Goal: Information Seeking & Learning: Learn about a topic

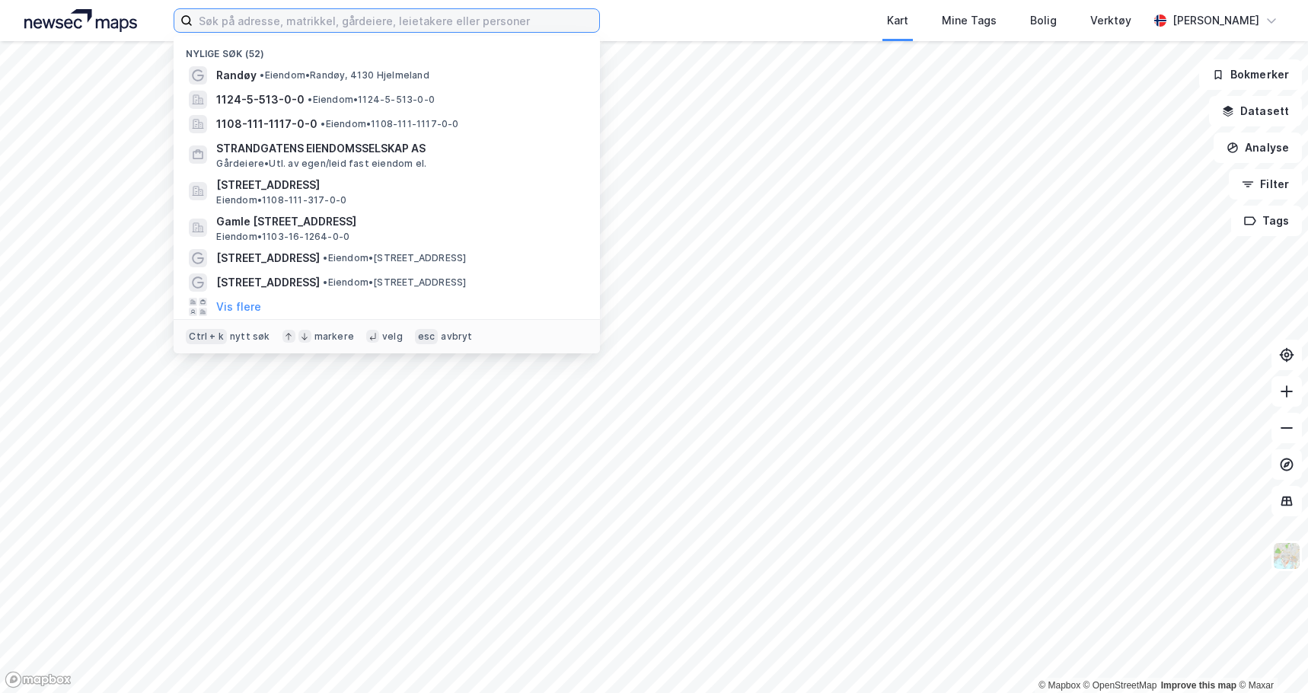
click at [264, 22] on input at bounding box center [396, 20] width 407 height 23
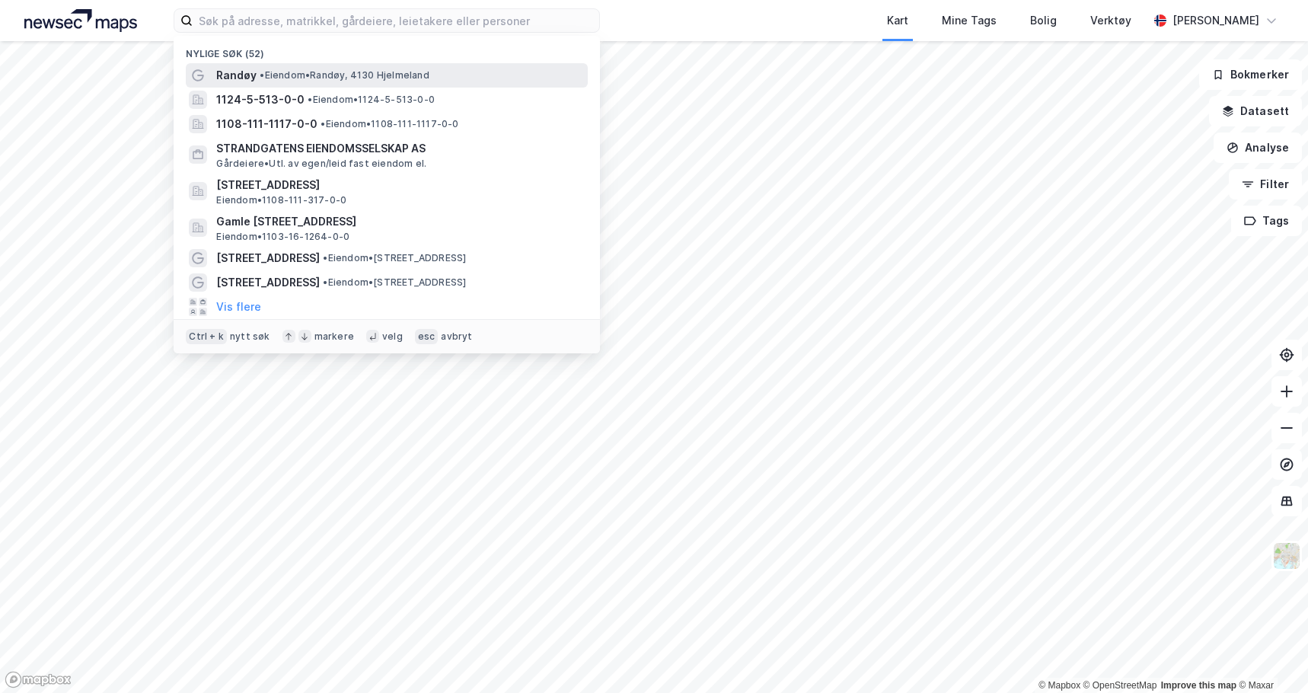
click at [286, 82] on div "[PERSON_NAME][GEOGRAPHIC_DATA], 4130 [GEOGRAPHIC_DATA]" at bounding box center [400, 75] width 369 height 18
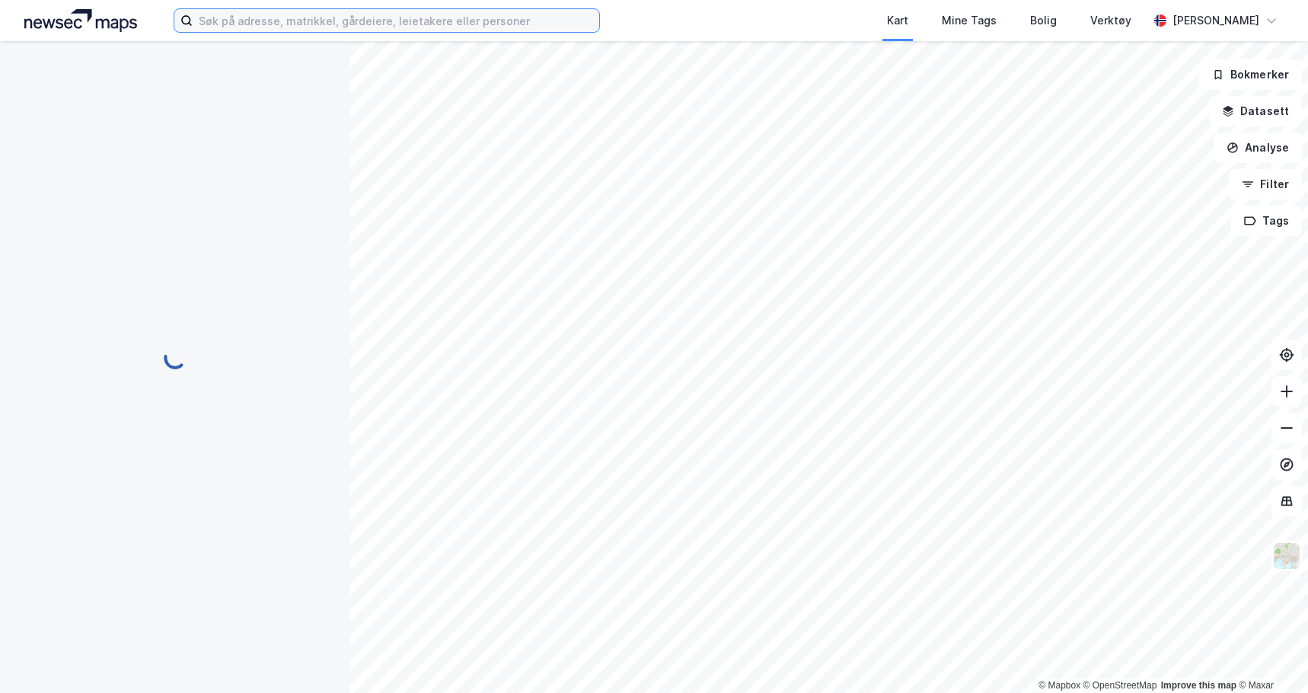
click at [266, 21] on input at bounding box center [396, 20] width 407 height 23
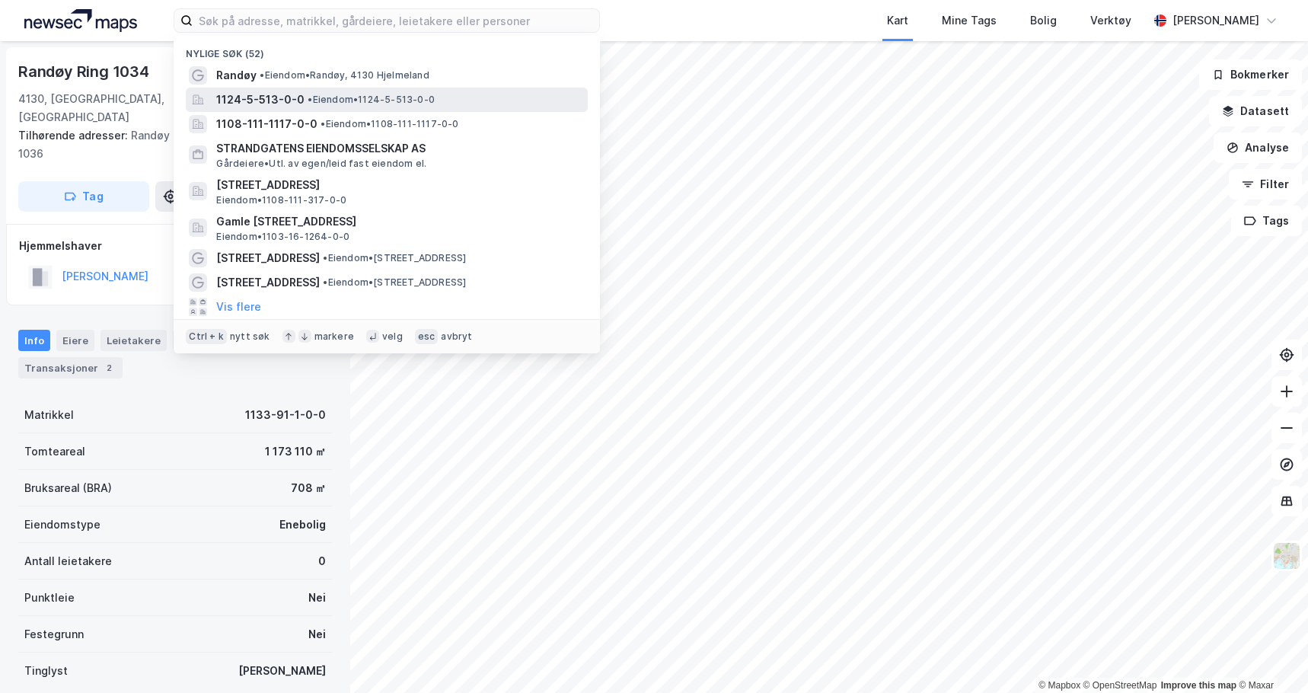
click at [254, 98] on span "1124-5-513-0-0" at bounding box center [260, 100] width 88 height 18
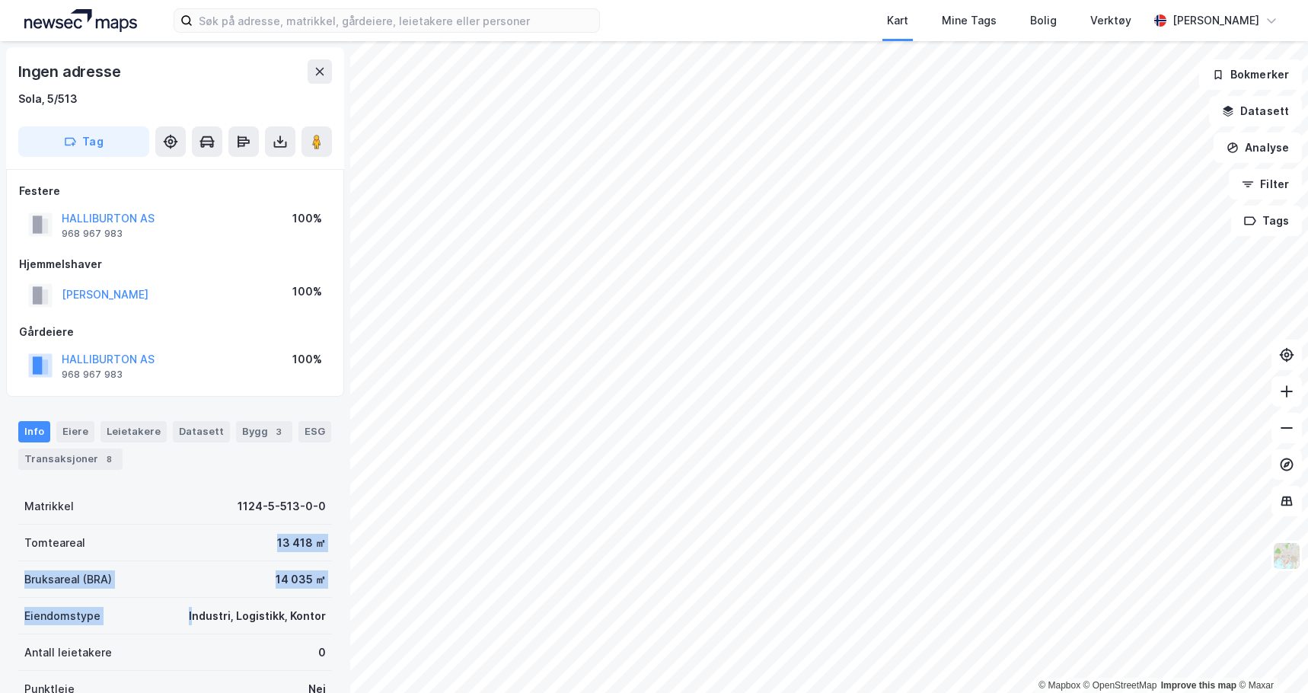
drag, startPoint x: 187, startPoint y: 615, endPoint x: 190, endPoint y: 534, distance: 80.8
click at [190, 534] on div "Matrikkel 1124-5-513-0-0 Tomteareal 13 418 ㎡ Bruksareal (BRA) 14 035 ㎡ Eiendoms…" at bounding box center [175, 634] width 314 height 292
click at [193, 557] on div "Matrikkel 1124-5-513-0-0 Tomteareal 13 418 ㎡ Bruksareal (BRA) 14 035 ㎡ Eiendoms…" at bounding box center [175, 634] width 314 height 292
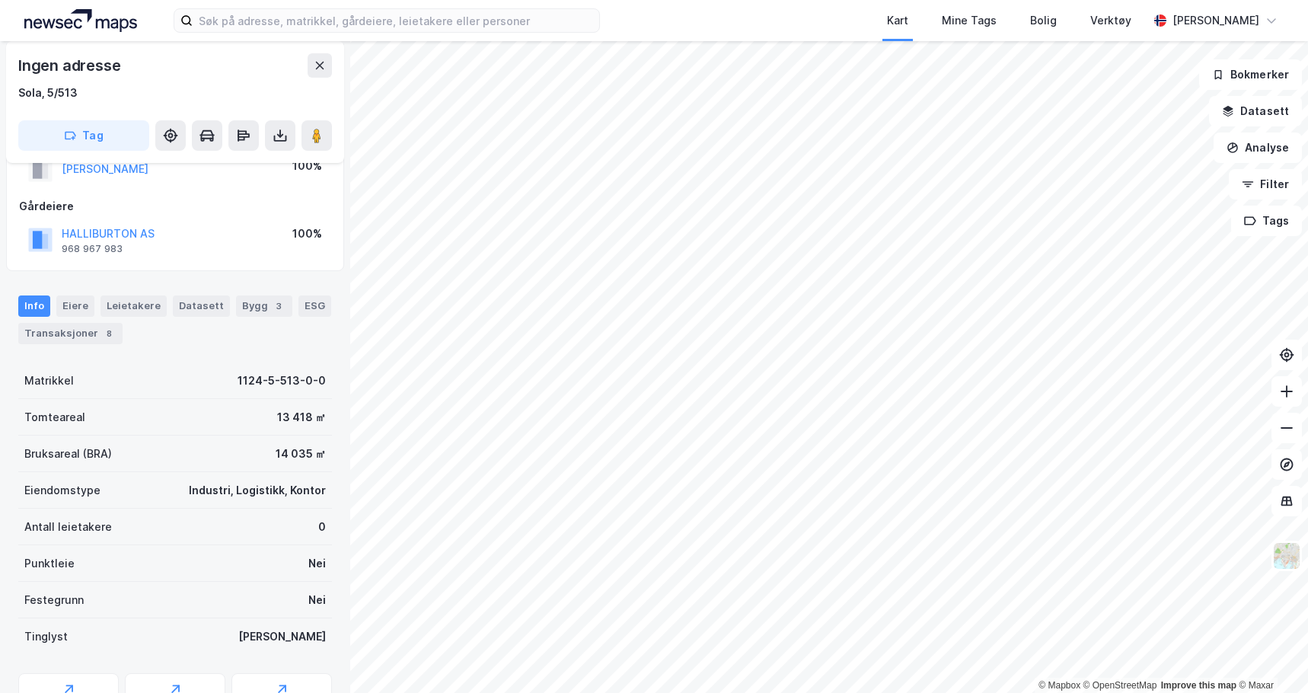
scroll to position [152, 0]
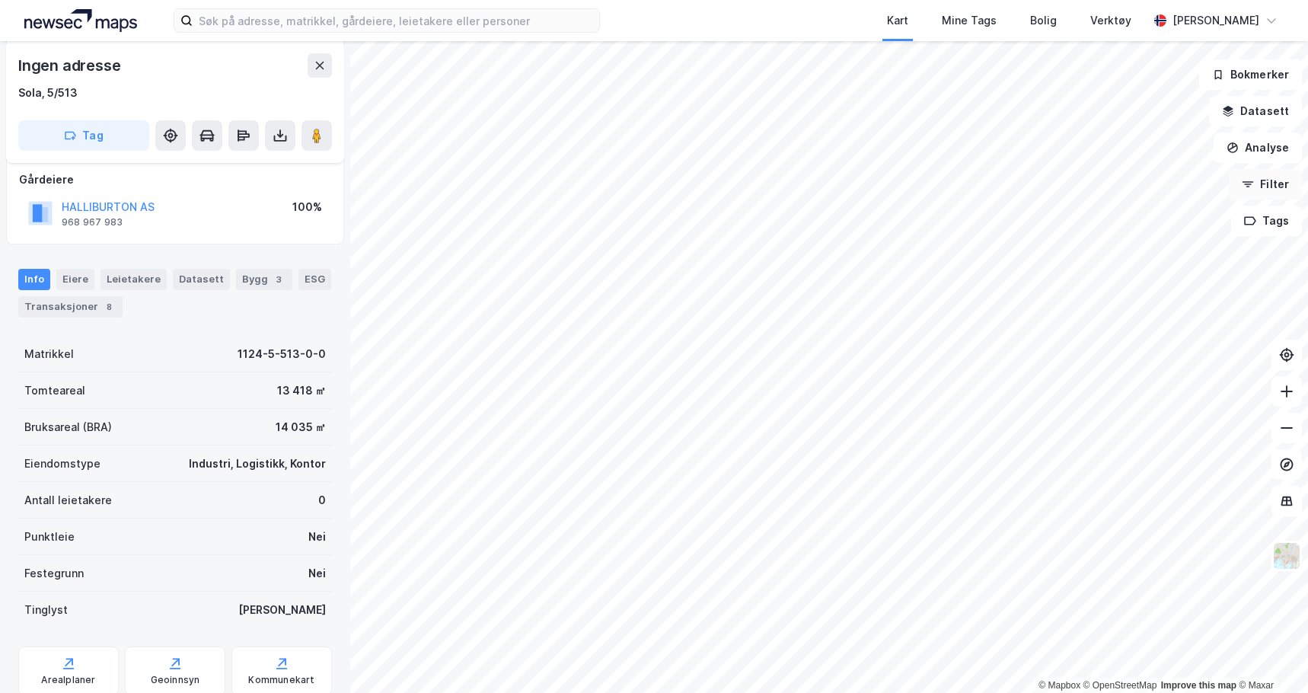
click at [1266, 186] on button "Filter" at bounding box center [1265, 184] width 73 height 30
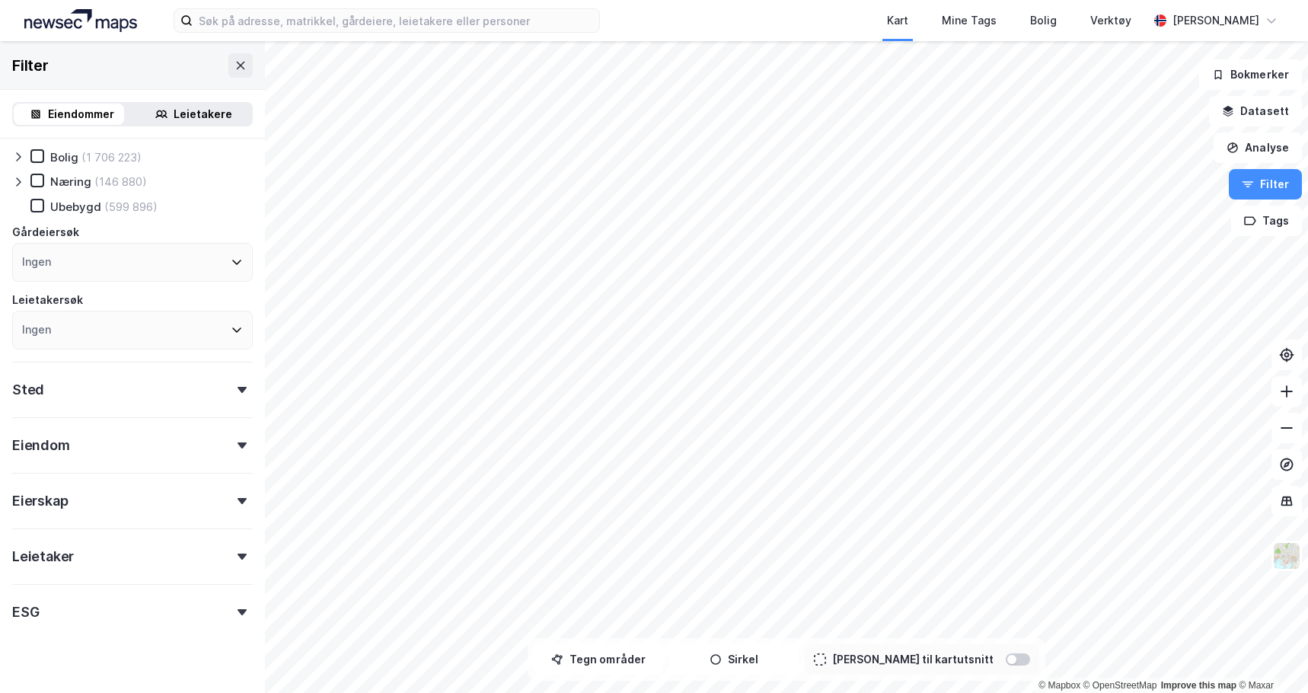
scroll to position [76, 0]
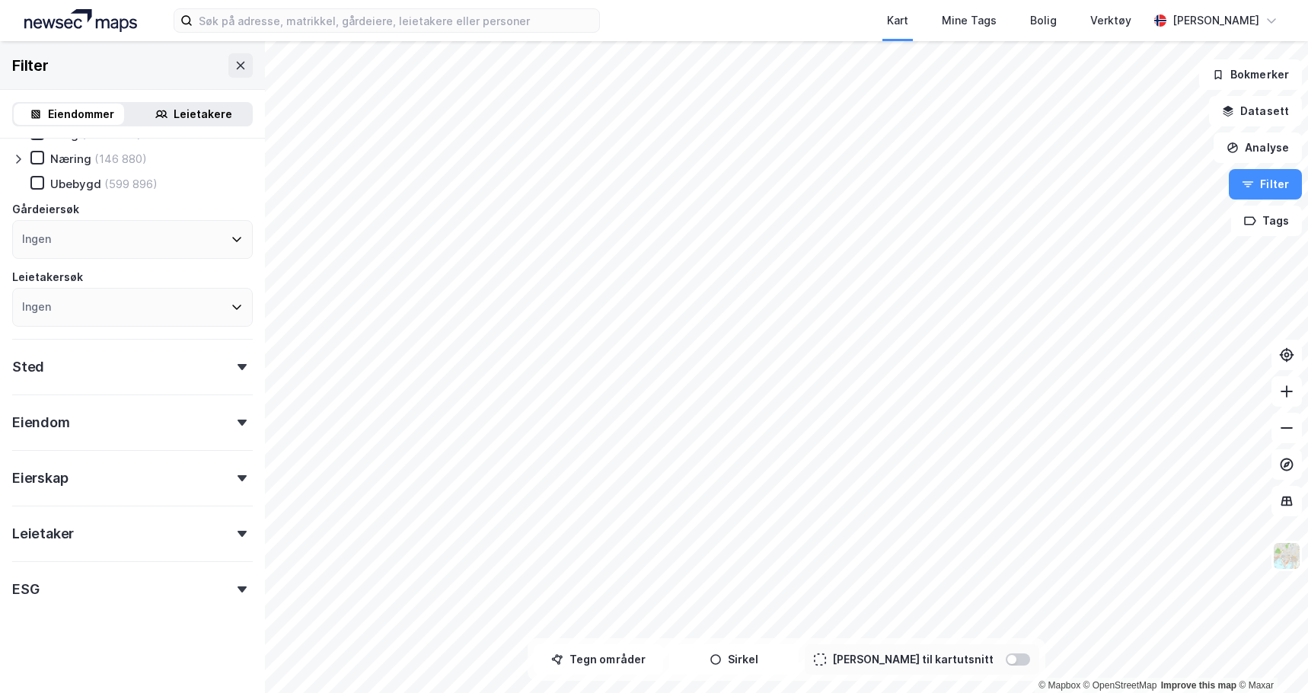
click at [69, 532] on div "Leietaker" at bounding box center [43, 534] width 62 height 18
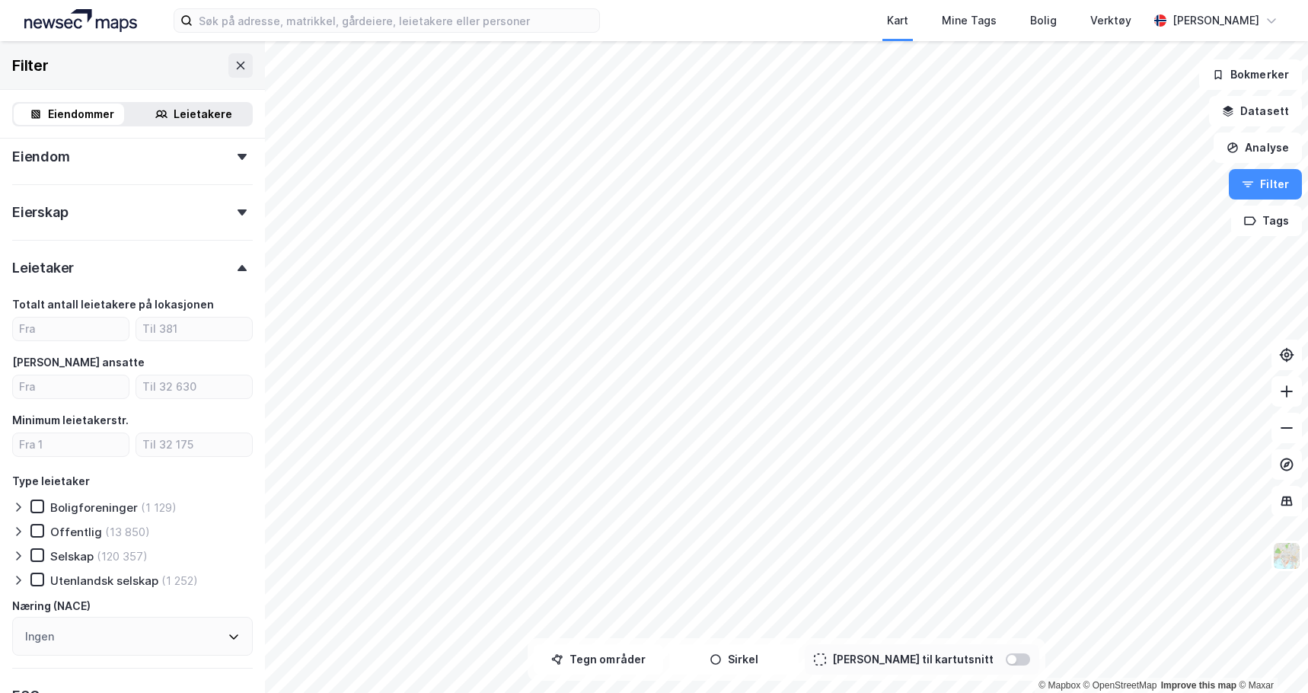
scroll to position [305, 0]
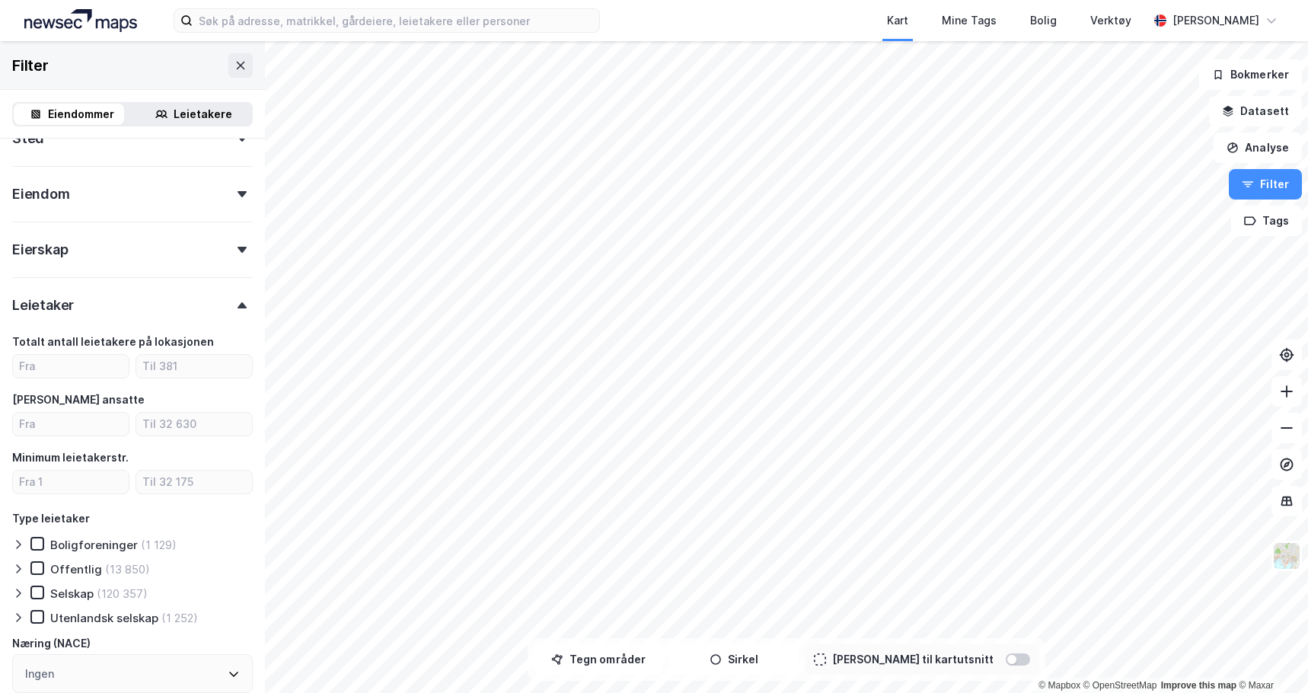
click at [75, 309] on div "Leietaker" at bounding box center [132, 298] width 241 height 43
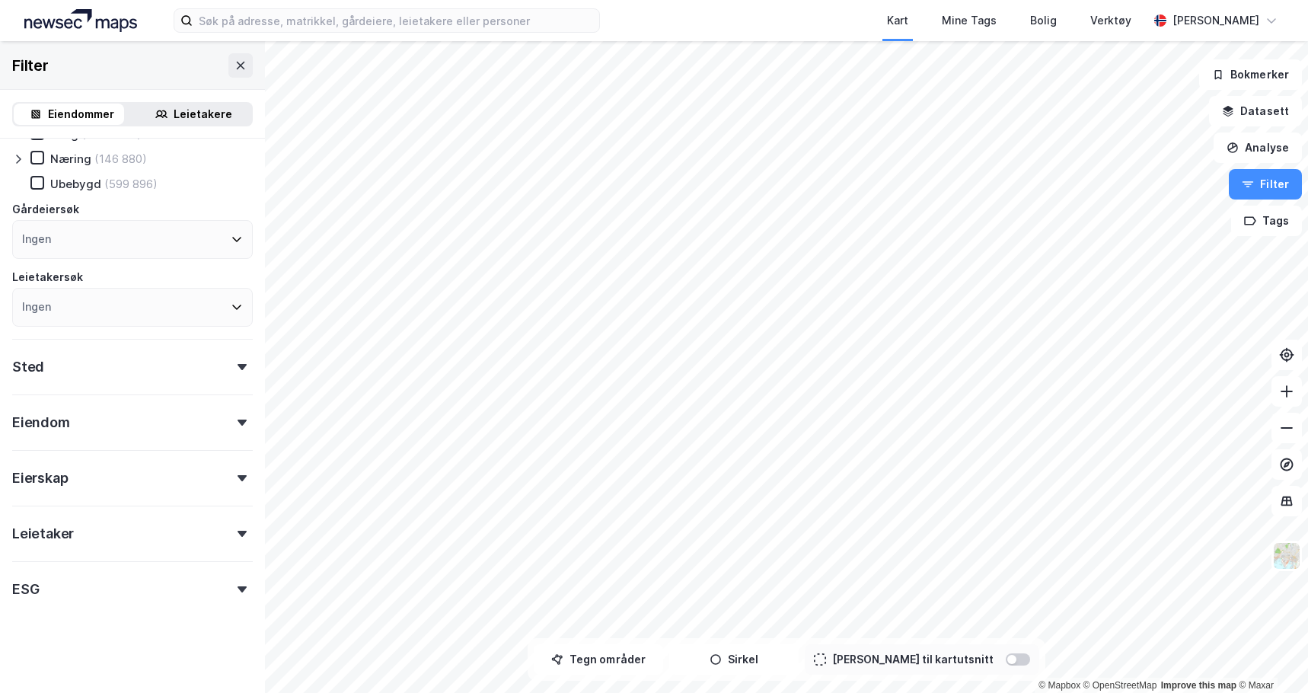
scroll to position [0, 0]
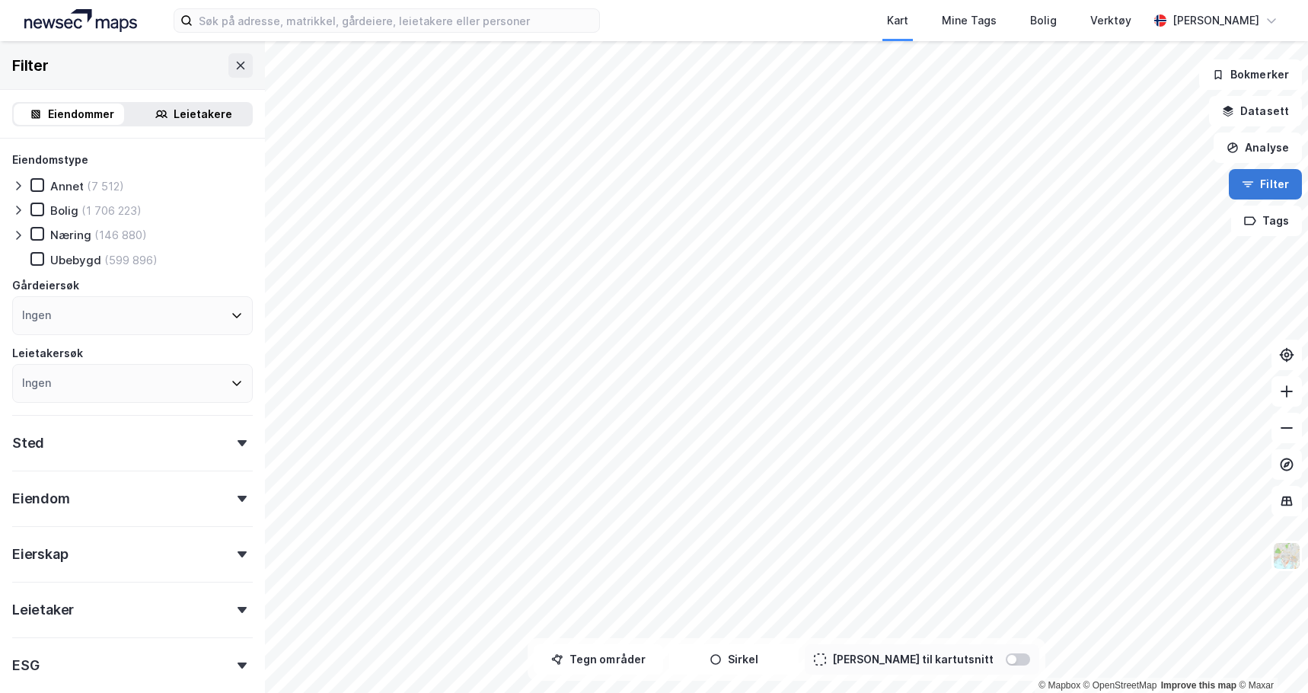
click at [1245, 184] on icon "button" at bounding box center [1248, 184] width 12 height 12
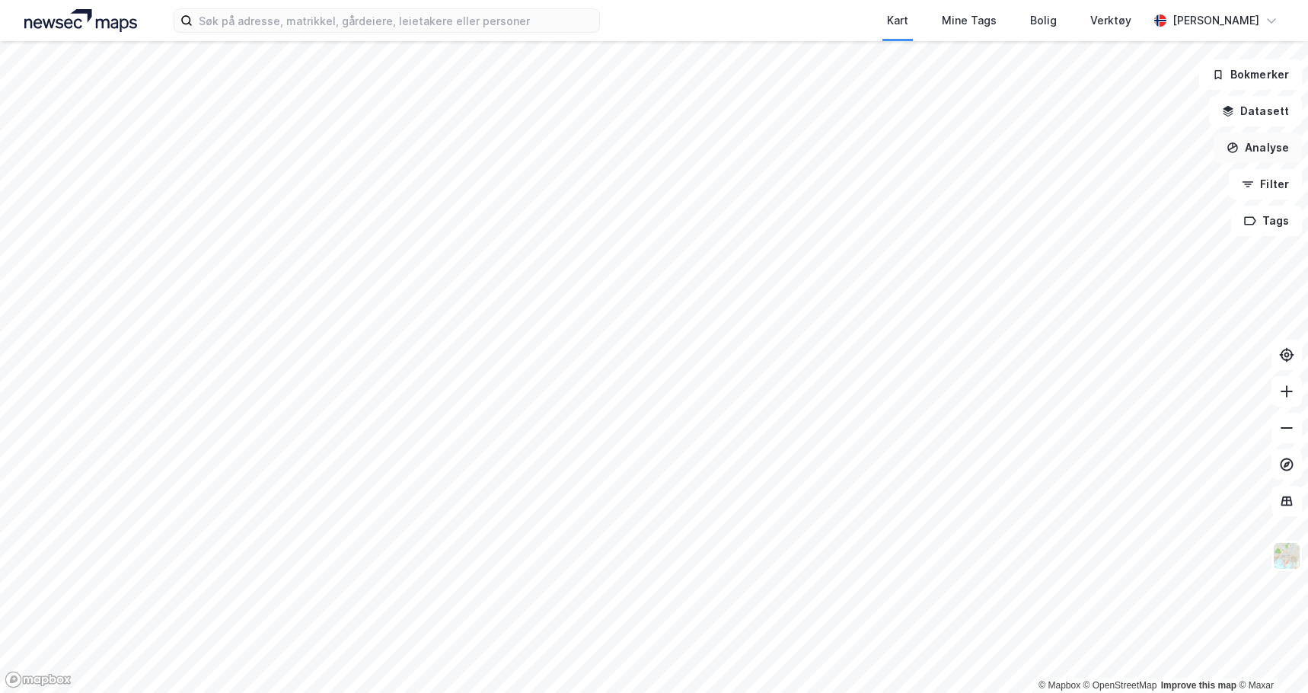
click at [1266, 149] on button "Analyse" at bounding box center [1258, 148] width 88 height 30
click at [1270, 177] on button "Filter" at bounding box center [1265, 184] width 73 height 30
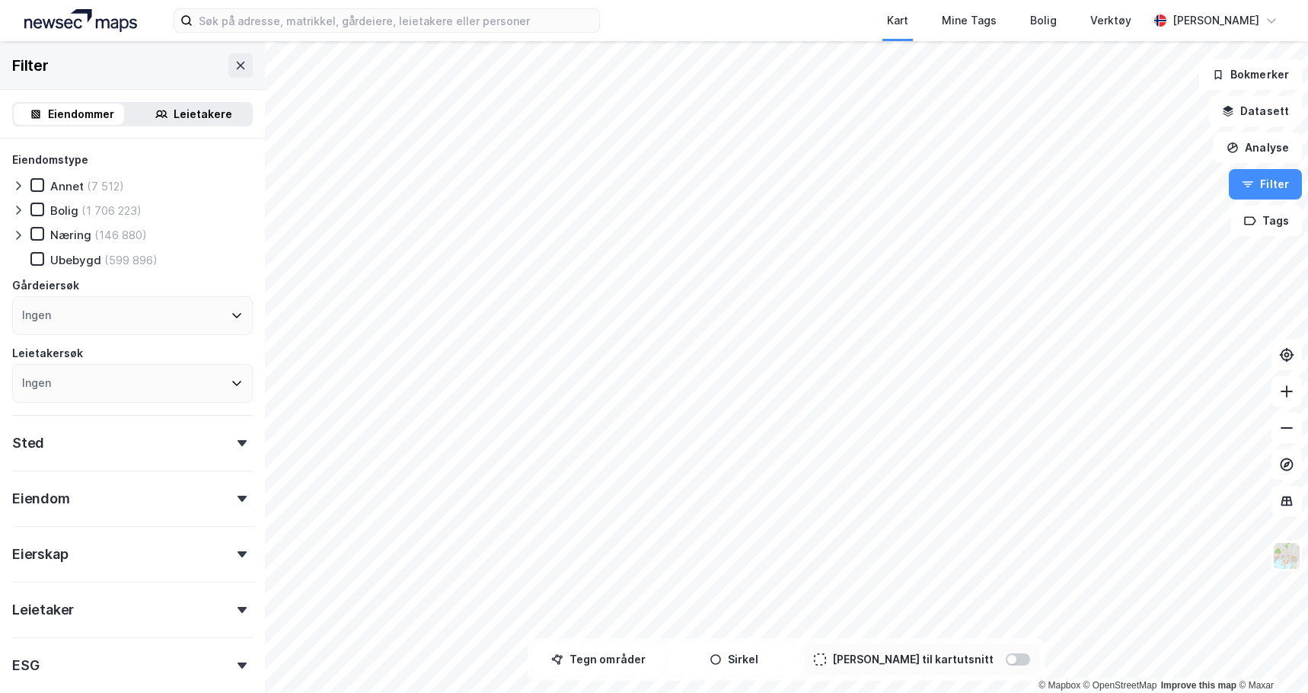
scroll to position [76, 0]
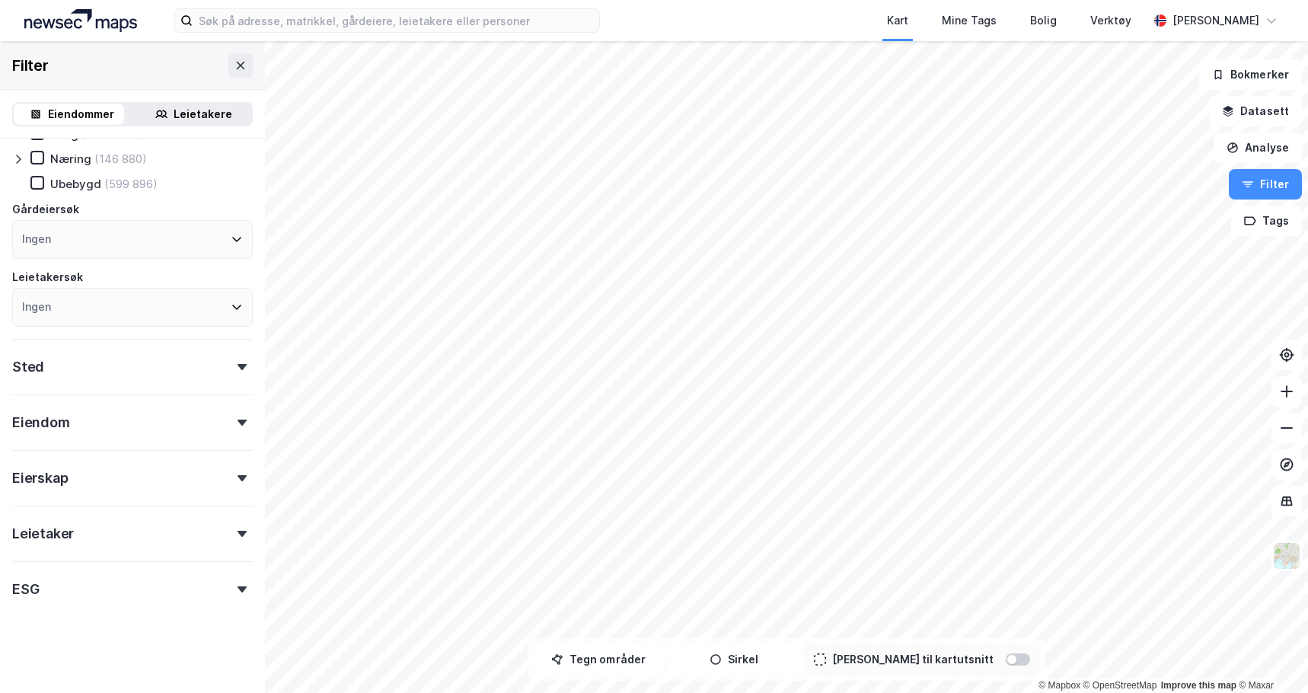
click at [88, 433] on div "Eiendom" at bounding box center [132, 416] width 241 height 43
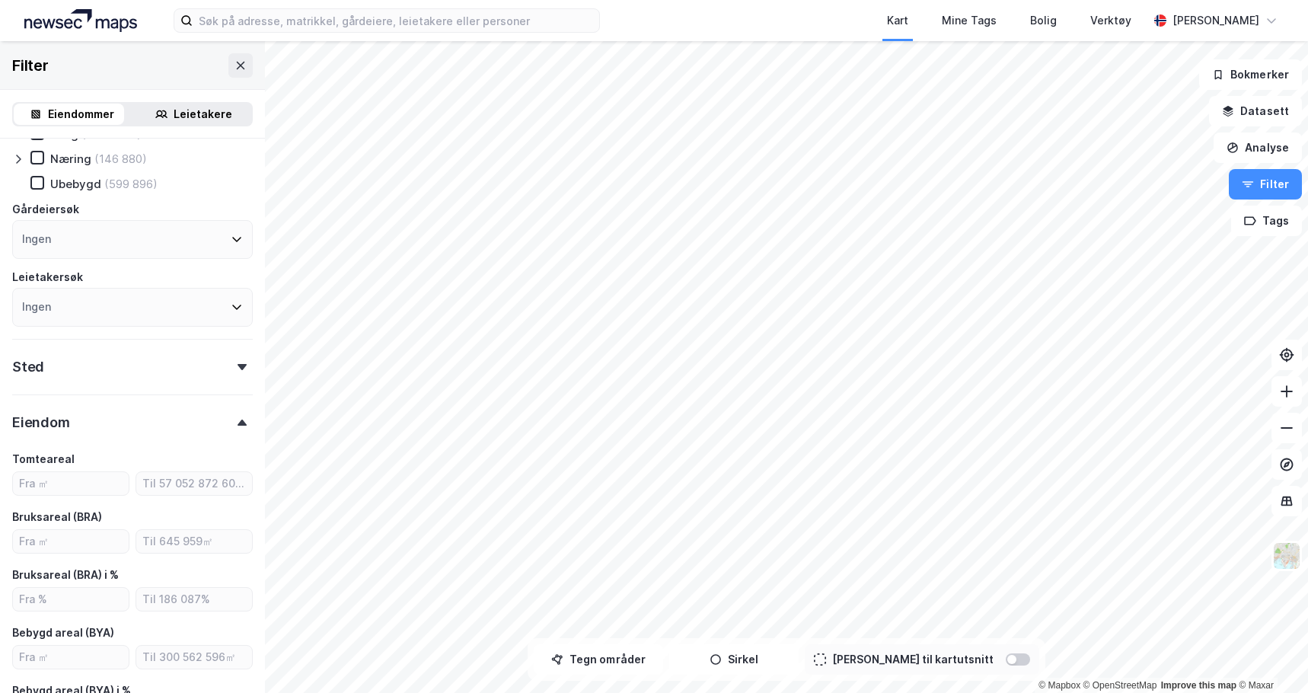
scroll to position [228, 0]
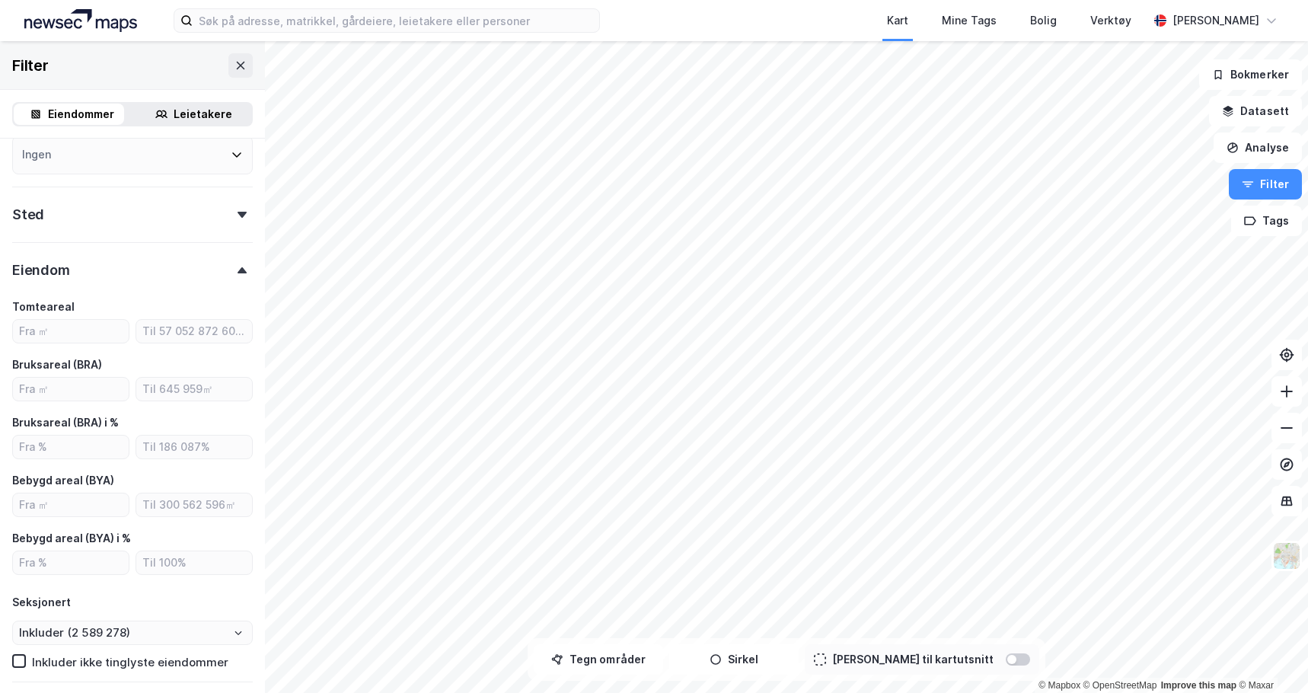
click at [110, 231] on div "Eiendomstype Annet (7 512) Bolig (1 706 223) Næring (146 880) [GEOGRAPHIC_DATA]…" at bounding box center [132, 379] width 241 height 914
click at [104, 205] on div "Sted" at bounding box center [132, 208] width 241 height 43
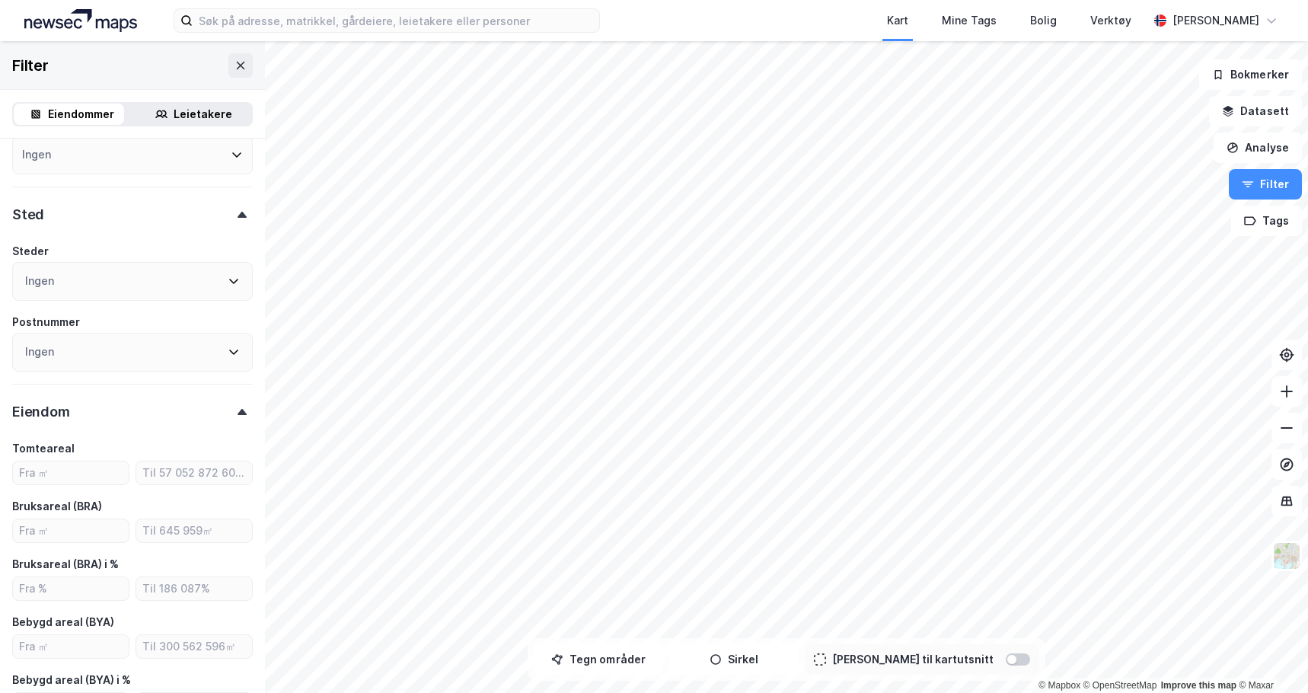
click at [102, 218] on div "Sted" at bounding box center [132, 208] width 241 height 43
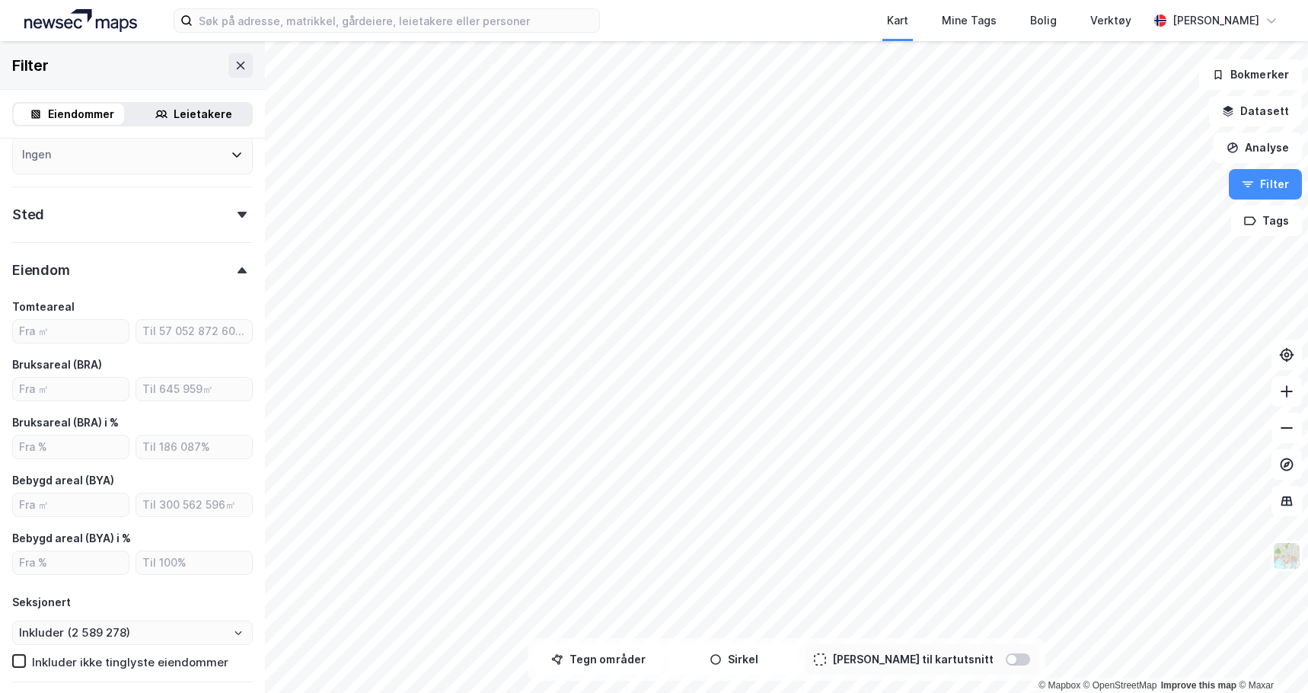
click at [83, 296] on div "Eiendomstype Annet (7 512) Bolig (1 706 223) Næring (146 880) [GEOGRAPHIC_DATA]…" at bounding box center [132, 379] width 241 height 914
click at [84, 285] on div "Eiendom" at bounding box center [132, 263] width 241 height 43
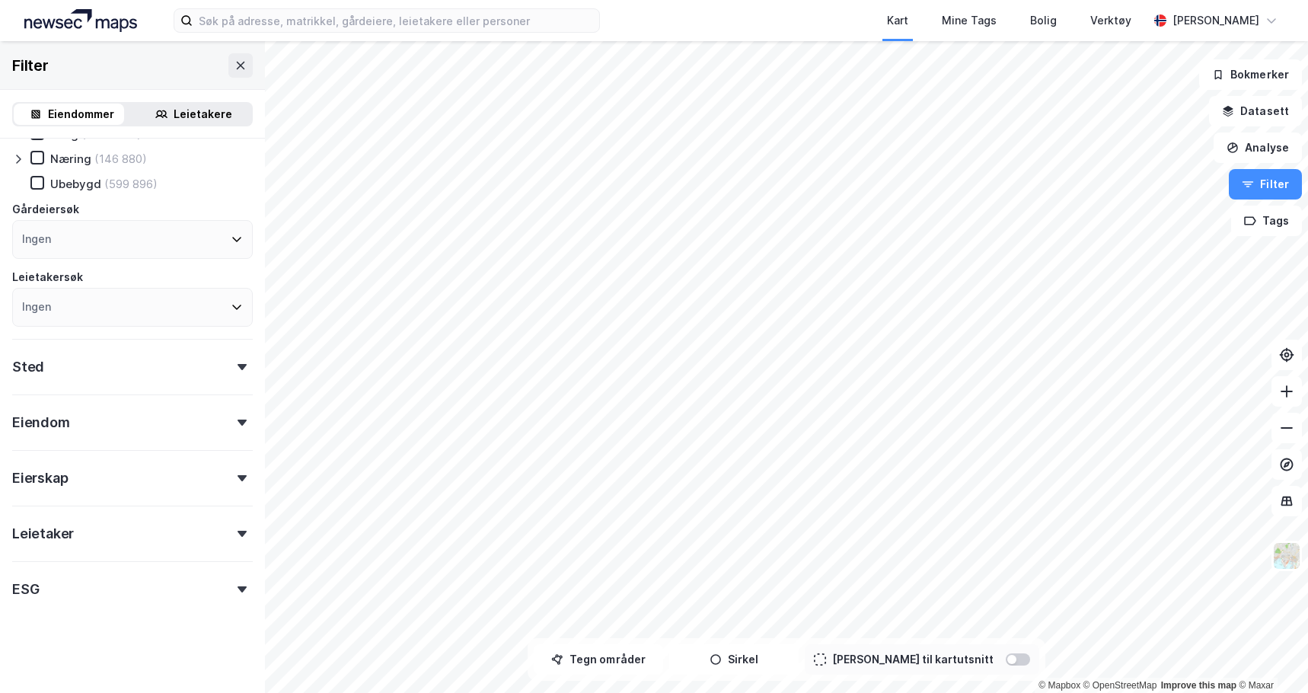
scroll to position [76, 0]
click at [65, 584] on div "ESG" at bounding box center [132, 582] width 241 height 43
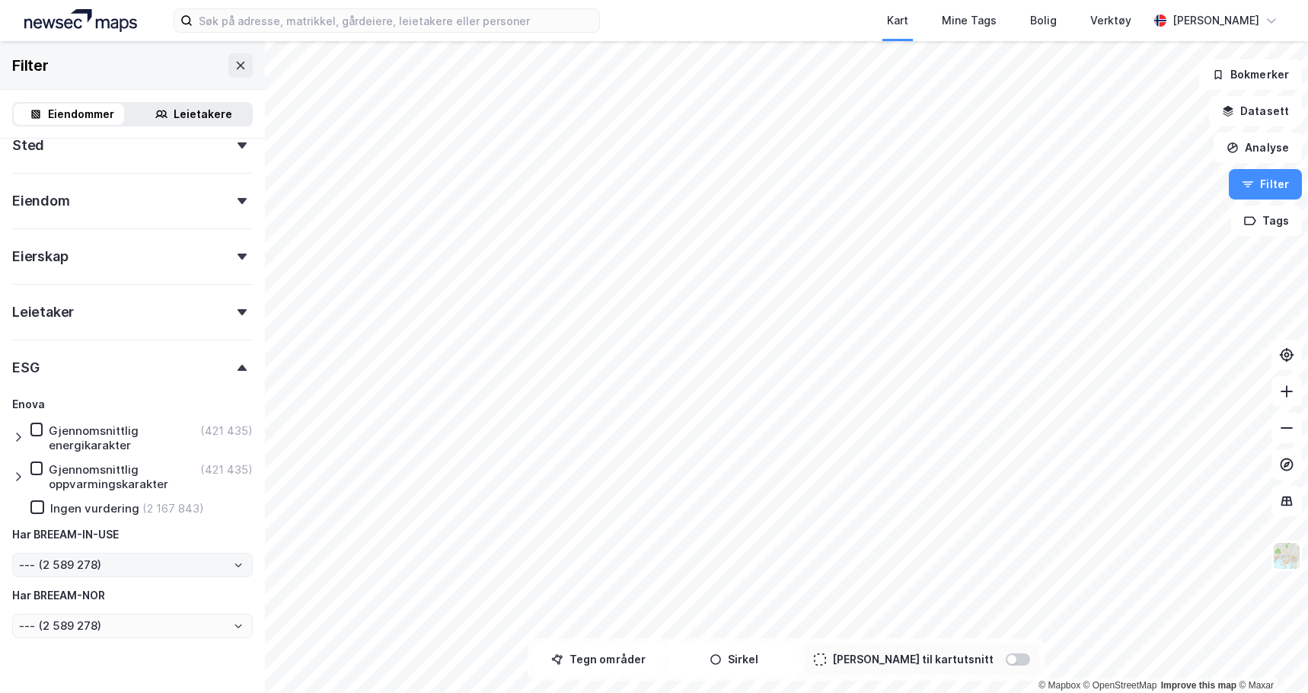
scroll to position [331, 0]
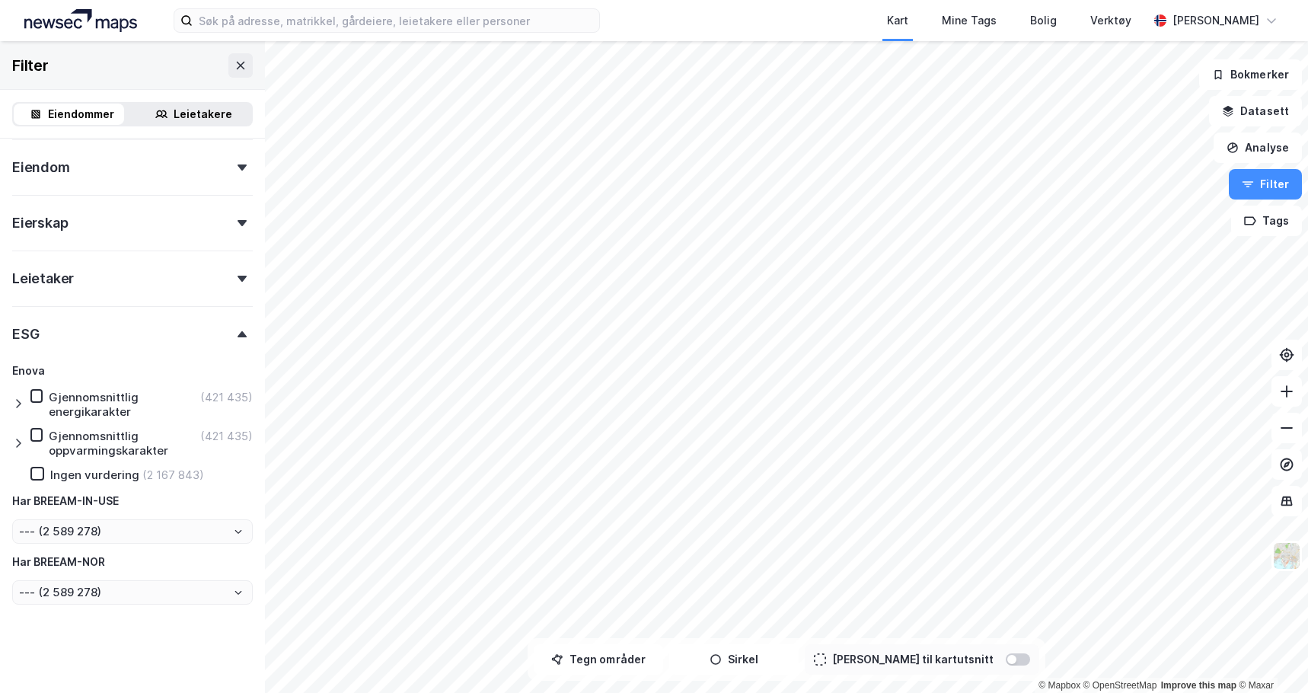
click at [104, 400] on div "Gjennomsnittlig energikarakter" at bounding box center [123, 404] width 149 height 29
type input "--- (421 435)"
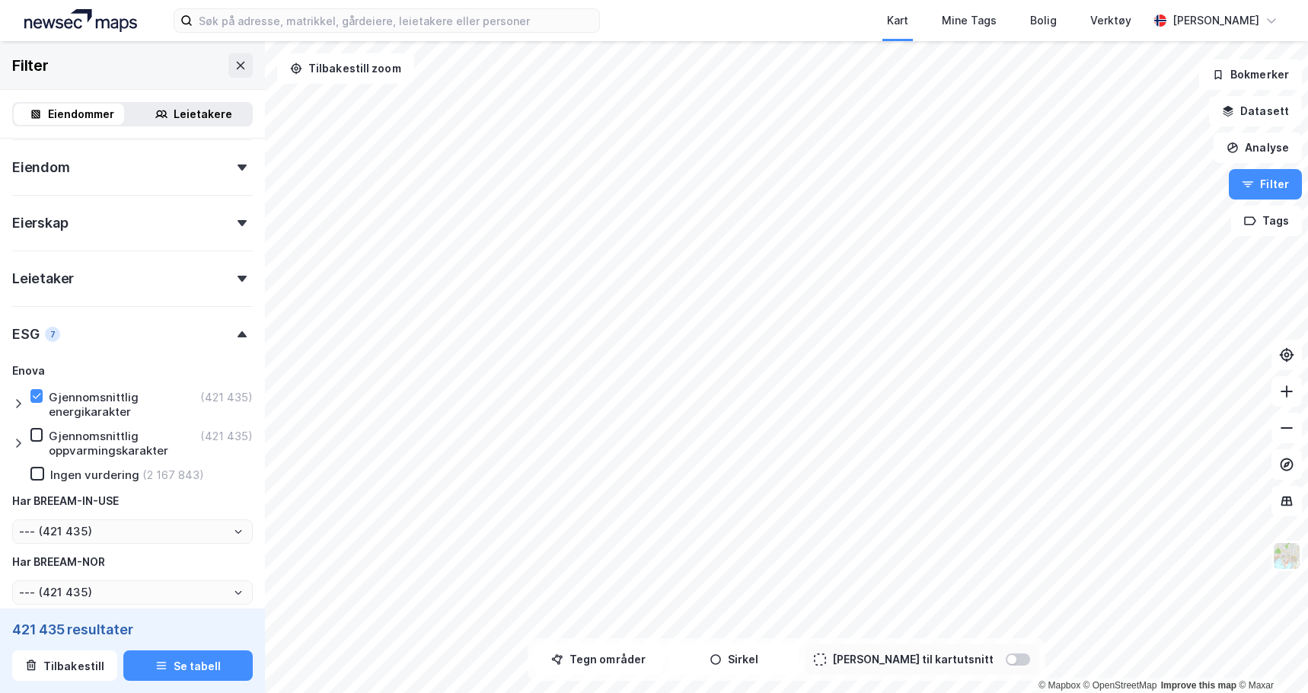
click at [72, 402] on div "Gjennomsnittlig energikarakter" at bounding box center [123, 404] width 149 height 29
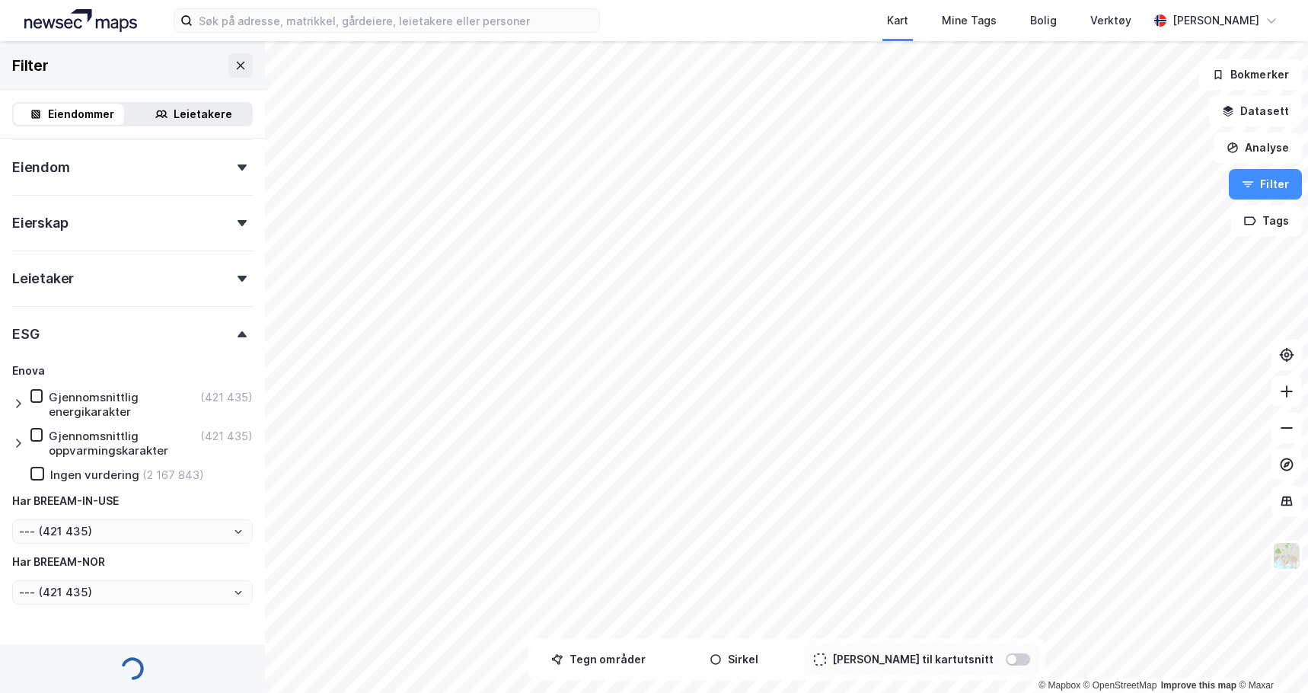
type input "--- (2 589 278)"
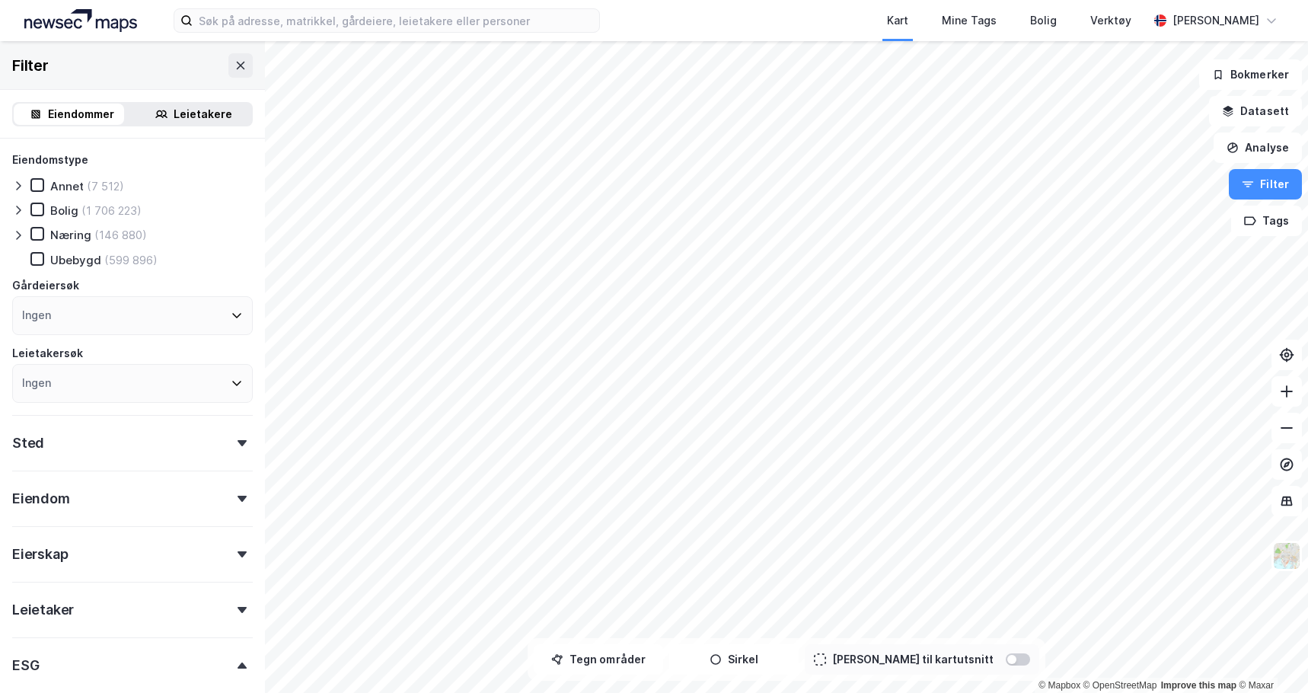
click at [16, 186] on icon at bounding box center [18, 186] width 12 height 12
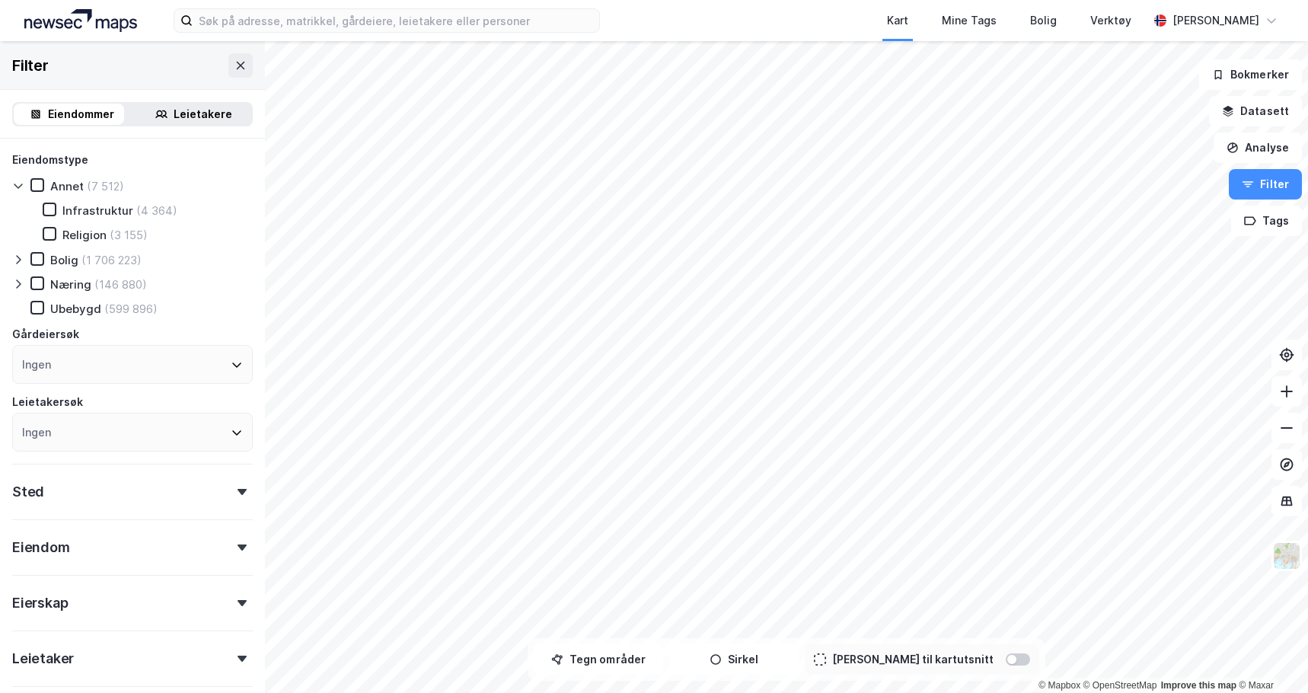
click at [24, 257] on div at bounding box center [21, 259] width 18 height 15
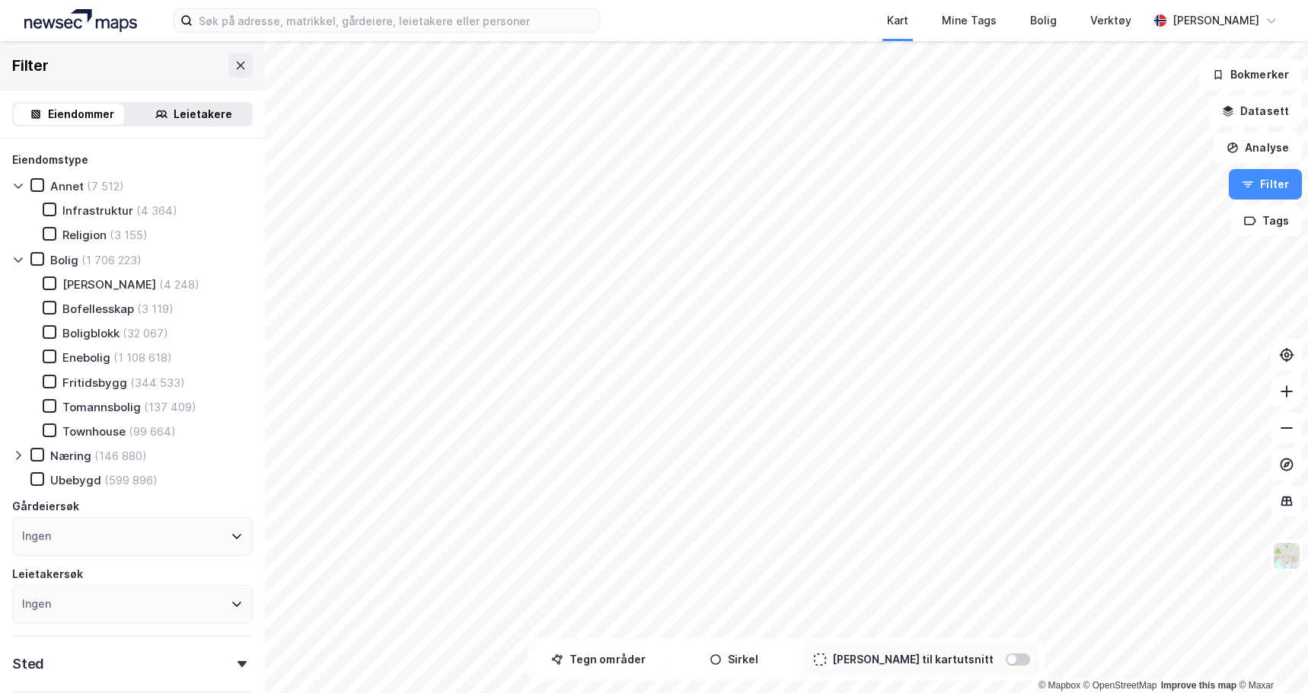
click at [27, 452] on div at bounding box center [21, 455] width 18 height 15
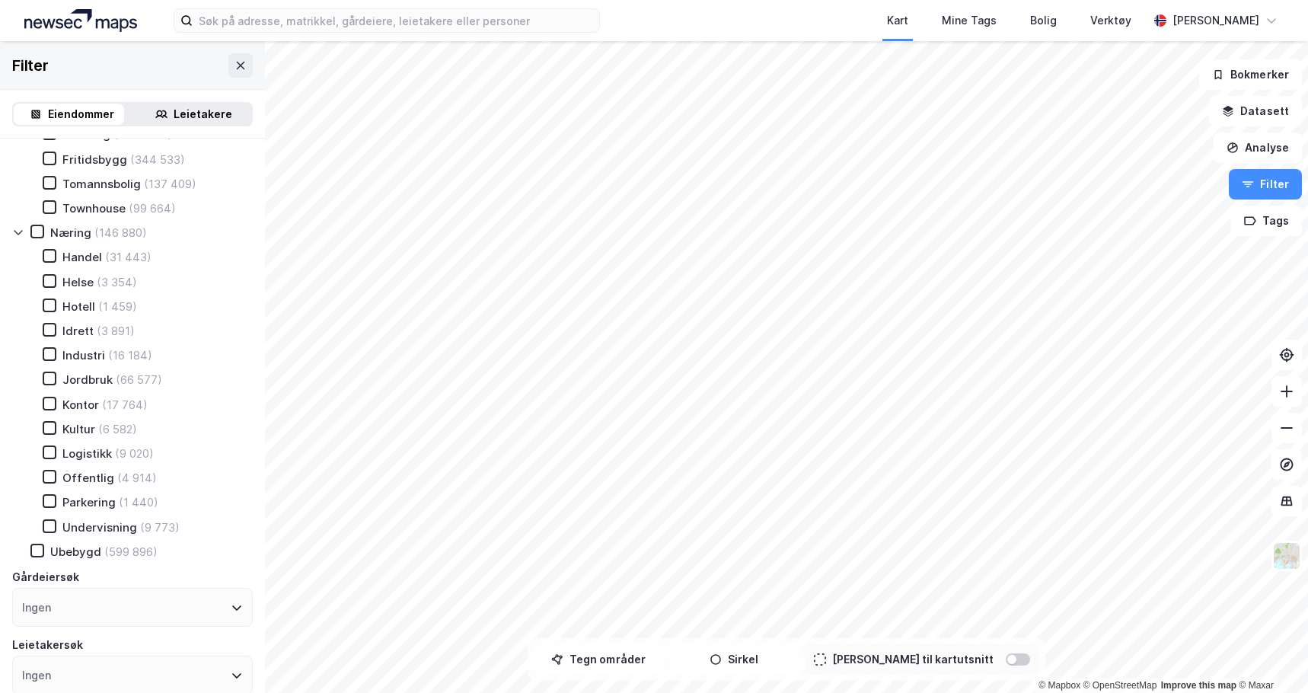
scroll to position [228, 0]
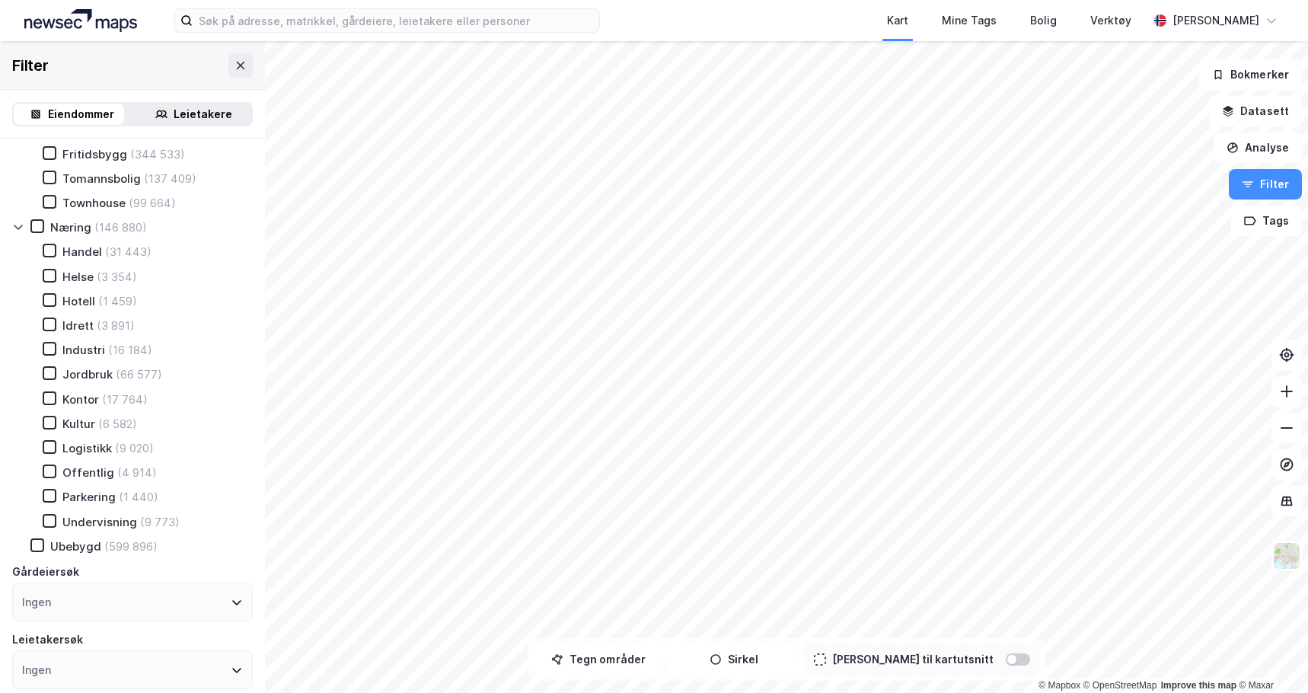
click at [95, 250] on div "Handel" at bounding box center [82, 251] width 40 height 14
type input "--- (31 443)"
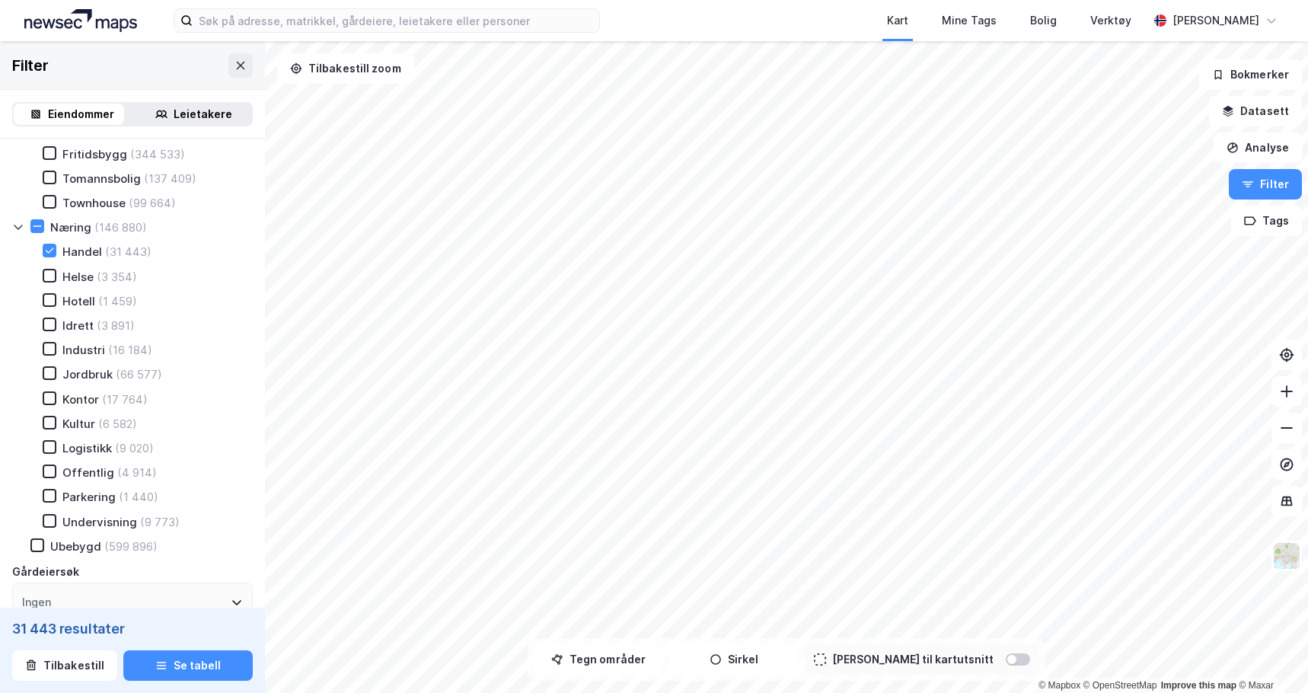
click at [88, 270] on div "Helse" at bounding box center [77, 277] width 31 height 14
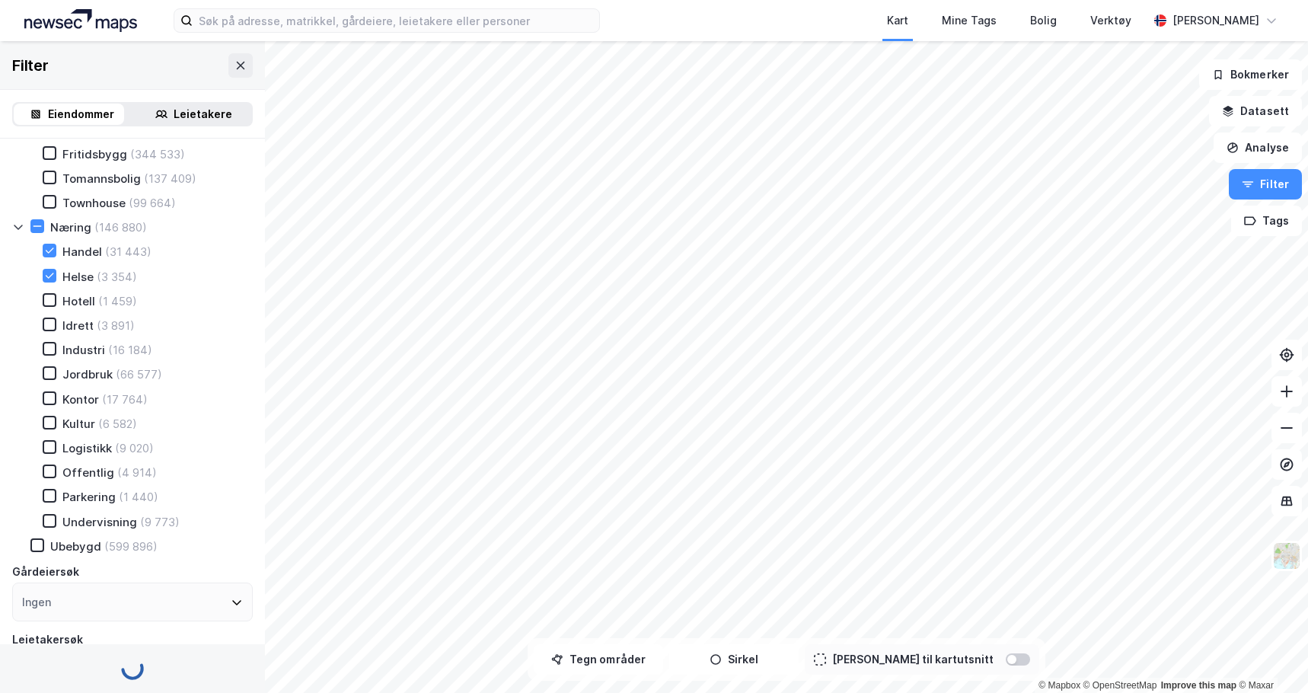
type input "--- (34 745)"
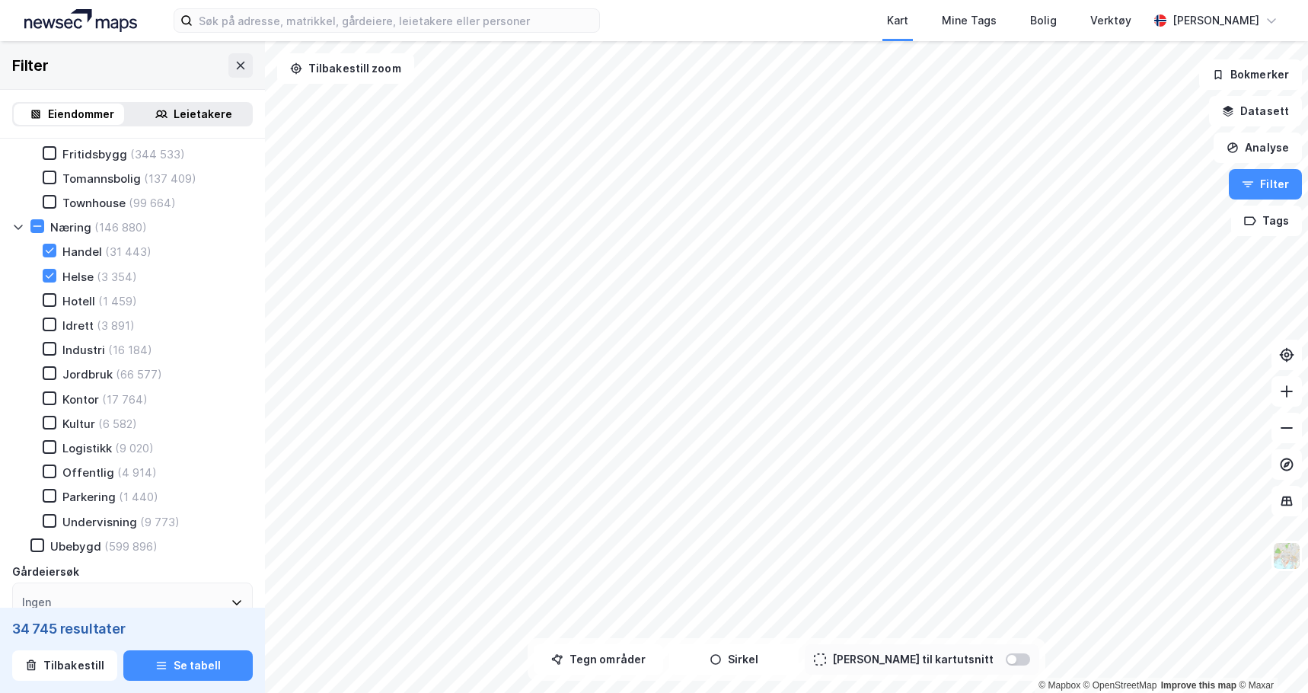
click at [77, 307] on div "Hotell" at bounding box center [78, 301] width 33 height 14
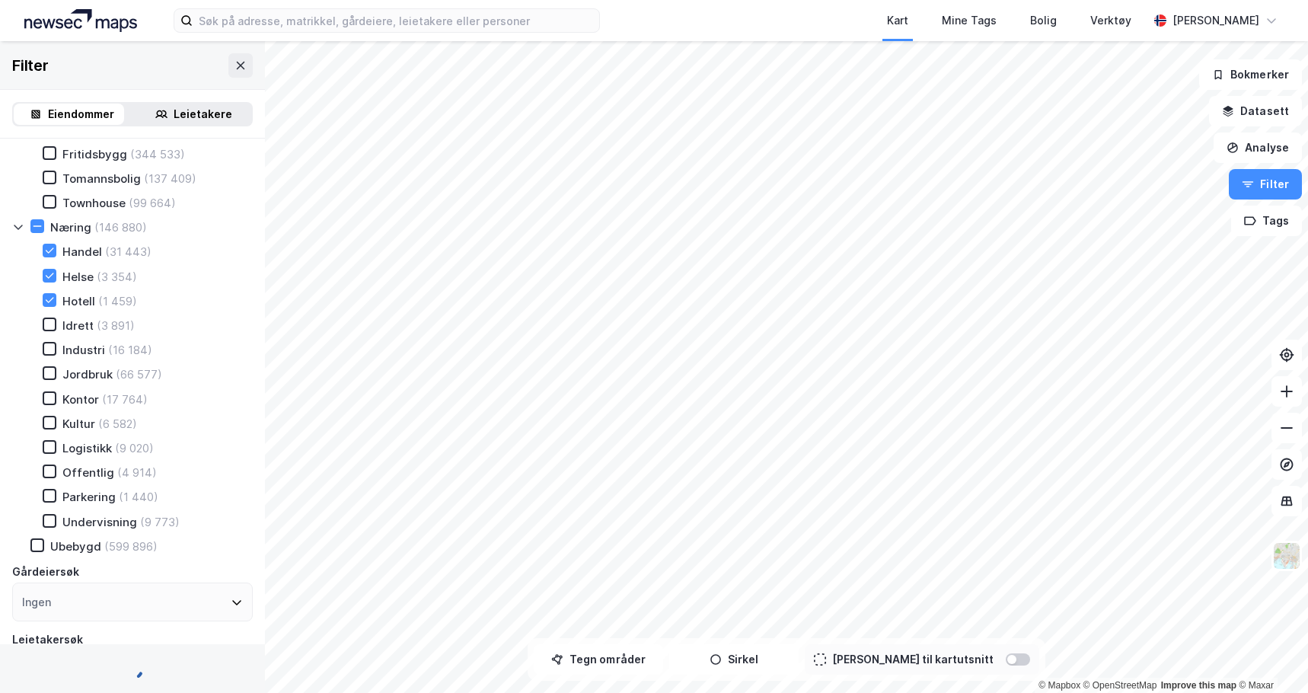
click at [76, 329] on div "Idrett" at bounding box center [77, 325] width 31 height 14
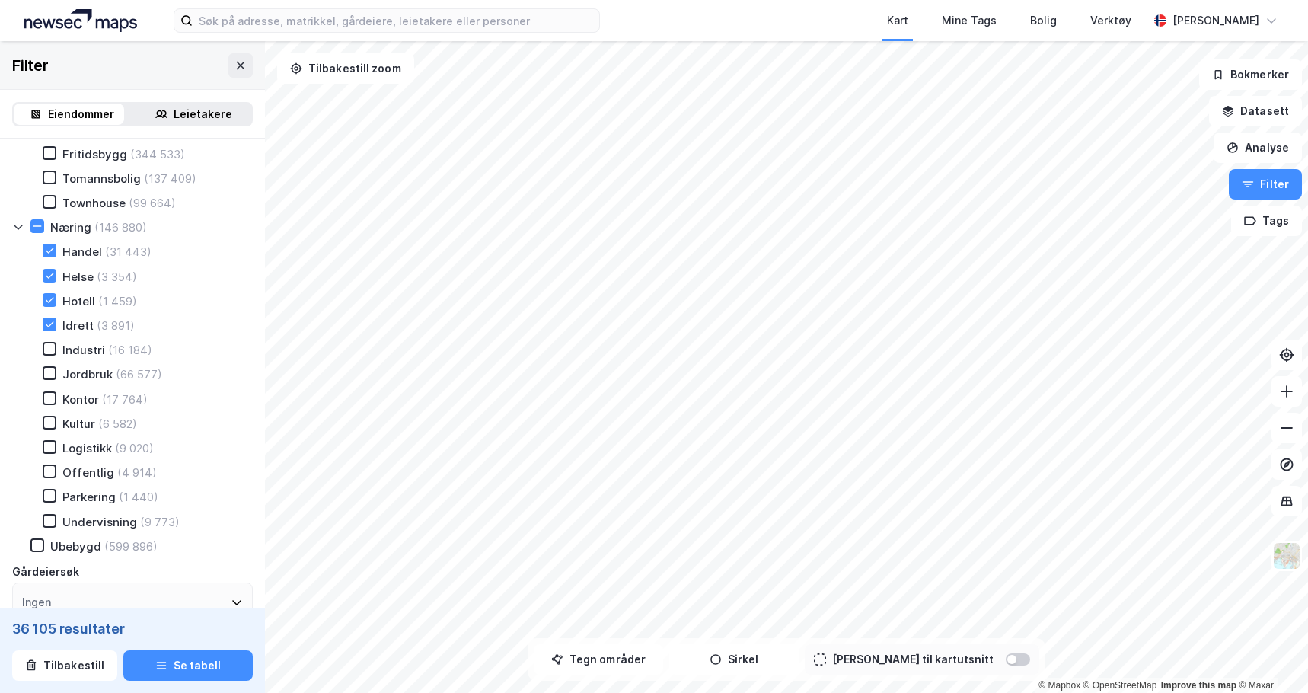
type input "--- (36 105)"
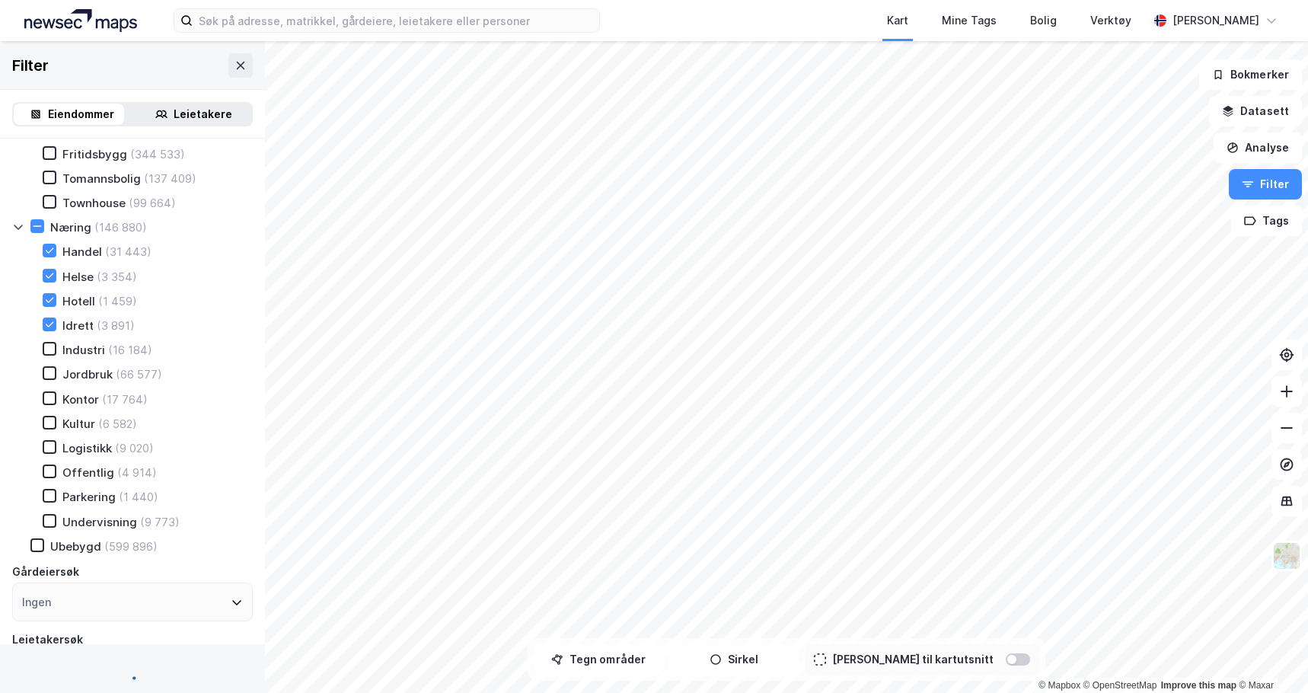
click at [76, 349] on div "Industri" at bounding box center [83, 350] width 43 height 14
type input "--- (39 856)"
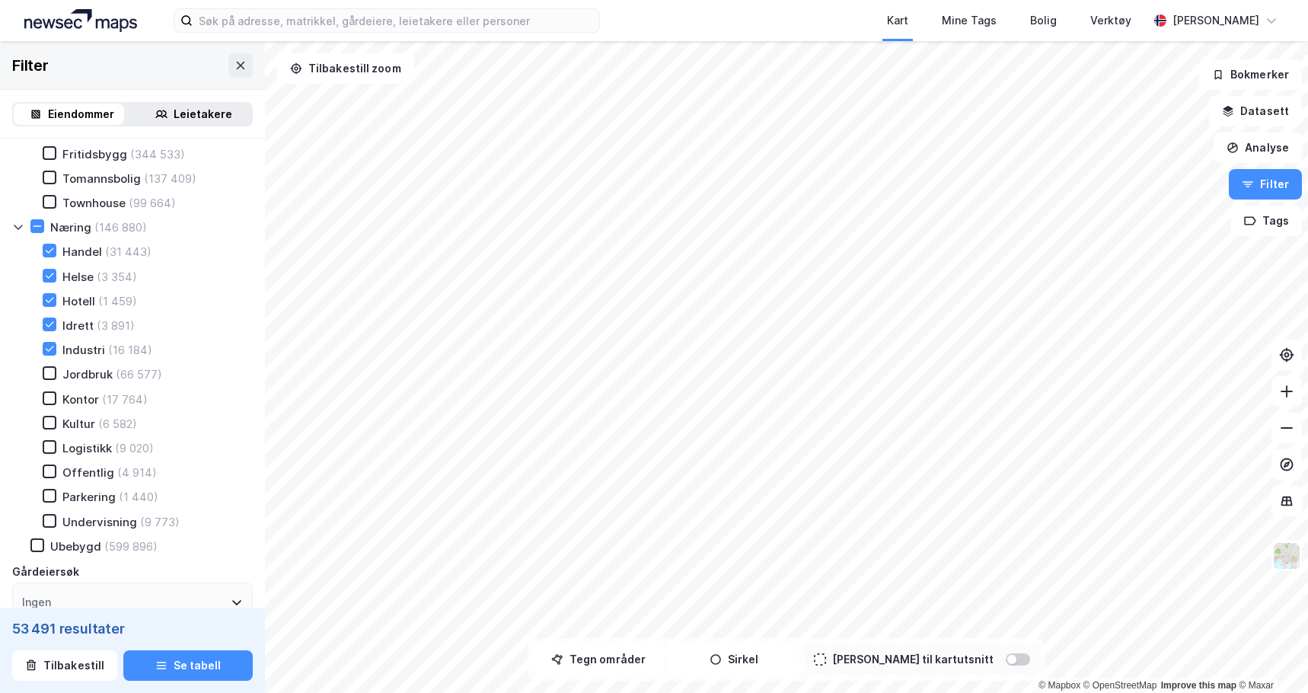
type input "--- (53 491)"
click at [54, 324] on icon at bounding box center [49, 324] width 11 height 11
click at [57, 295] on div "Hotell (1 459)" at bounding box center [80, 300] width 113 height 15
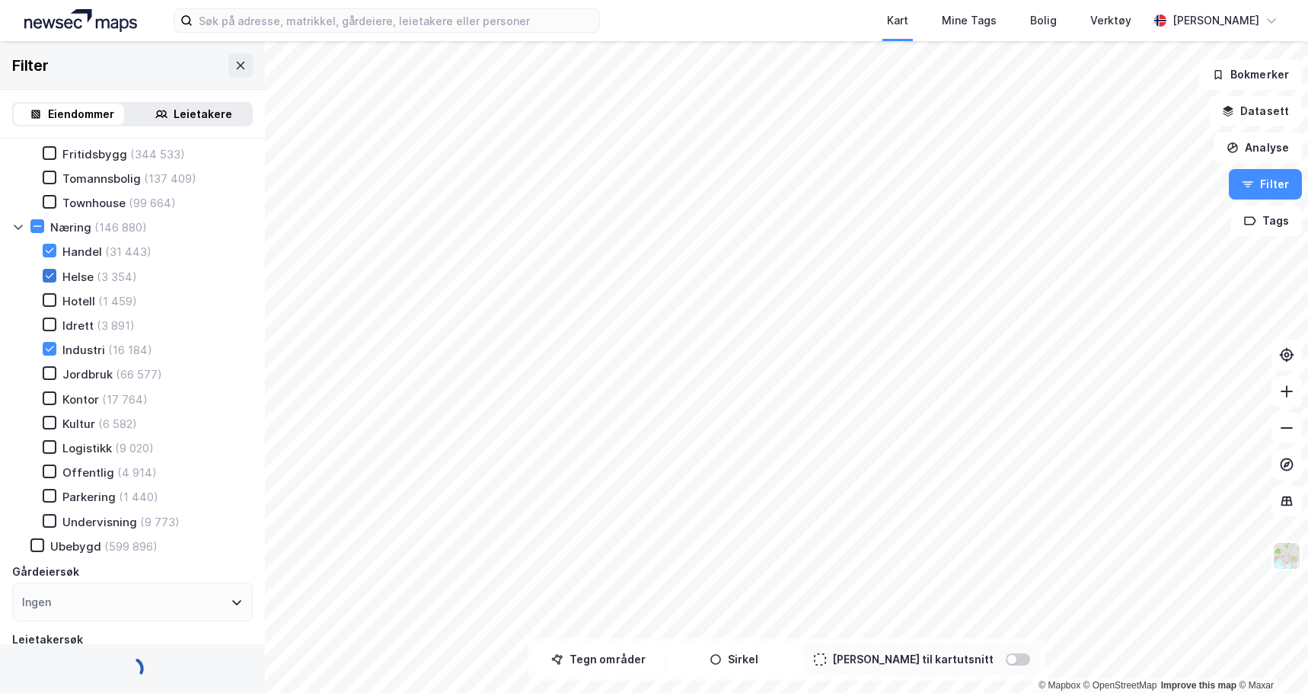
click at [49, 275] on icon at bounding box center [49, 275] width 11 height 11
click at [43, 248] on div at bounding box center [50, 251] width 14 height 14
type input "--- (48 417)"
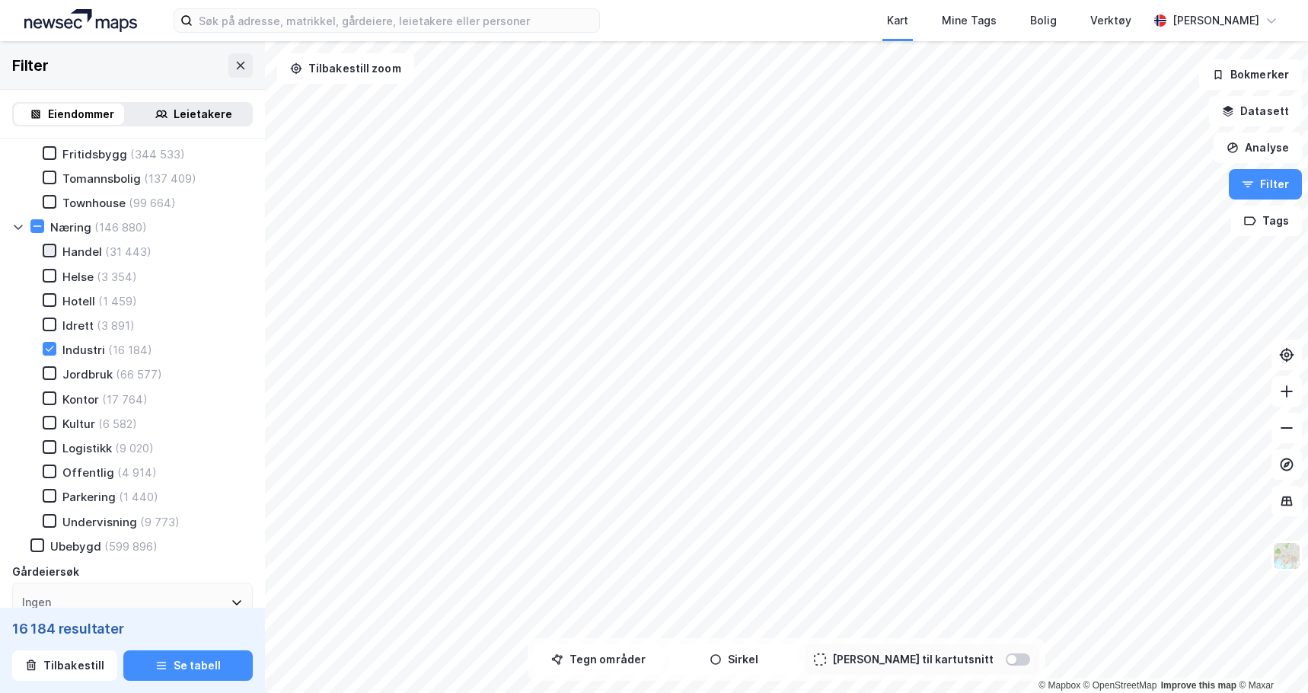
type input "--- (16 184)"
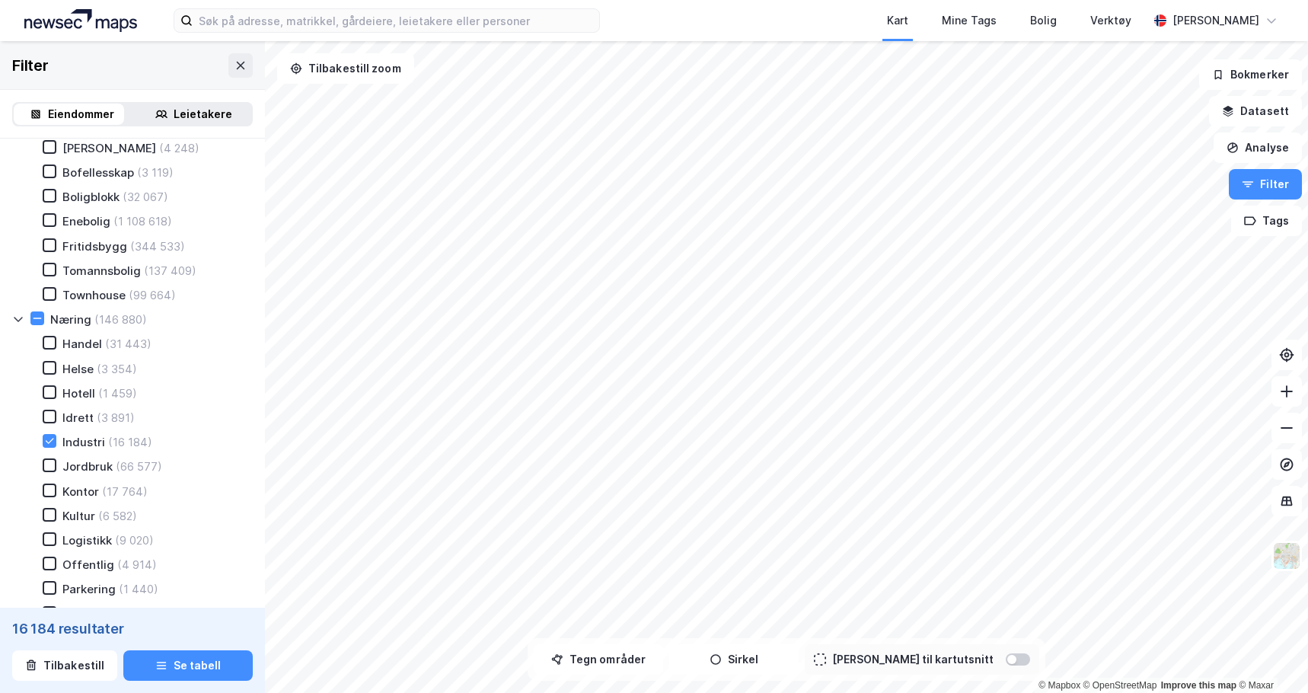
scroll to position [228, 0]
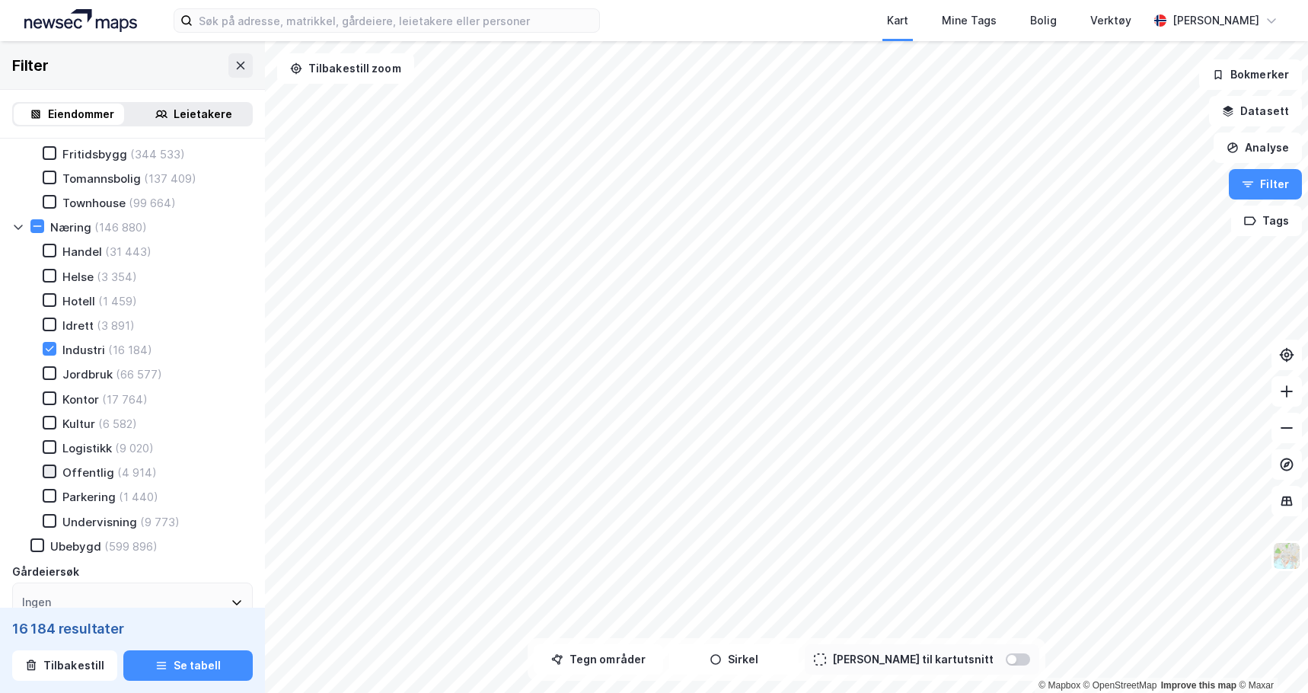
click at [44, 470] on icon at bounding box center [49, 471] width 11 height 11
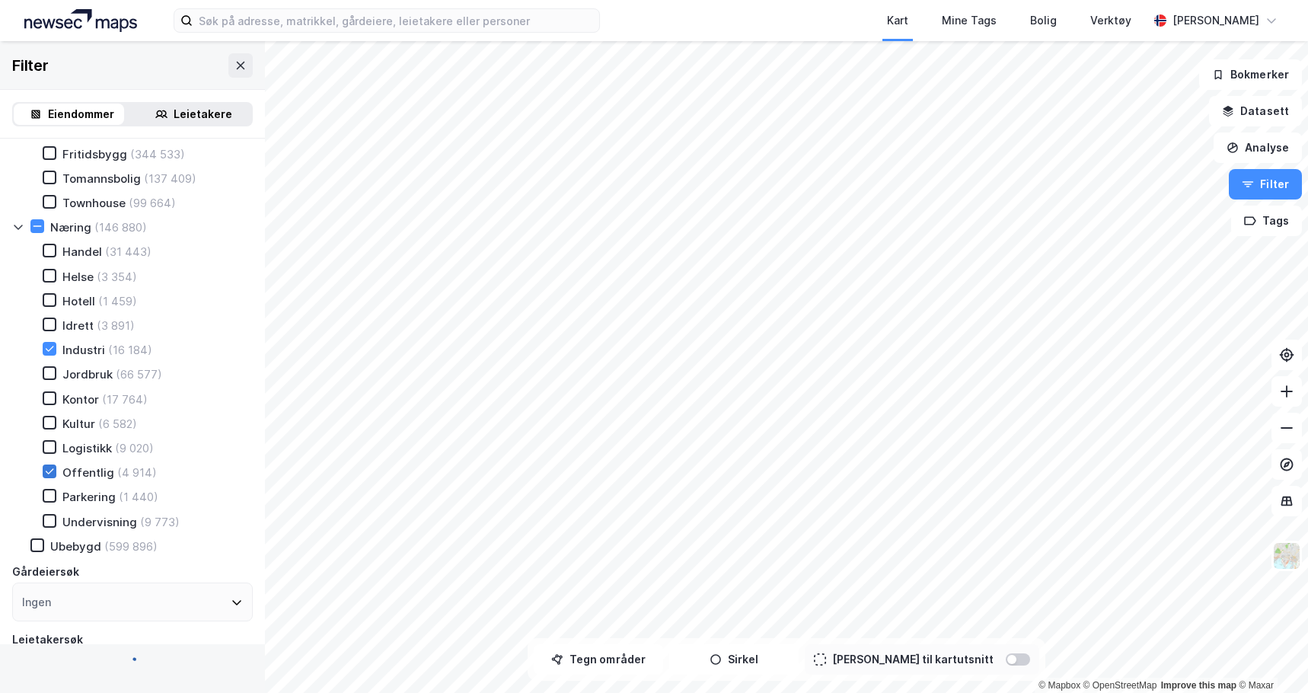
type input "--- (20 836)"
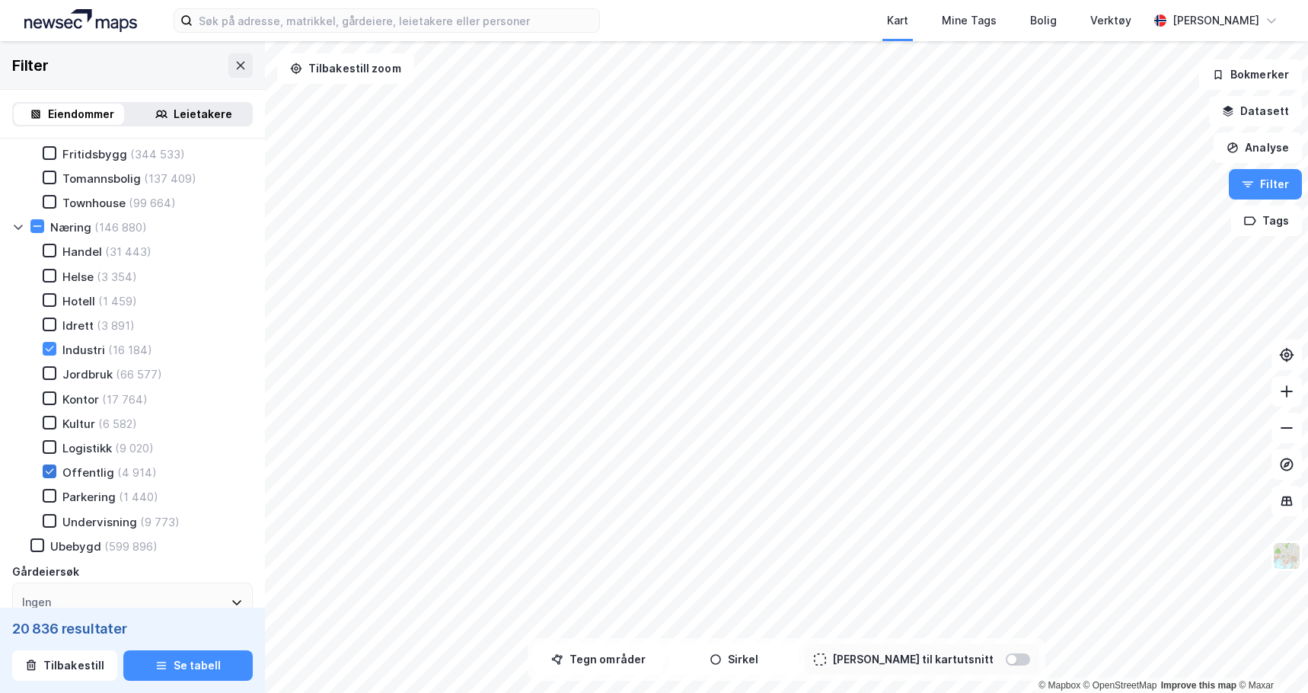
click at [46, 470] on icon at bounding box center [49, 471] width 11 height 11
type input "--- (16 184)"
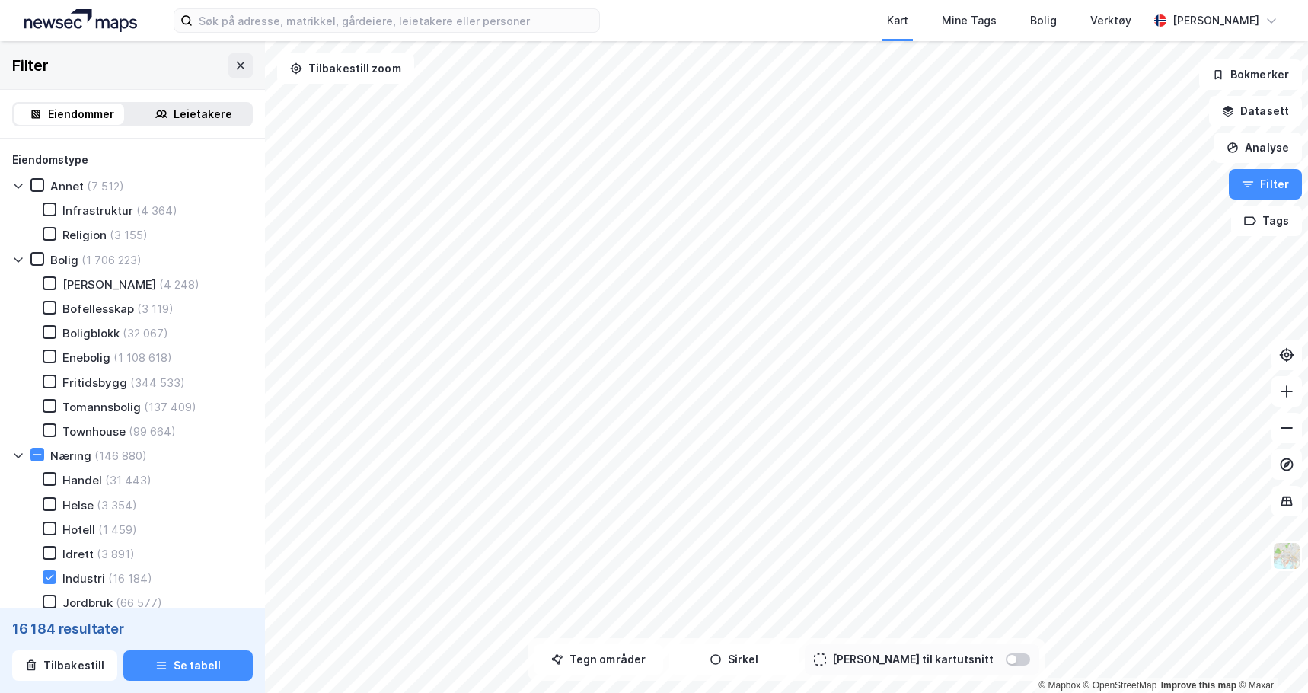
click at [76, 273] on div "Bolig (1 706 223) [PERSON_NAME] (4 248) Bofellesskap (3 119) Boligblokk (32 067…" at bounding box center [132, 345] width 241 height 187
click at [73, 289] on div "[PERSON_NAME]" at bounding box center [109, 284] width 94 height 14
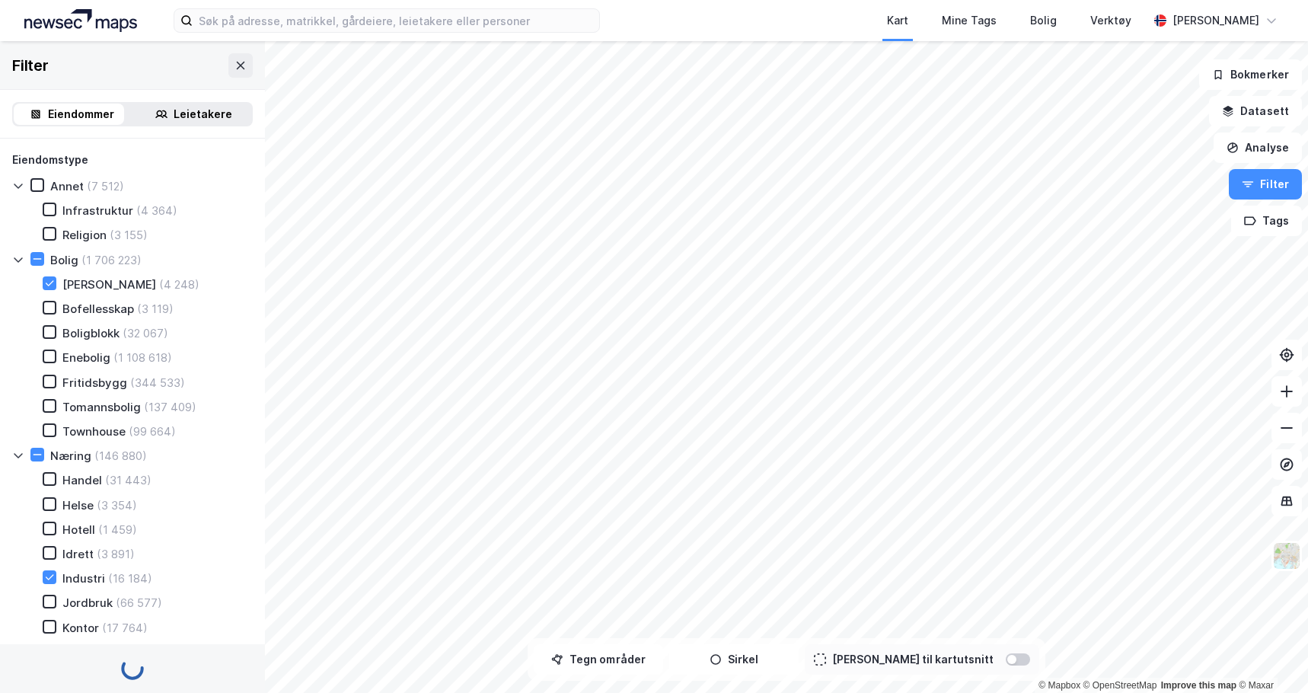
type input "--- (20 290)"
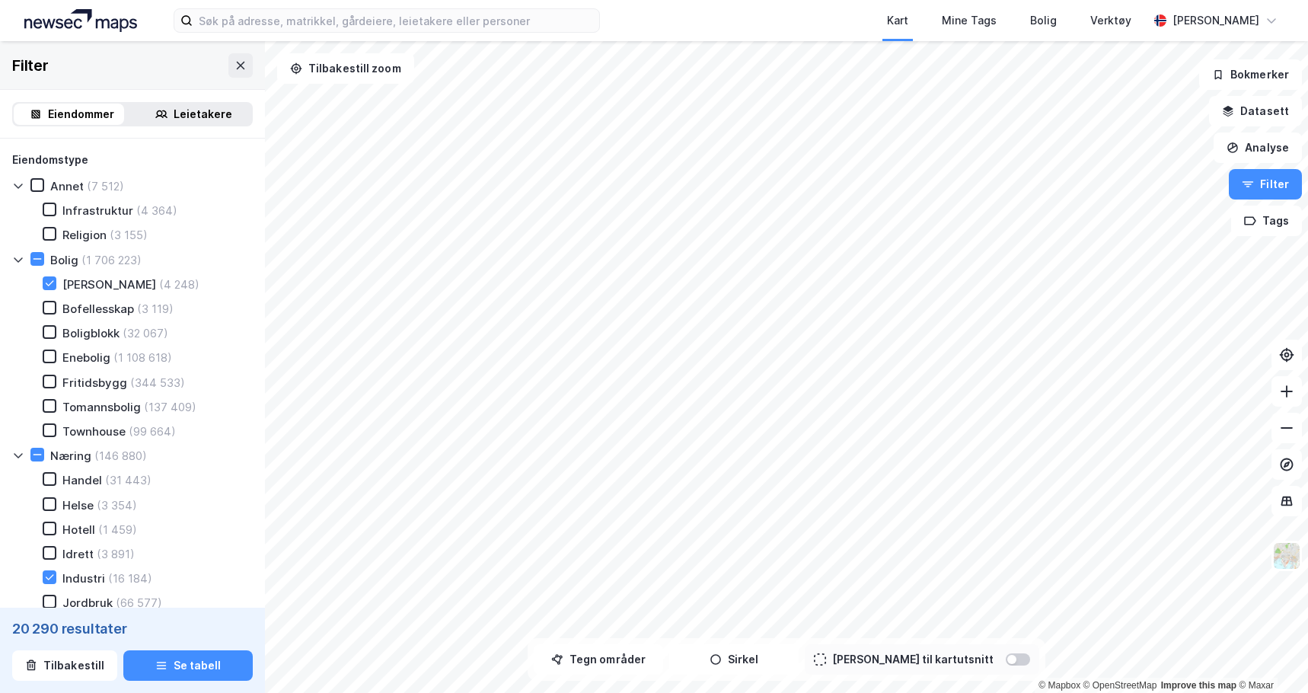
click at [74, 286] on div "[PERSON_NAME]" at bounding box center [109, 284] width 94 height 14
type input "--- (16 184)"
click at [43, 483] on div at bounding box center [50, 479] width 14 height 14
type input "--- (45 140)"
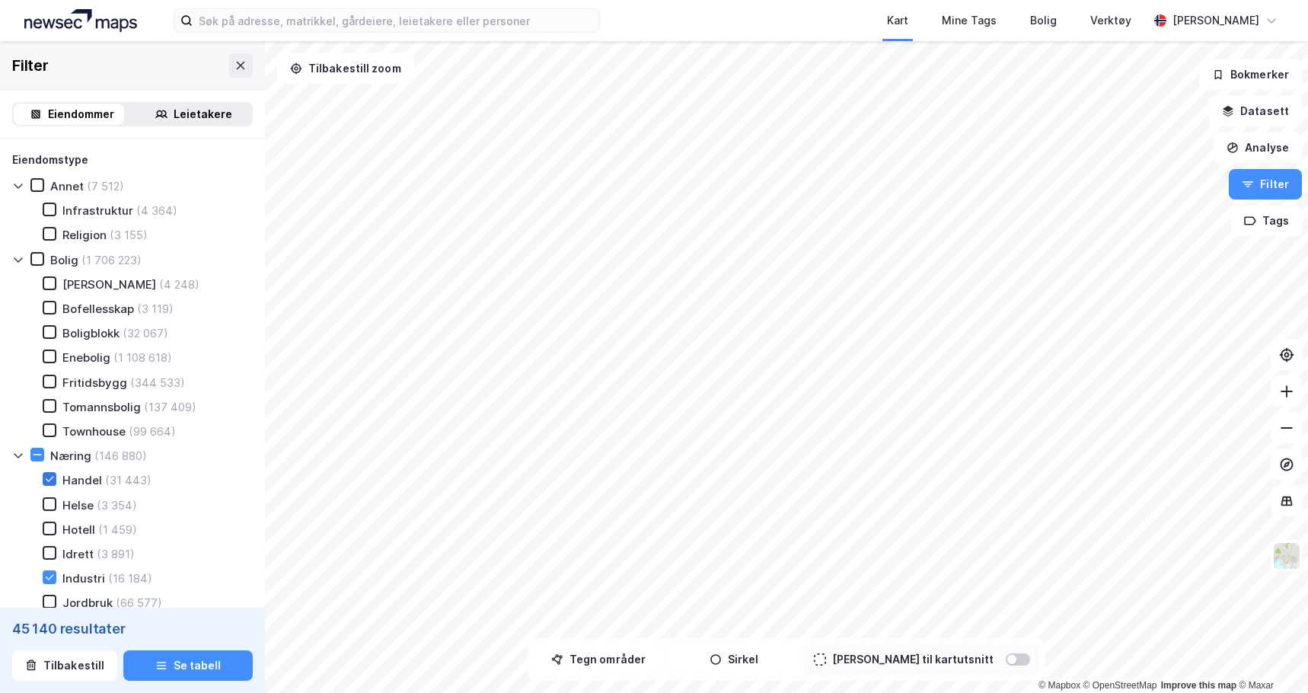
type input "--- (45 140)"
click at [47, 482] on icon at bounding box center [49, 479] width 11 height 11
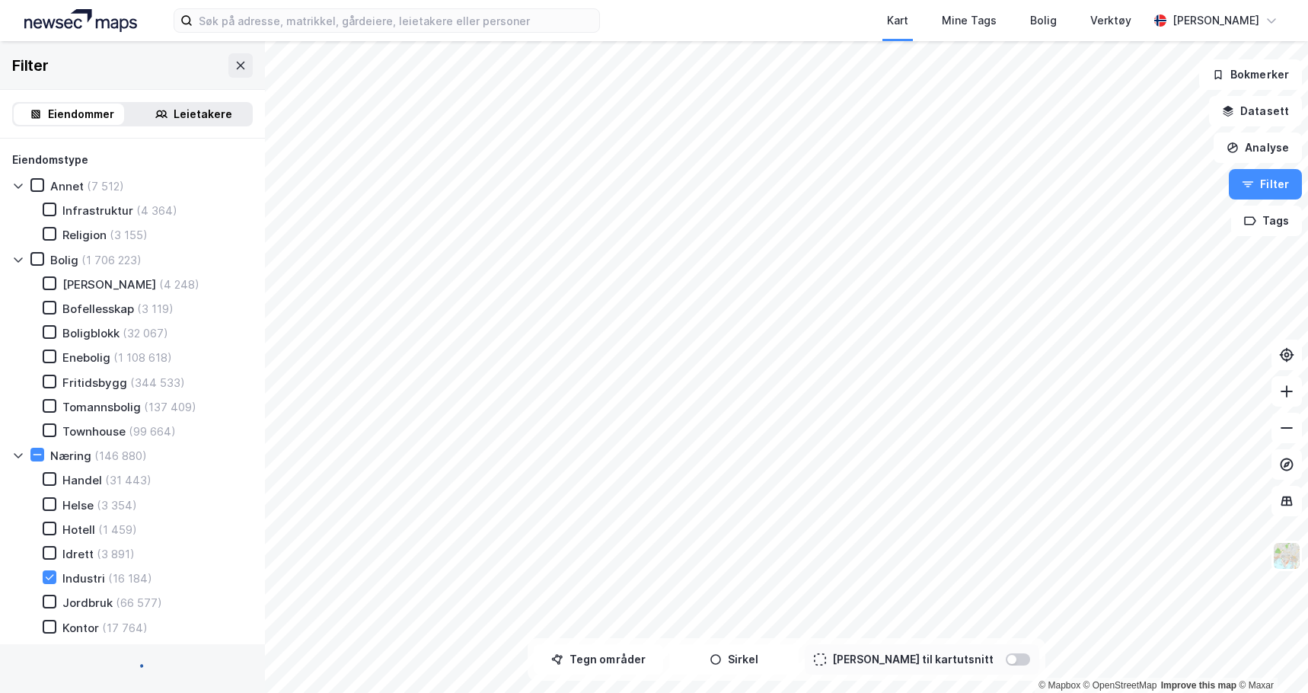
type input "--- (16 184)"
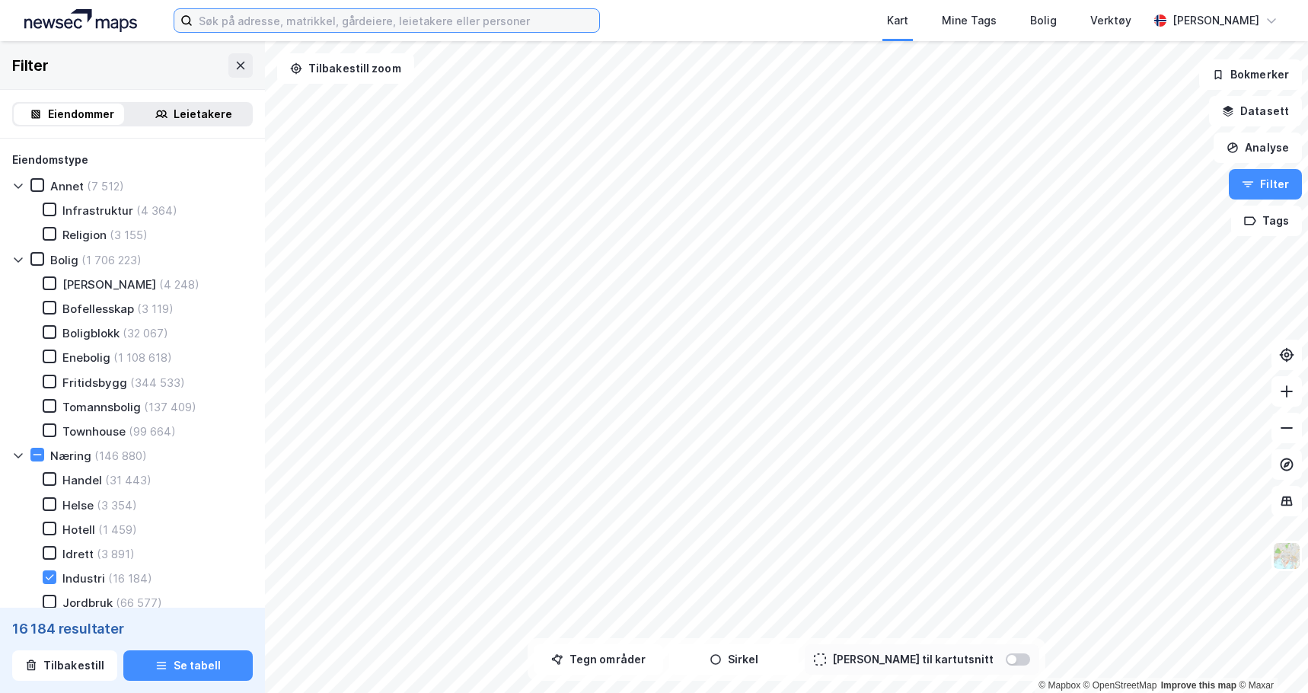
click at [488, 28] on input at bounding box center [396, 20] width 407 height 23
click at [356, 34] on div "Kart Mine Tags Bolig Verktøy [PERSON_NAME]" at bounding box center [654, 20] width 1308 height 41
click at [359, 26] on input at bounding box center [396, 20] width 407 height 23
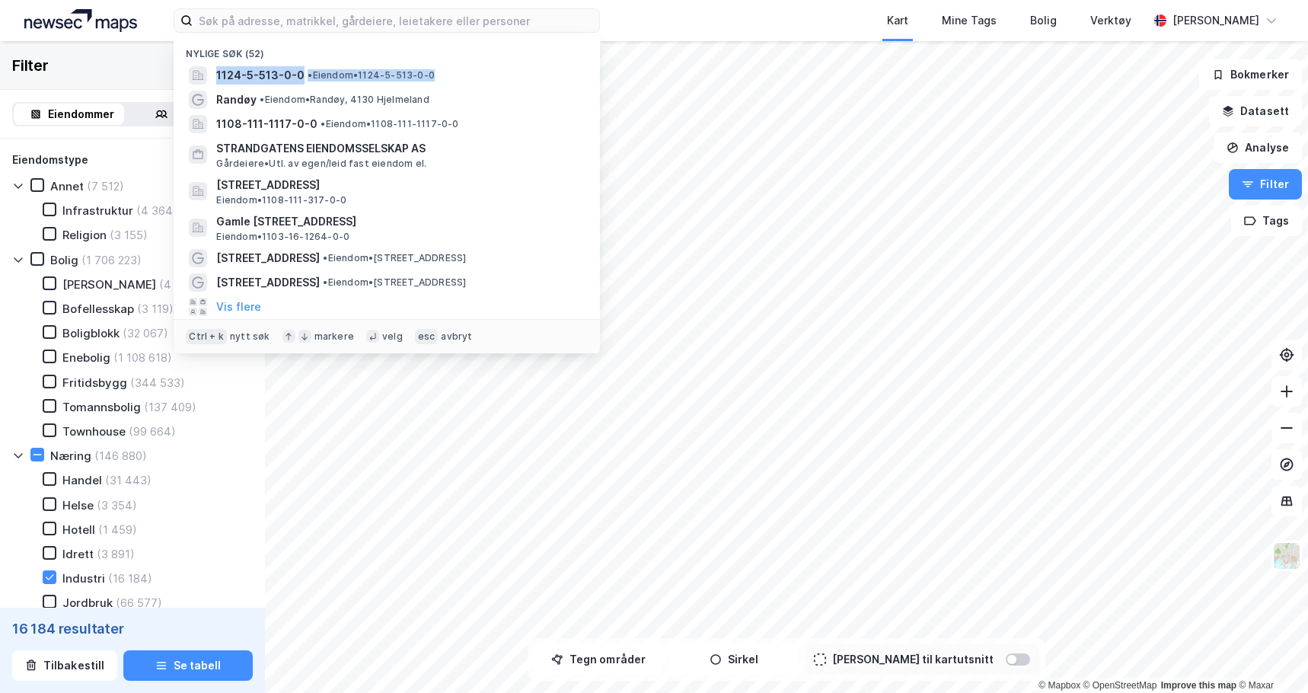
drag, startPoint x: 494, startPoint y: 65, endPoint x: 178, endPoint y: 68, distance: 315.3
click at [178, 68] on div "1124-5-513-0-0 • Eiendom • 1124-5-513-0-0" at bounding box center [387, 75] width 426 height 24
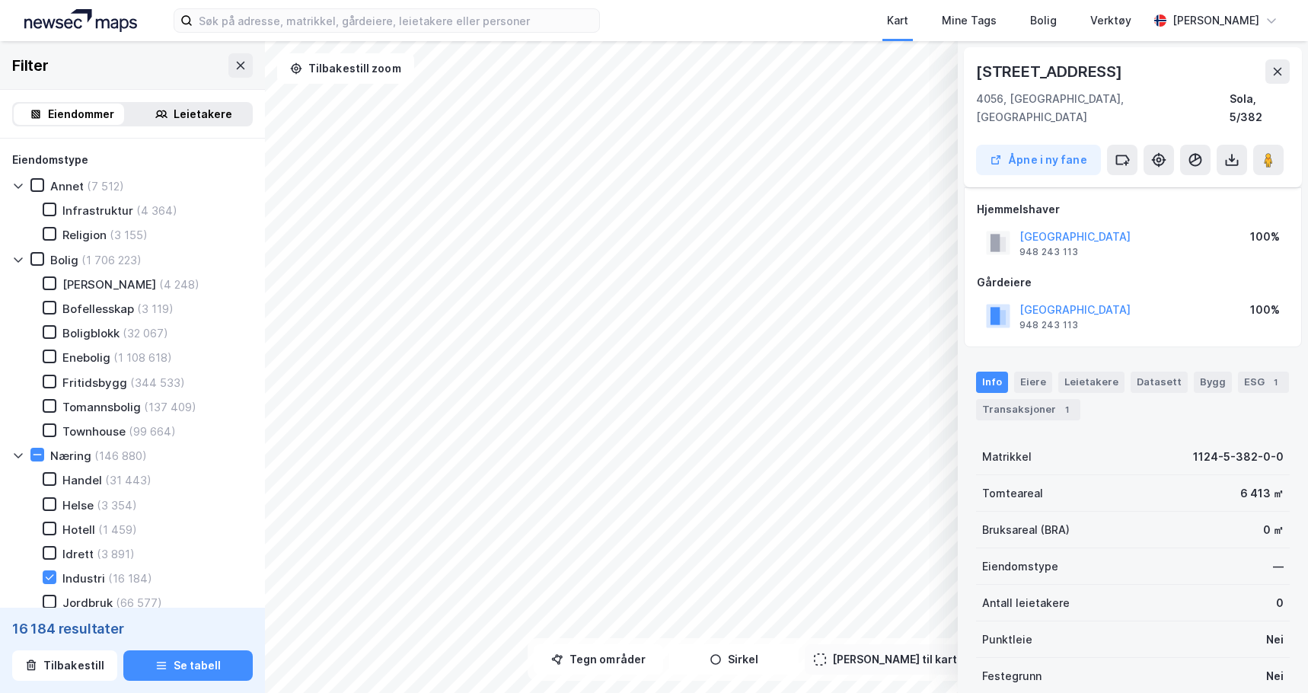
scroll to position [152, 0]
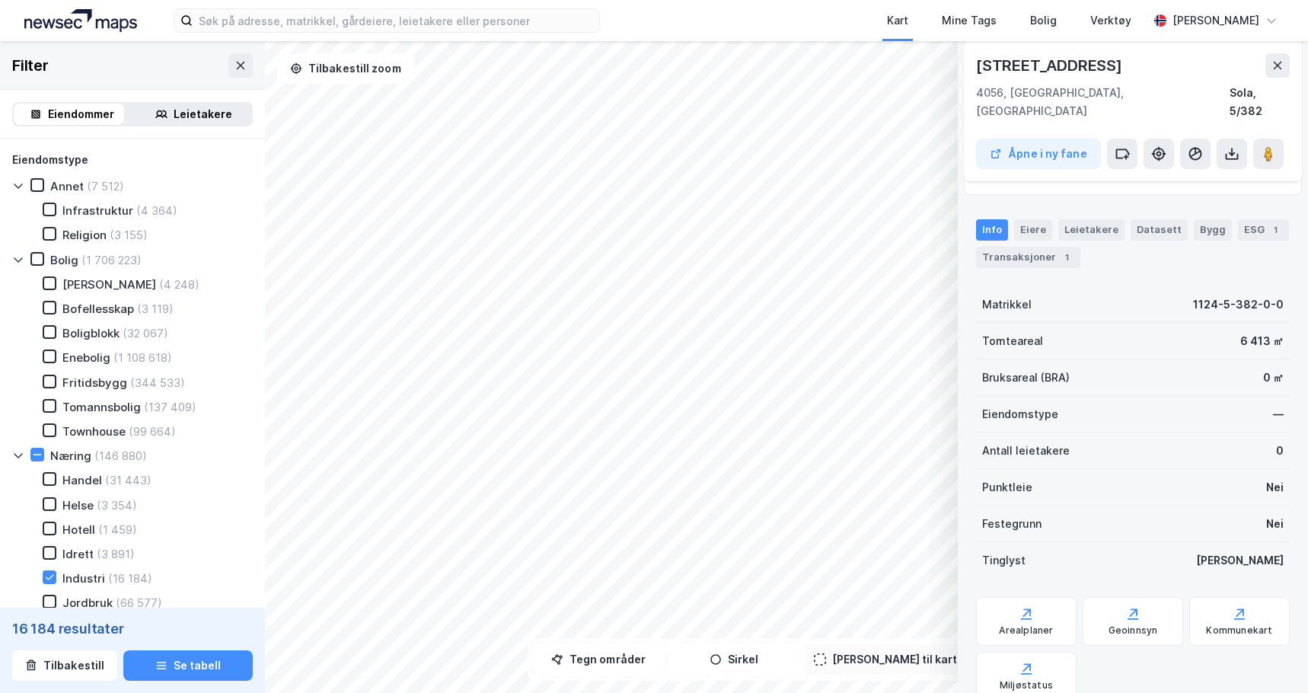
click at [1141, 59] on div "[STREET_ADDRESS]" at bounding box center [1133, 65] width 314 height 24
click at [1273, 61] on icon at bounding box center [1278, 65] width 12 height 12
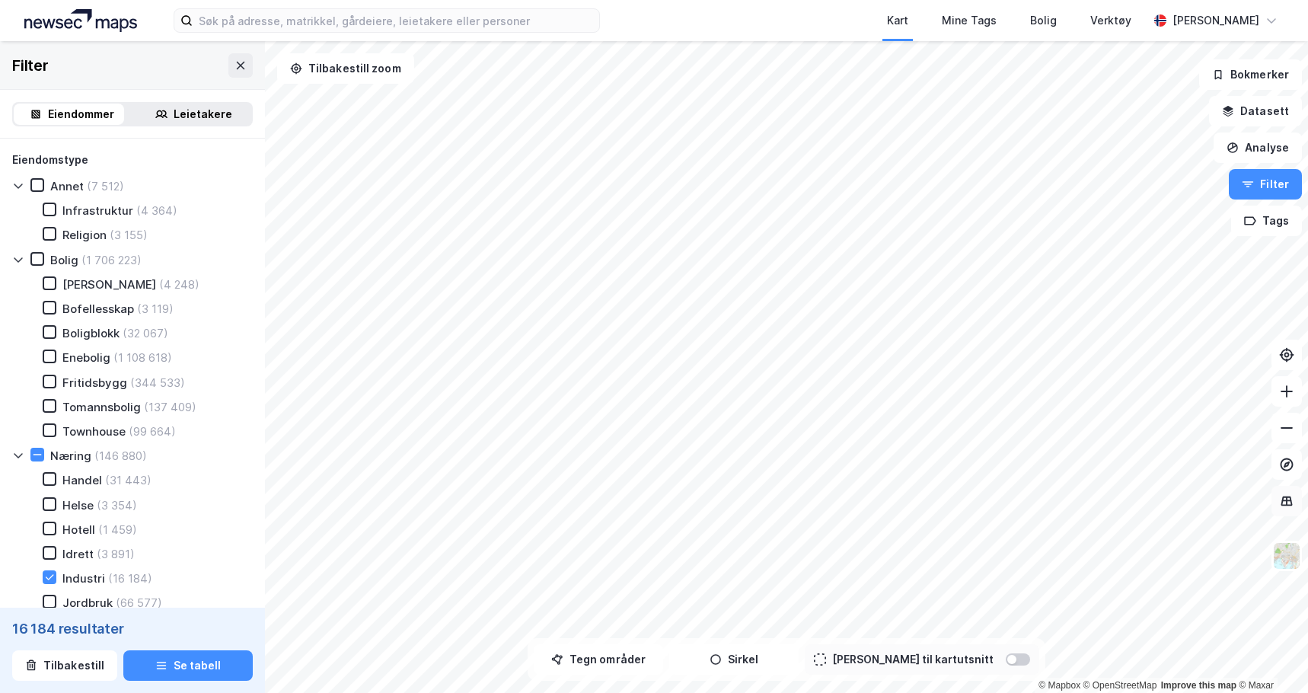
click at [1282, 498] on button at bounding box center [1287, 501] width 30 height 30
click at [1282, 498] on icon at bounding box center [1286, 501] width 15 height 15
click at [1283, 498] on icon at bounding box center [1286, 501] width 15 height 15
click at [1276, 187] on button "Filter" at bounding box center [1265, 184] width 73 height 30
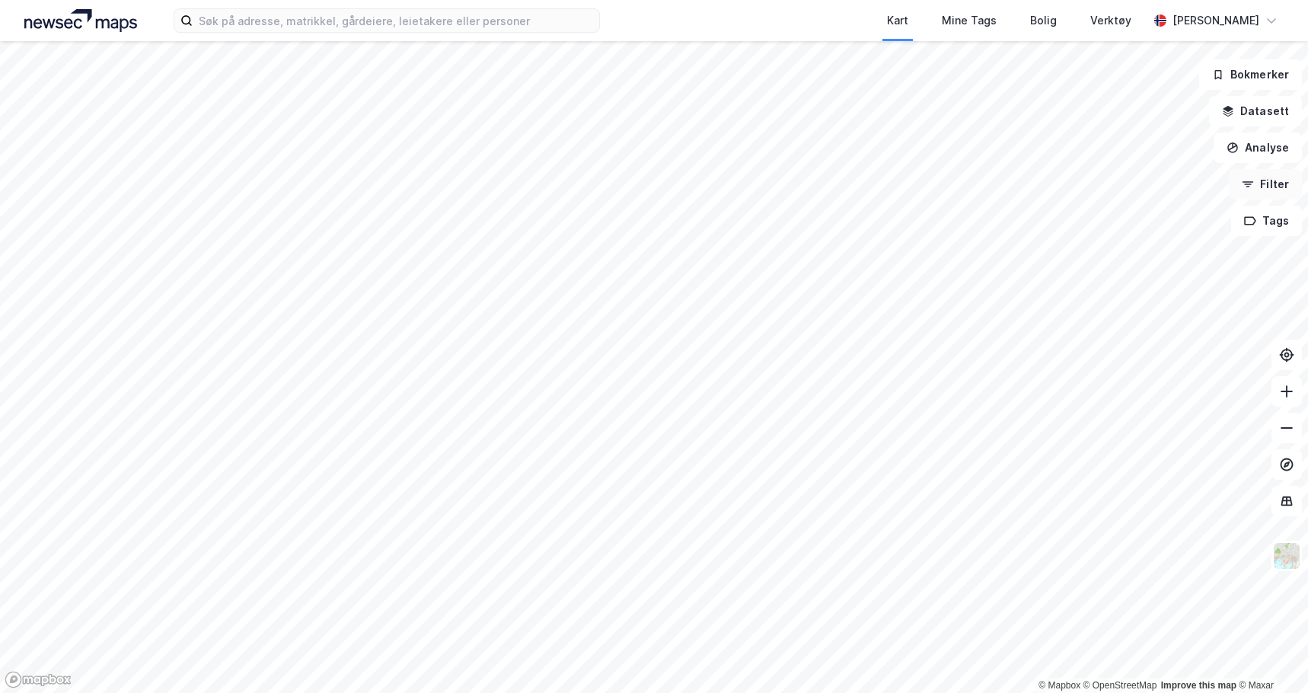
click at [1283, 174] on button "Filter" at bounding box center [1265, 184] width 73 height 30
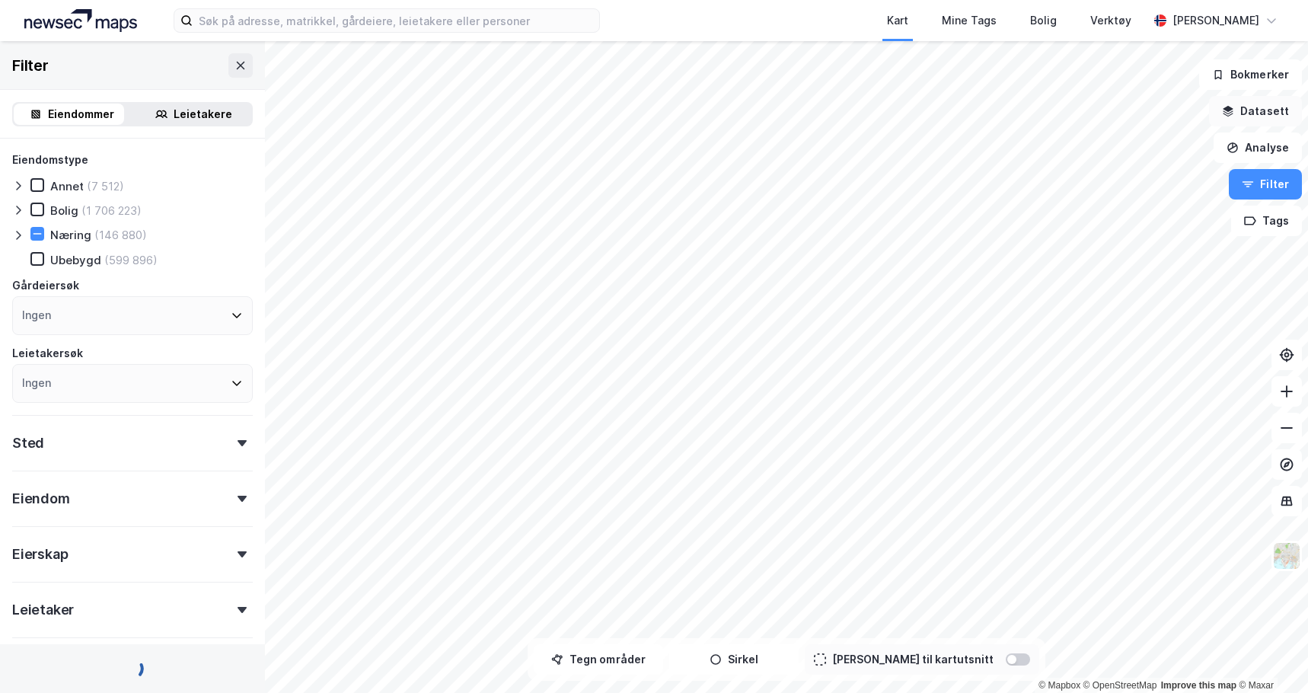
click at [1266, 98] on button "Datasett" at bounding box center [1255, 111] width 93 height 30
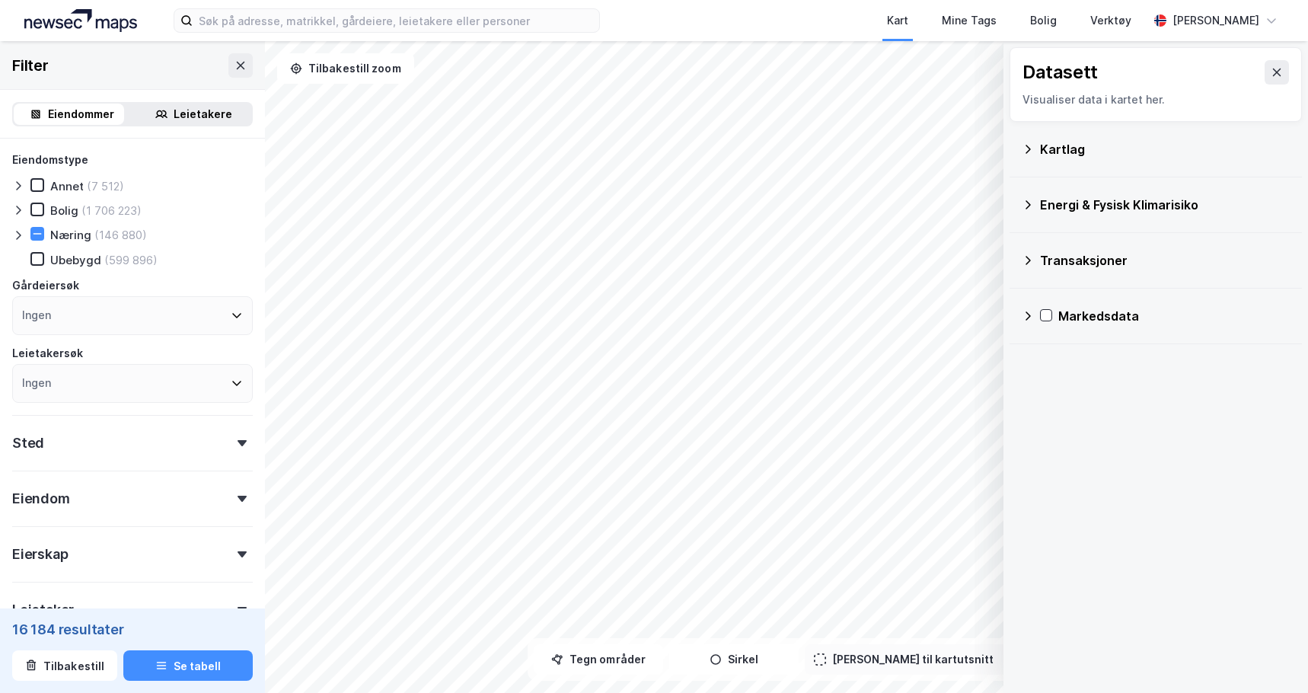
click at [1071, 257] on div "Transaksjoner" at bounding box center [1165, 260] width 250 height 18
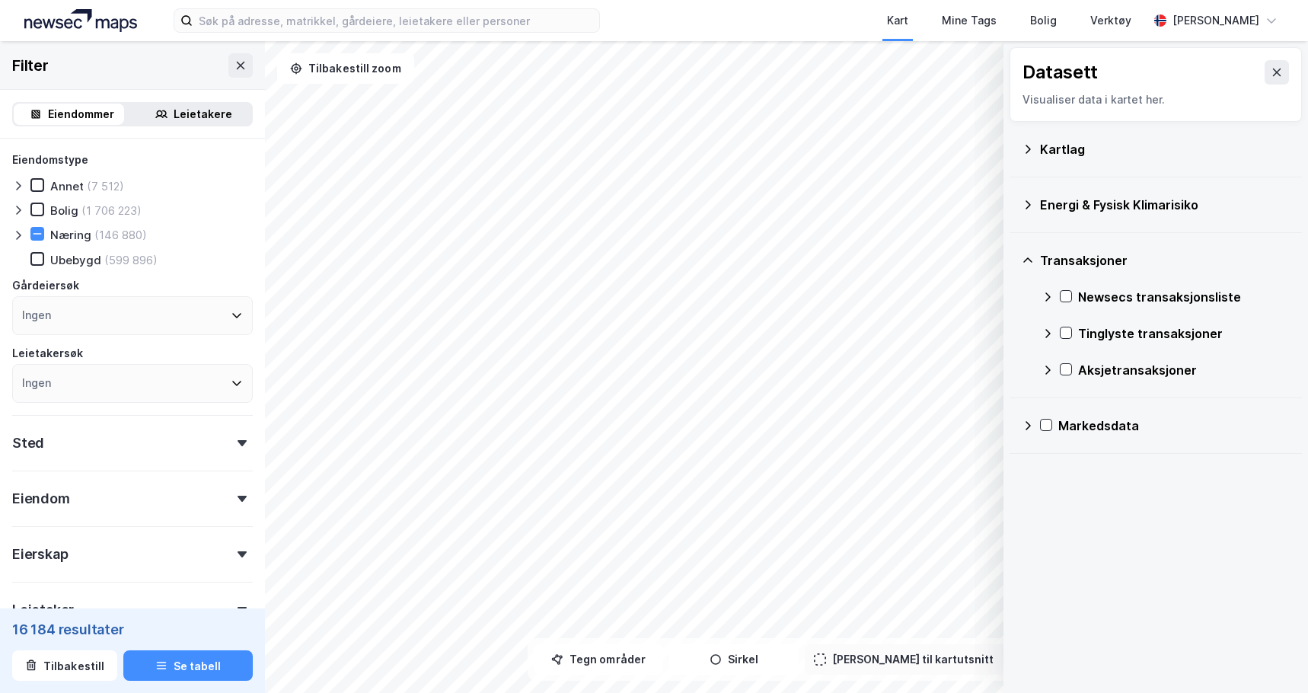
click at [1071, 257] on div "Transaksjoner" at bounding box center [1165, 260] width 250 height 18
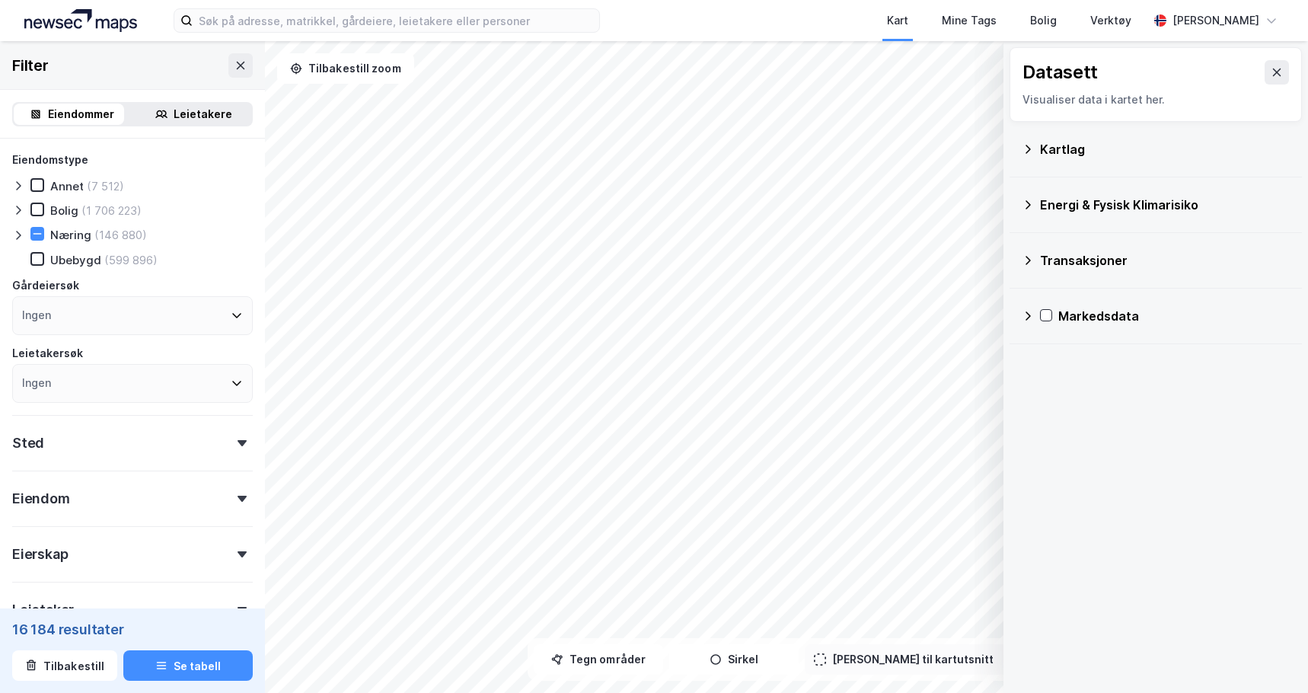
click at [1077, 209] on div "Energi & Fysisk Klimarisiko" at bounding box center [1165, 205] width 250 height 18
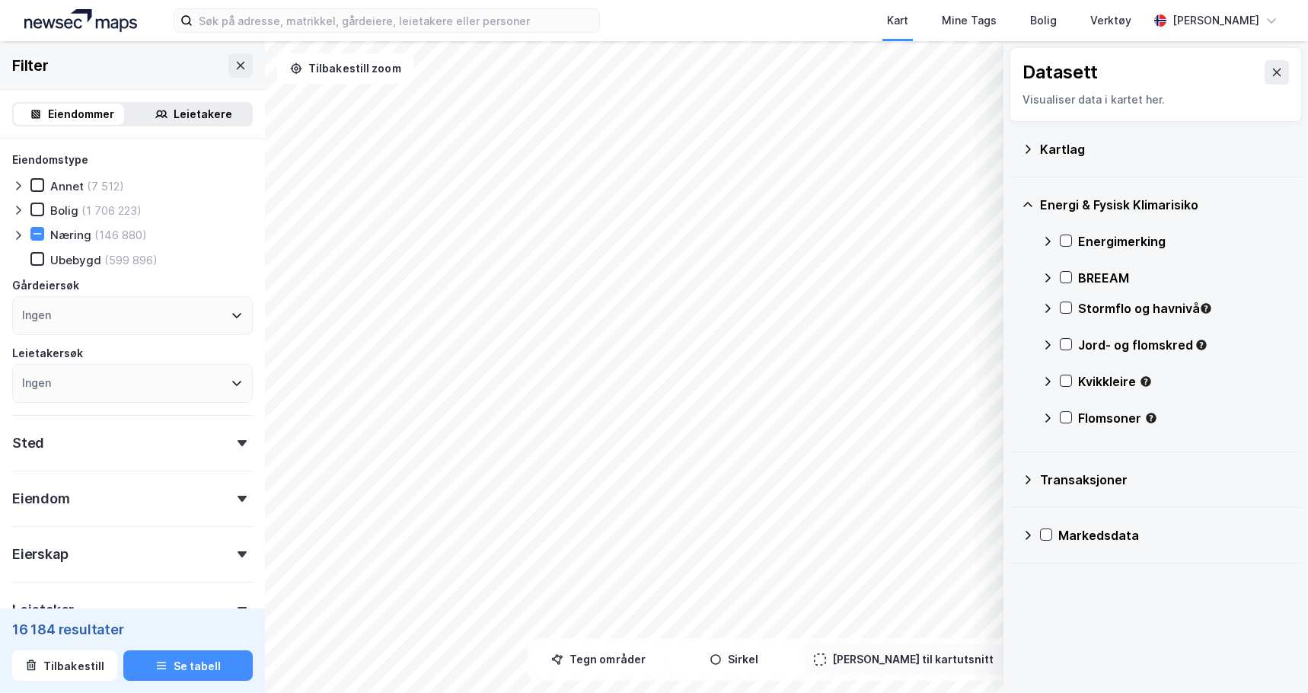
click at [1077, 212] on div "Energi & Fysisk Klimarisiko" at bounding box center [1165, 205] width 250 height 18
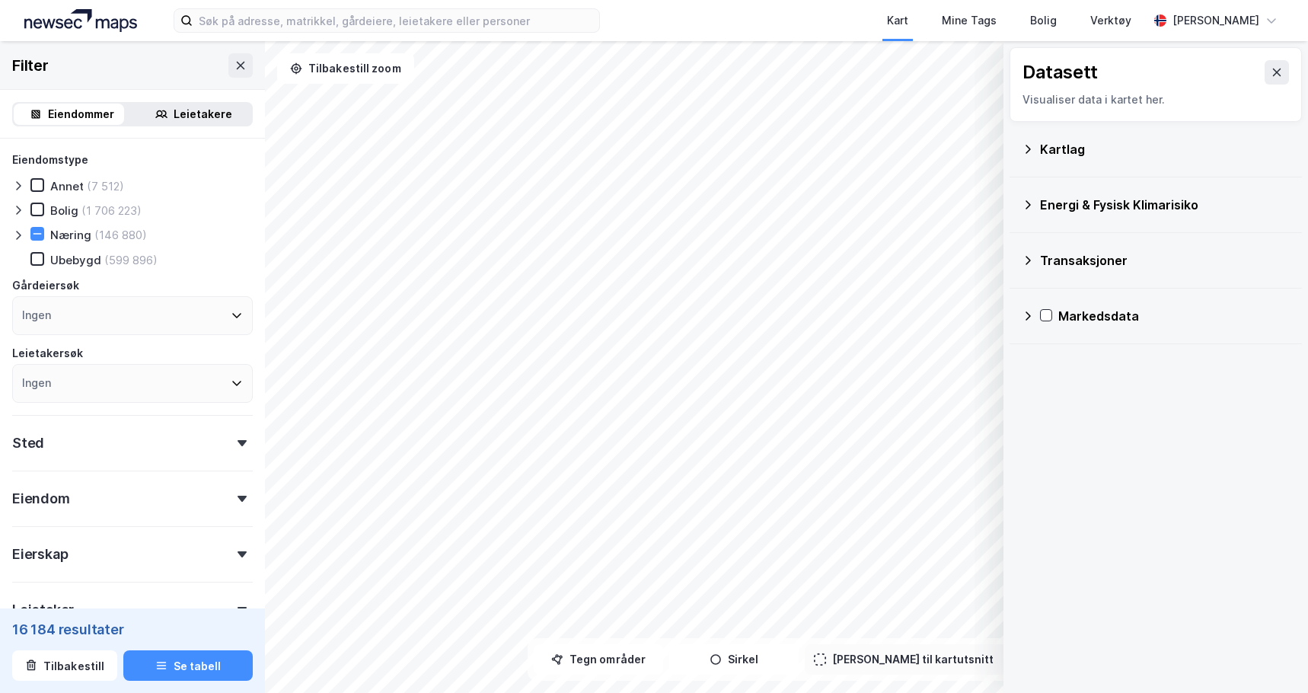
click at [1063, 163] on div "Kartlag" at bounding box center [1156, 149] width 268 height 37
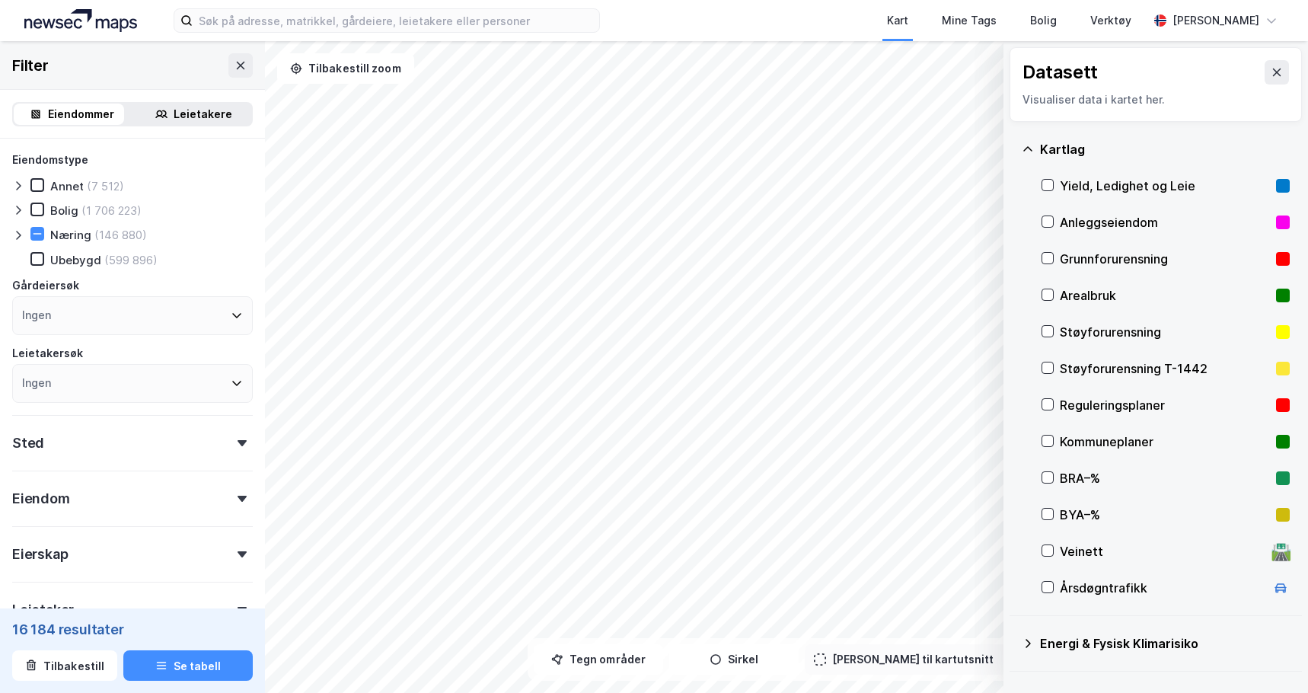
click at [1085, 399] on div "Reguleringsplaner" at bounding box center [1165, 405] width 210 height 18
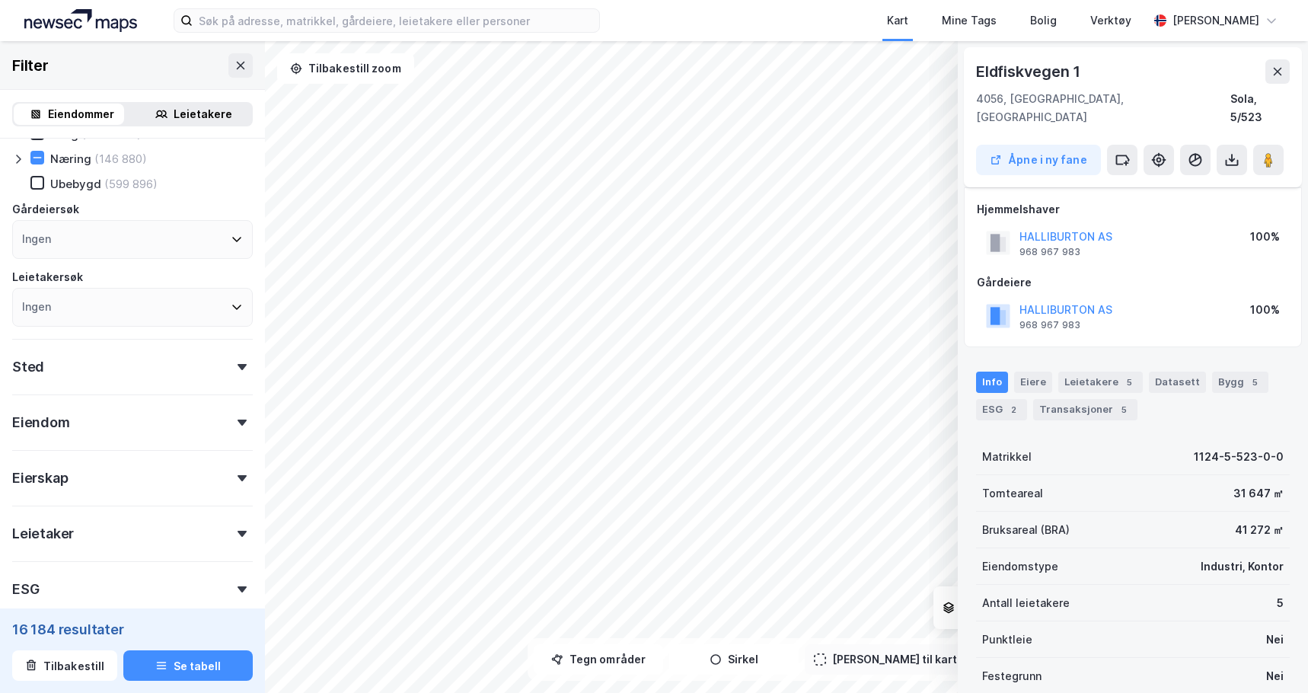
scroll to position [152, 0]
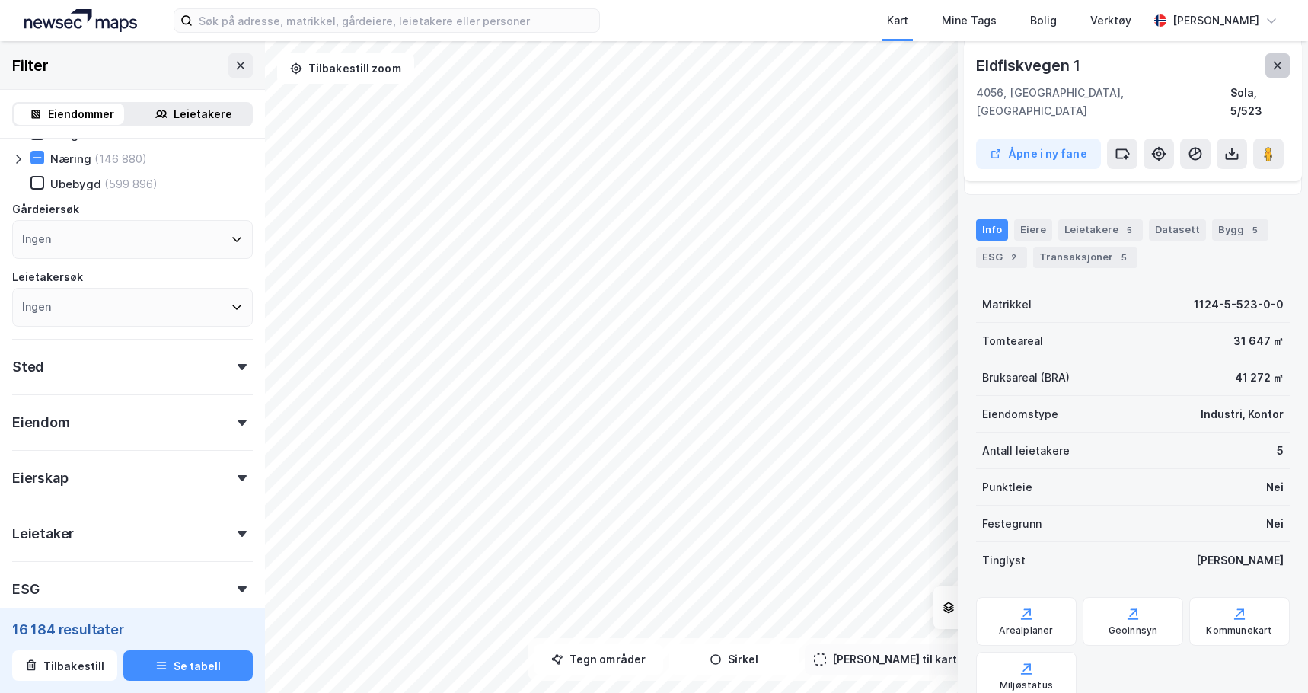
click at [1284, 74] on button at bounding box center [1278, 65] width 24 height 24
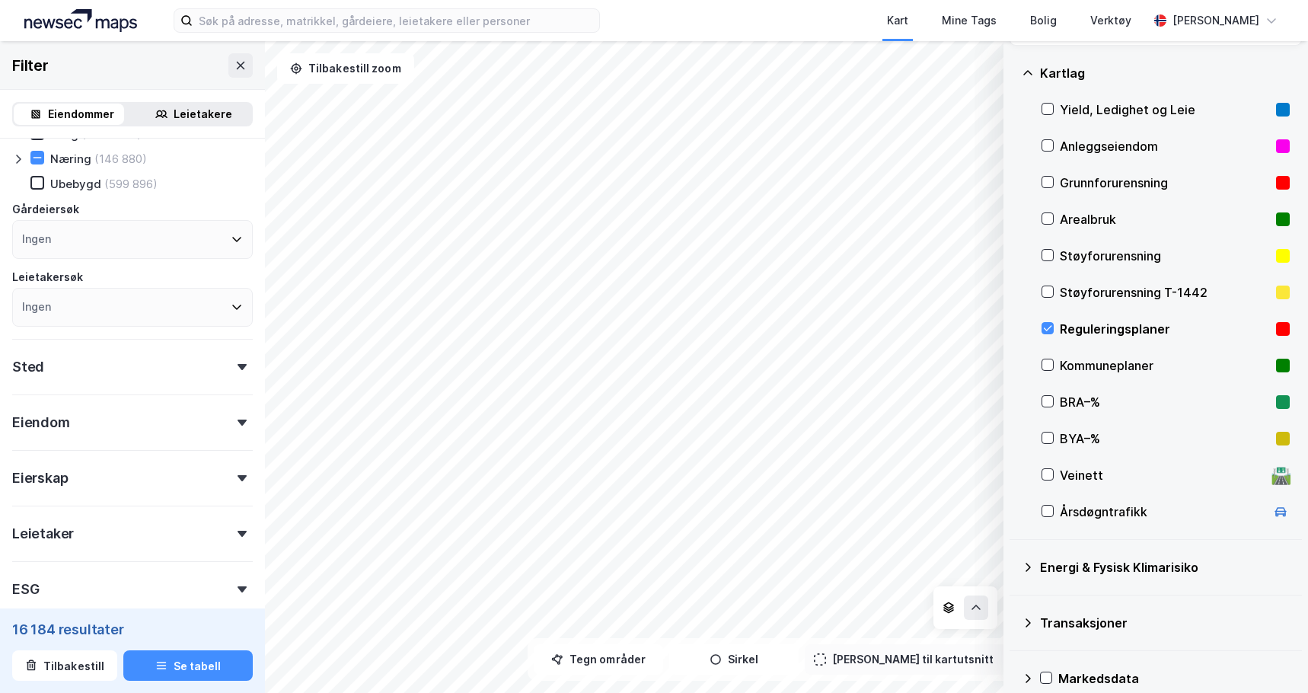
click at [97, 393] on div "Eiendomstype Annet (7 512) Bolig (1 706 223) Næring (146 880) [GEOGRAPHIC_DATA]…" at bounding box center [132, 340] width 241 height 530
click at [107, 442] on div "Eiendomstype Annet (7 512) Bolig (1 706 223) Næring (146 880) [GEOGRAPHIC_DATA]…" at bounding box center [132, 340] width 241 height 530
drag, startPoint x: 105, startPoint y: 432, endPoint x: 106, endPoint y: 423, distance: 8.4
click at [105, 430] on div "Eiendom" at bounding box center [132, 416] width 241 height 43
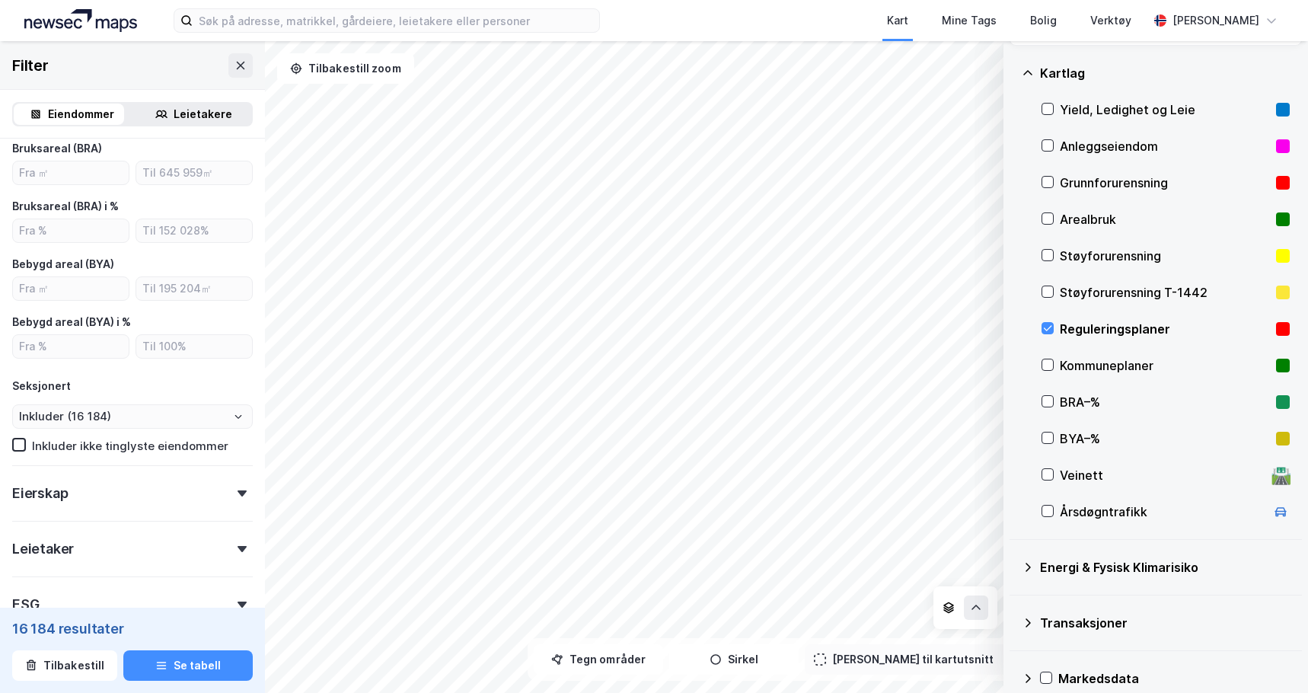
scroll to position [0, 0]
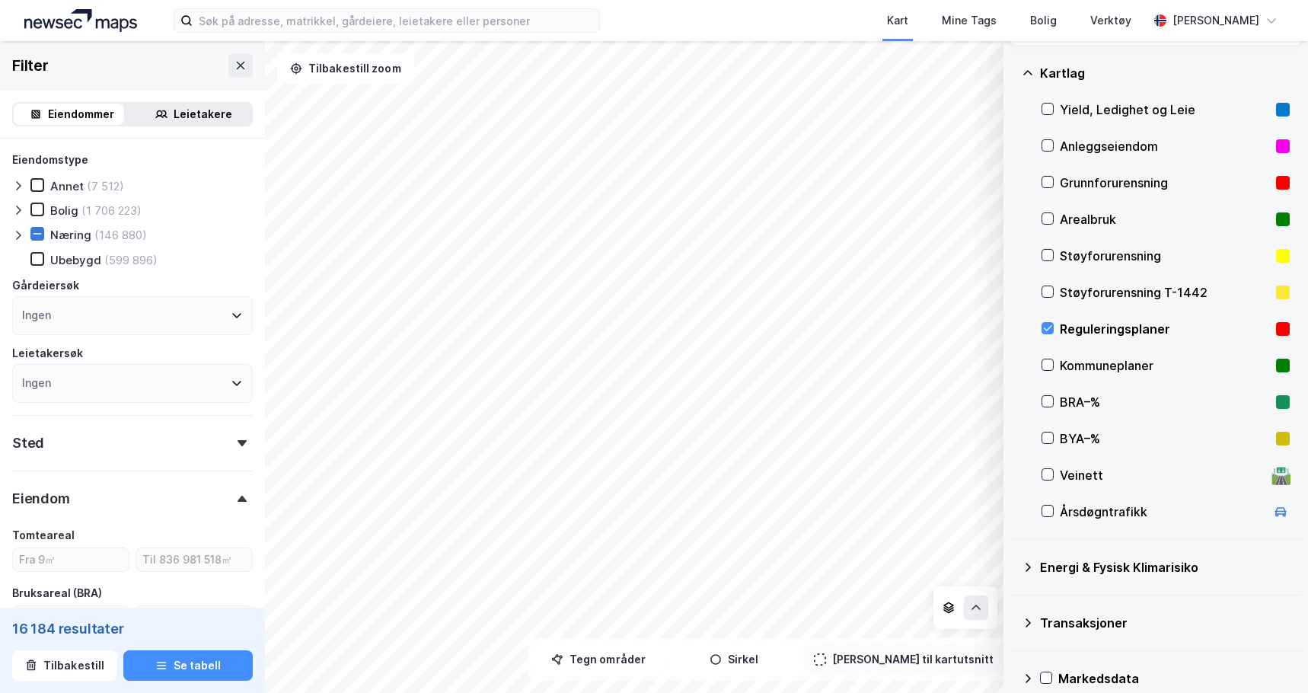
click at [39, 240] on div at bounding box center [37, 234] width 14 height 14
click at [35, 234] on icon at bounding box center [37, 233] width 11 height 11
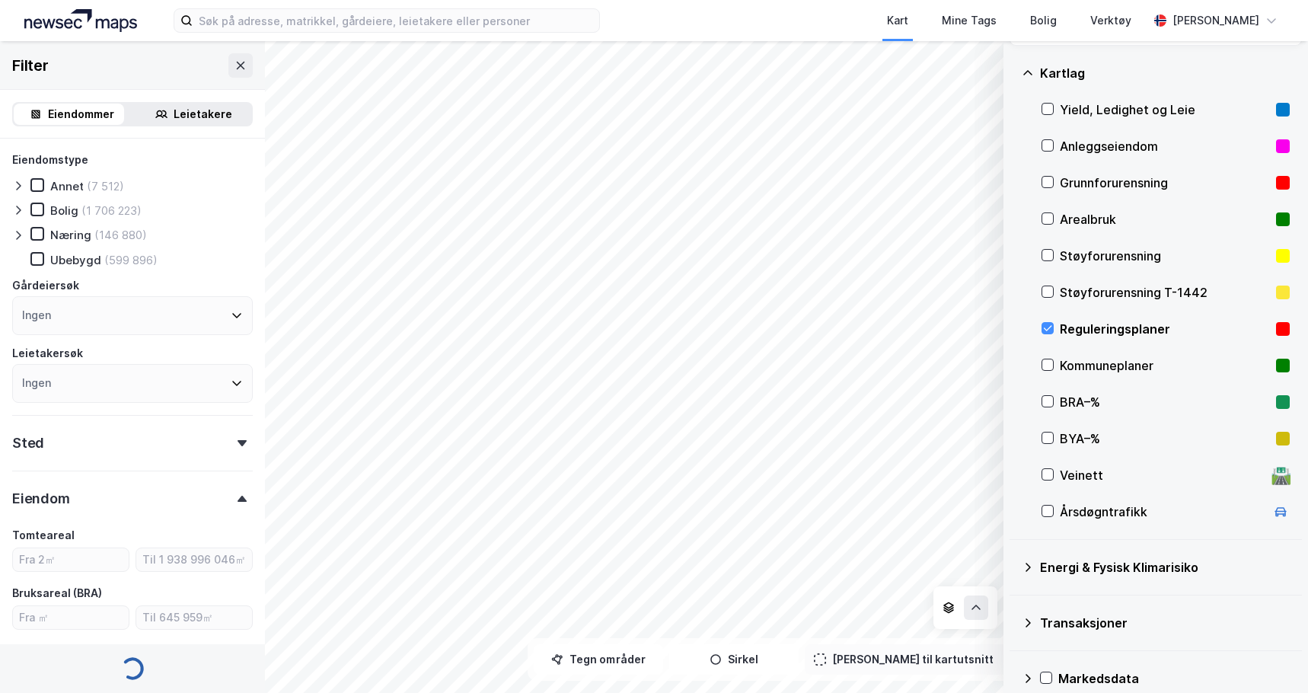
type input "Inkluder (2 589 278)"
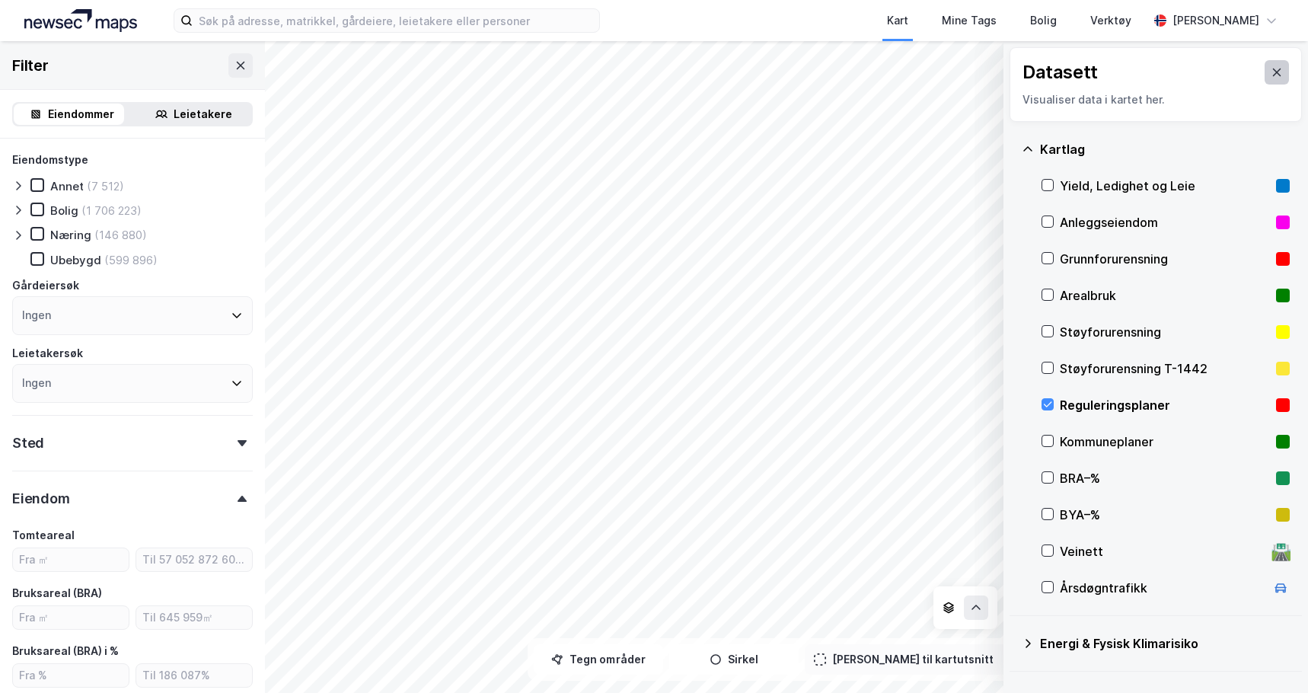
drag, startPoint x: 1235, startPoint y: 69, endPoint x: 1254, endPoint y: 65, distance: 19.3
click at [1235, 68] on div "Datasett" at bounding box center [1156, 72] width 267 height 24
click at [1265, 65] on button at bounding box center [1277, 72] width 24 height 24
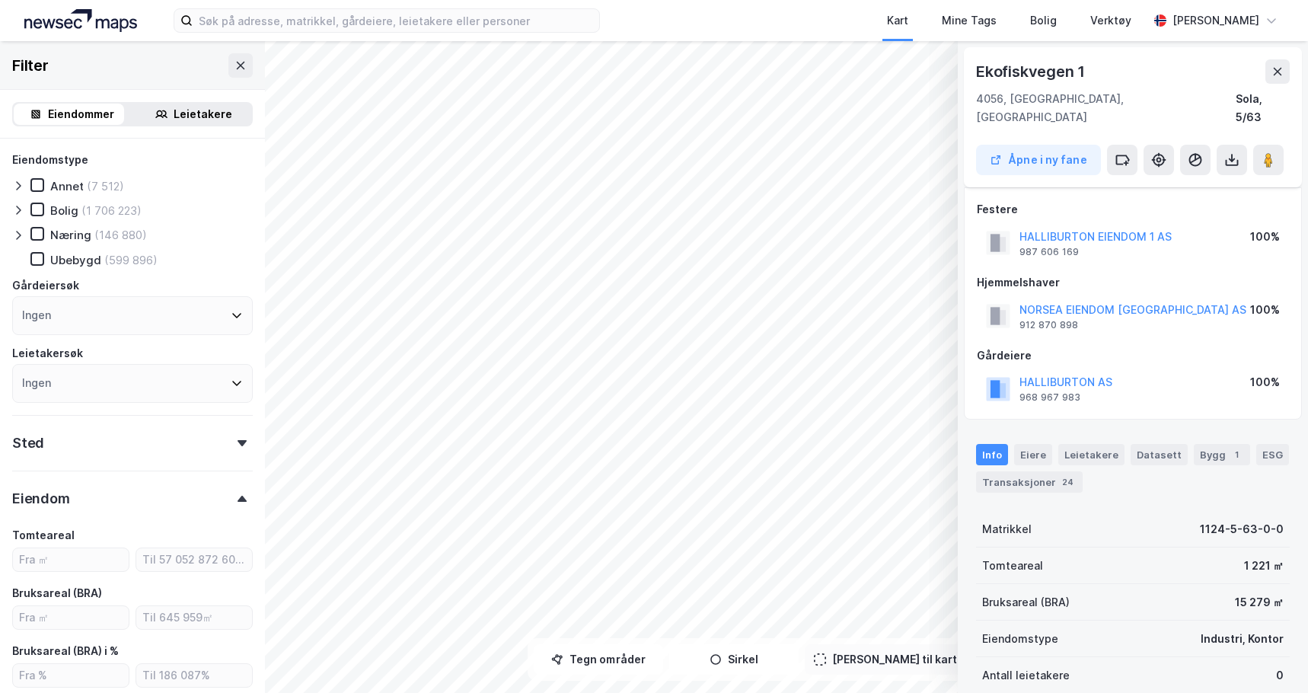
scroll to position [152, 0]
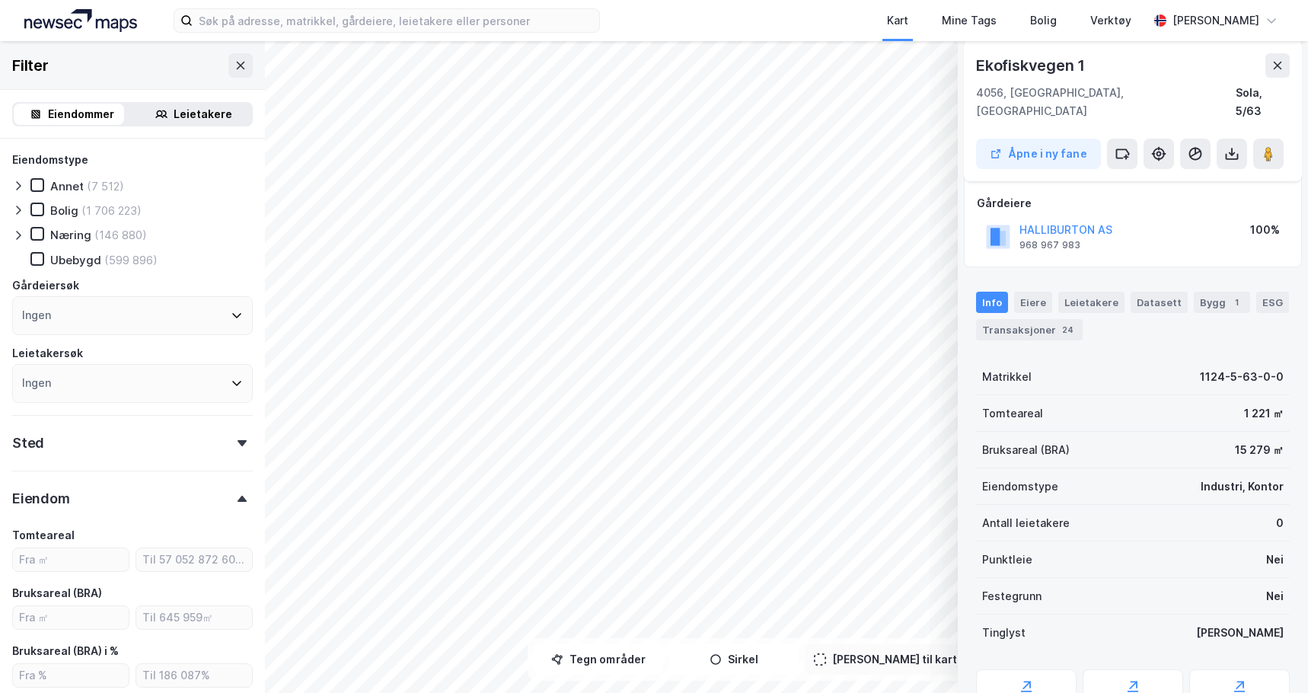
click at [1276, 62] on button at bounding box center [1278, 65] width 24 height 24
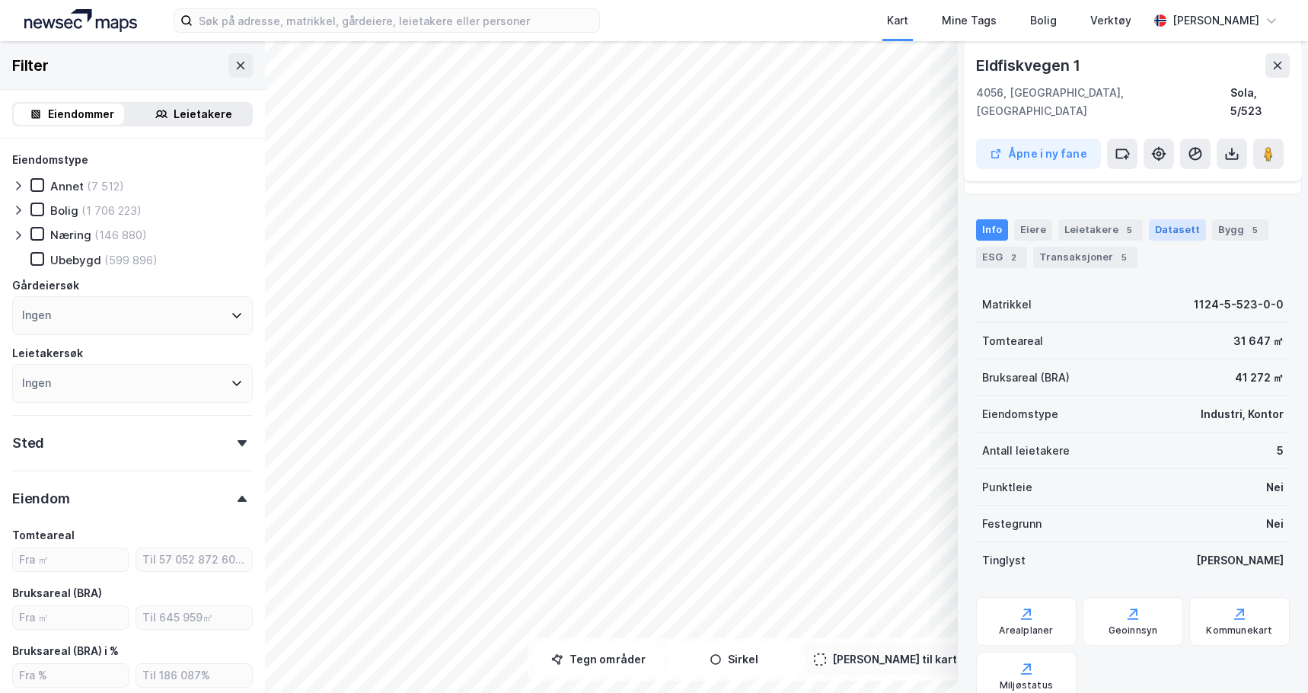
click at [1177, 219] on div "Datasett" at bounding box center [1177, 229] width 57 height 21
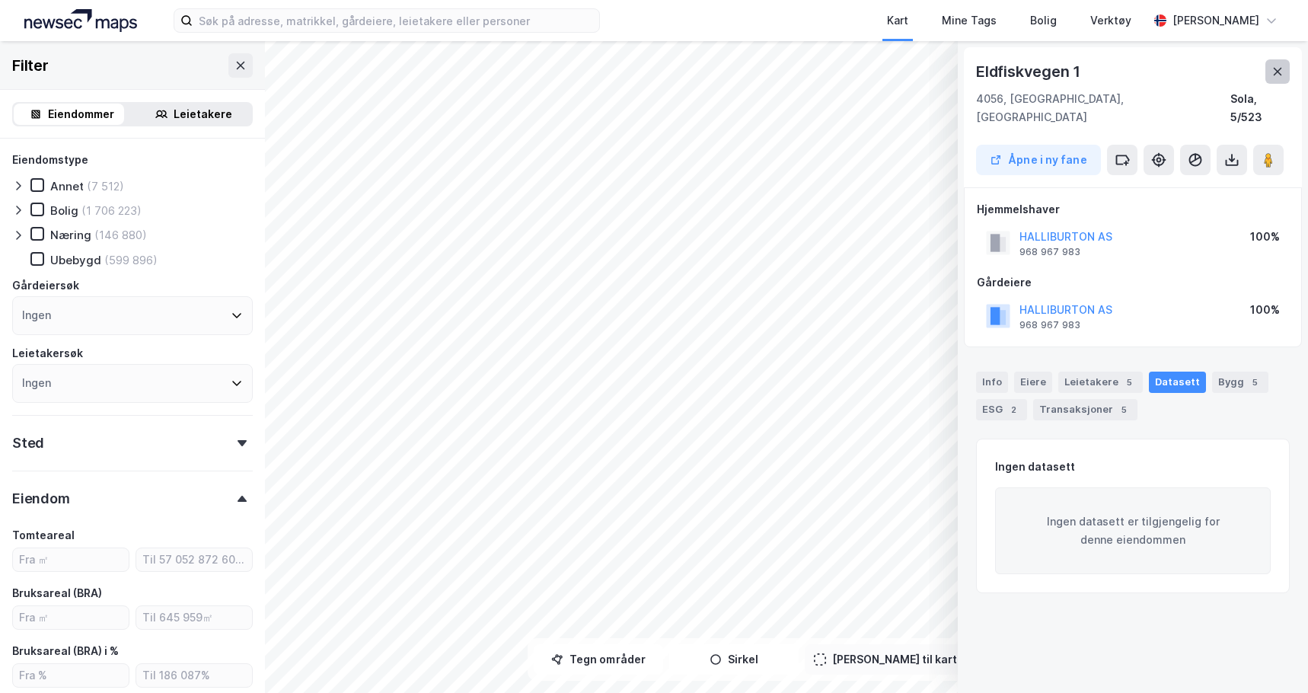
click at [1276, 64] on button at bounding box center [1278, 71] width 24 height 24
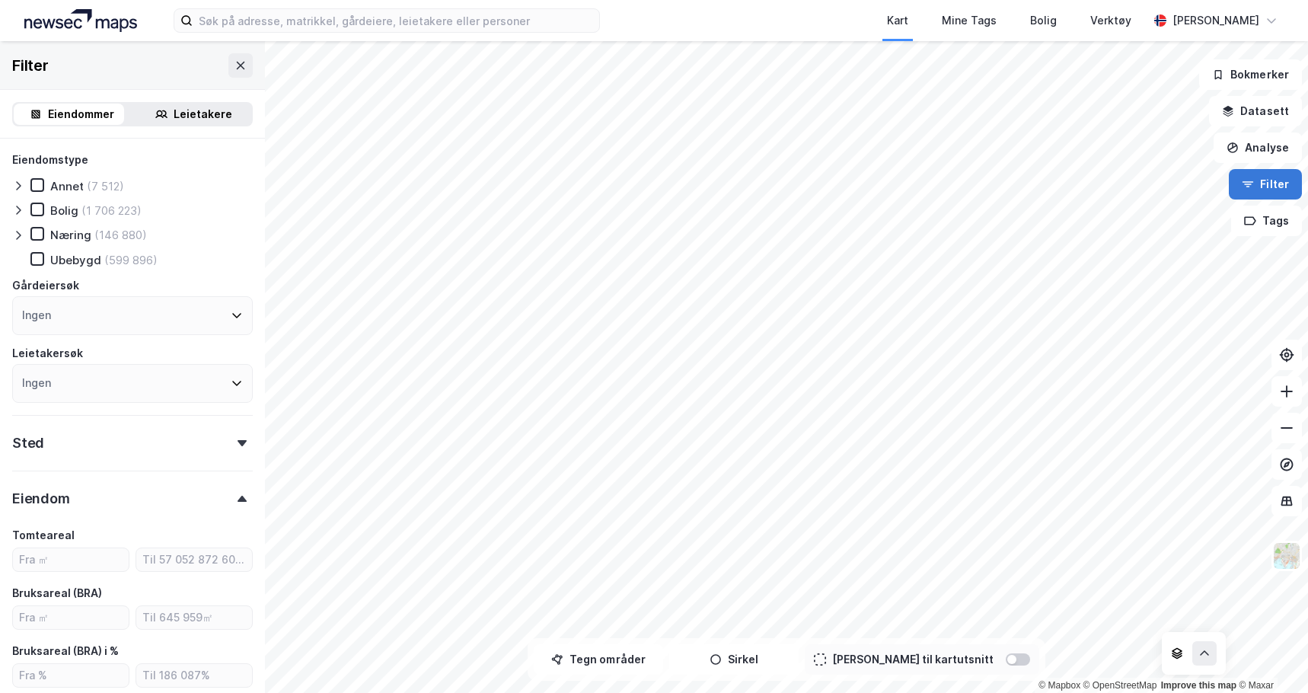
click at [1274, 187] on button "Filter" at bounding box center [1265, 184] width 73 height 30
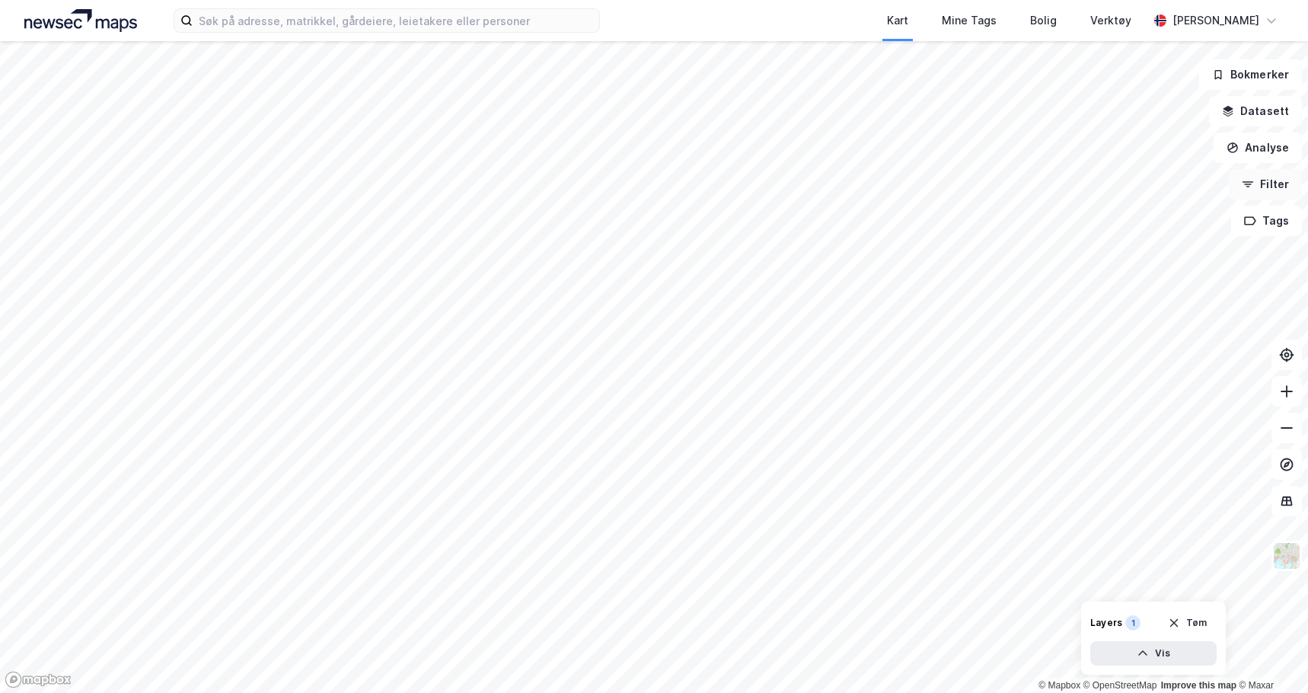
click at [1274, 187] on button "Filter" at bounding box center [1265, 184] width 73 height 30
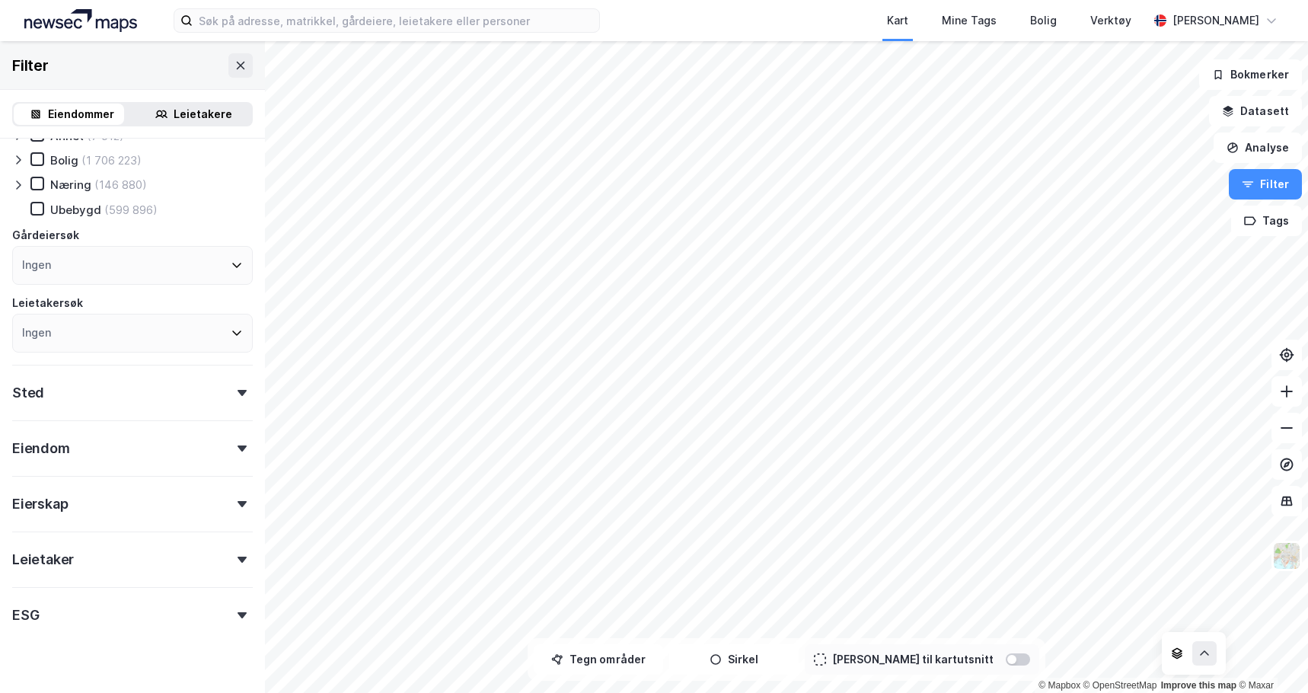
scroll to position [76, 0]
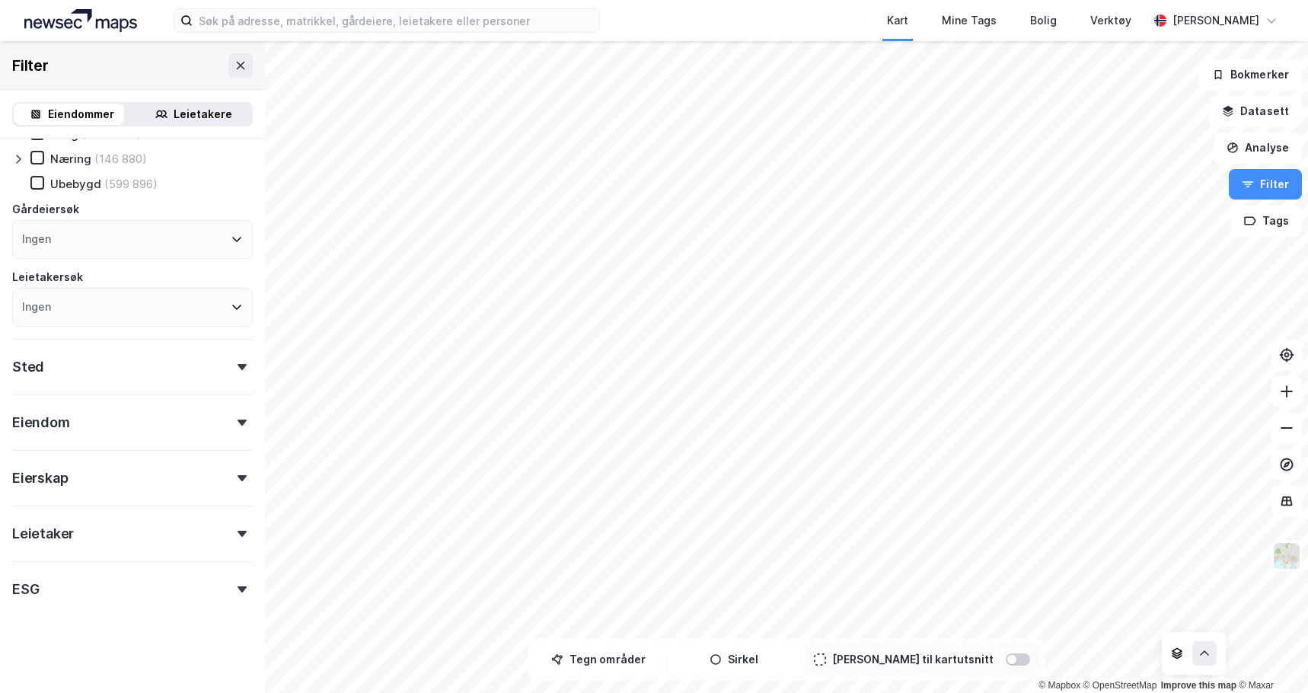
click at [69, 589] on div "ESG" at bounding box center [132, 582] width 241 height 43
click at [1276, 181] on button "Filter" at bounding box center [1265, 184] width 73 height 30
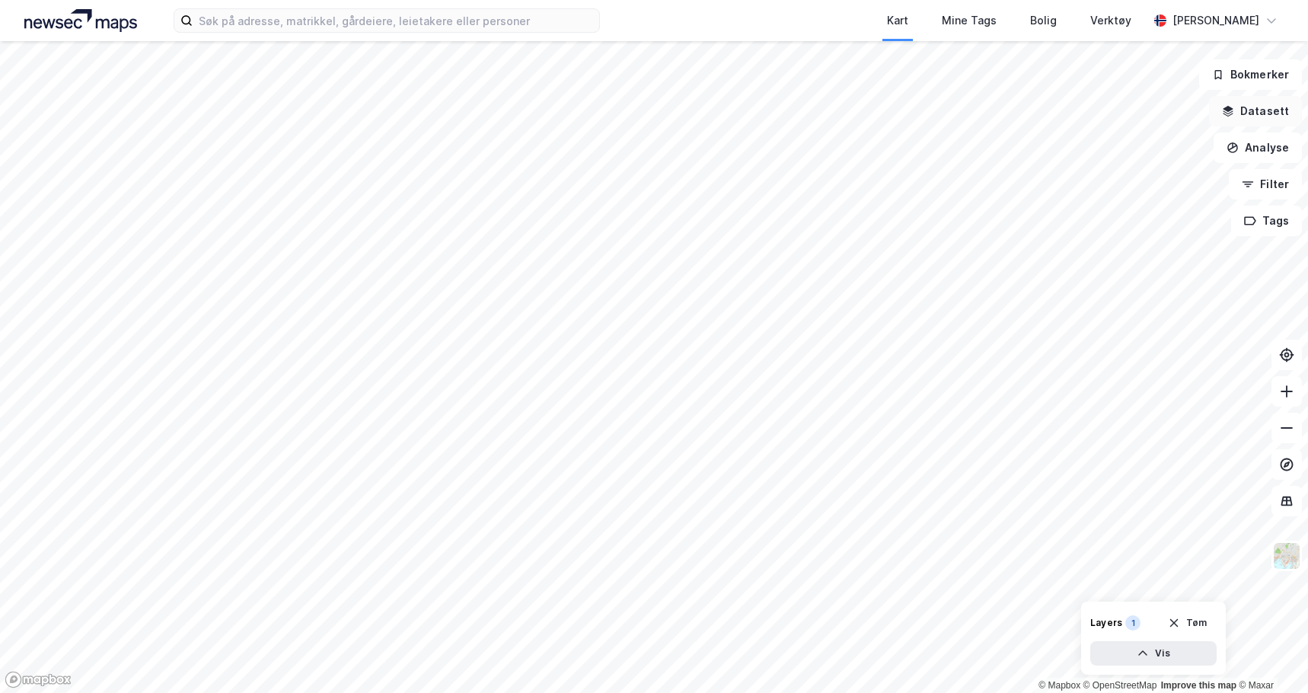
click at [1265, 113] on button "Datasett" at bounding box center [1255, 111] width 93 height 30
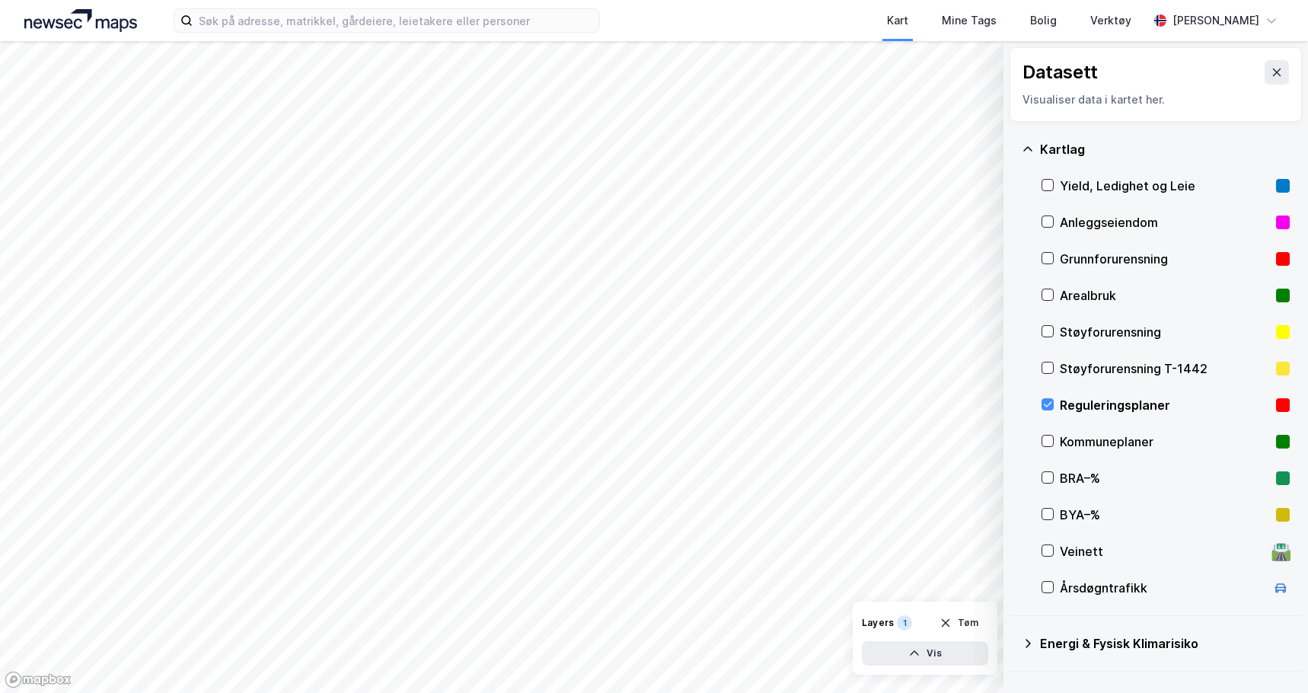
click at [1269, 57] on div "Datasett Visualiser data i kartet her." at bounding box center [1156, 84] width 292 height 75
click at [1273, 70] on icon at bounding box center [1277, 73] width 8 height 8
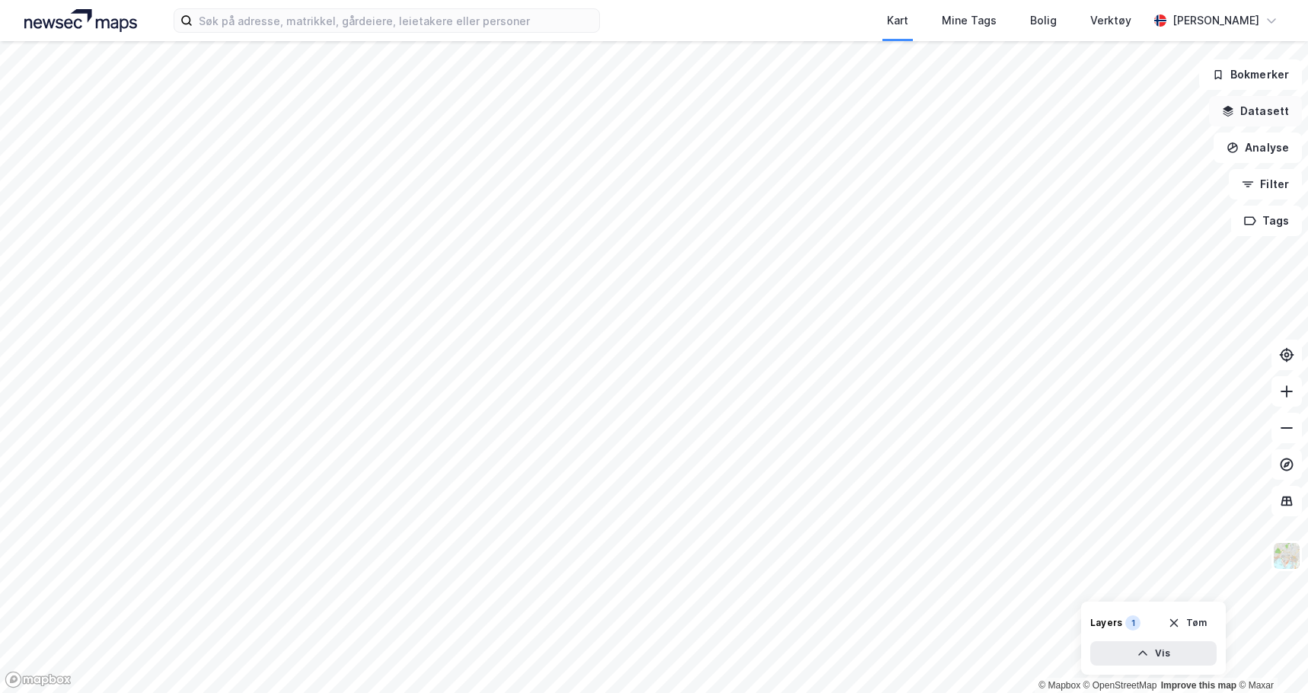
click at [1257, 117] on button "Datasett" at bounding box center [1255, 111] width 93 height 30
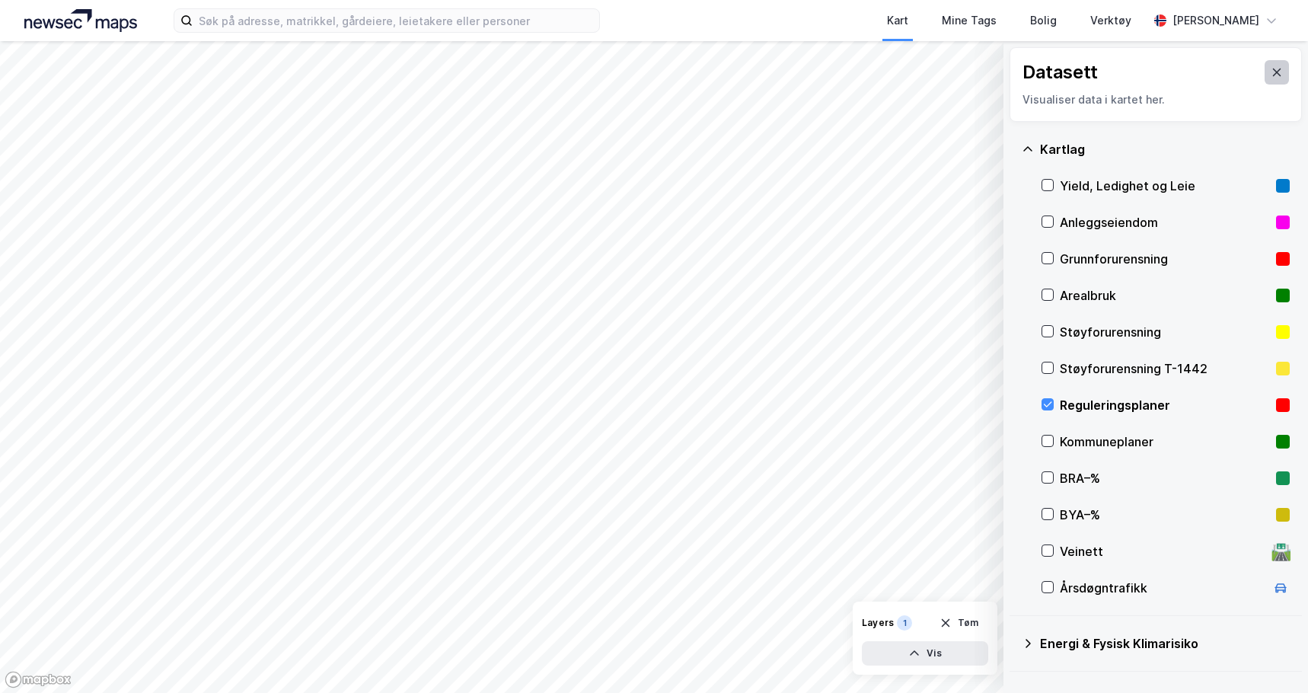
click at [1271, 78] on icon at bounding box center [1277, 72] width 12 height 12
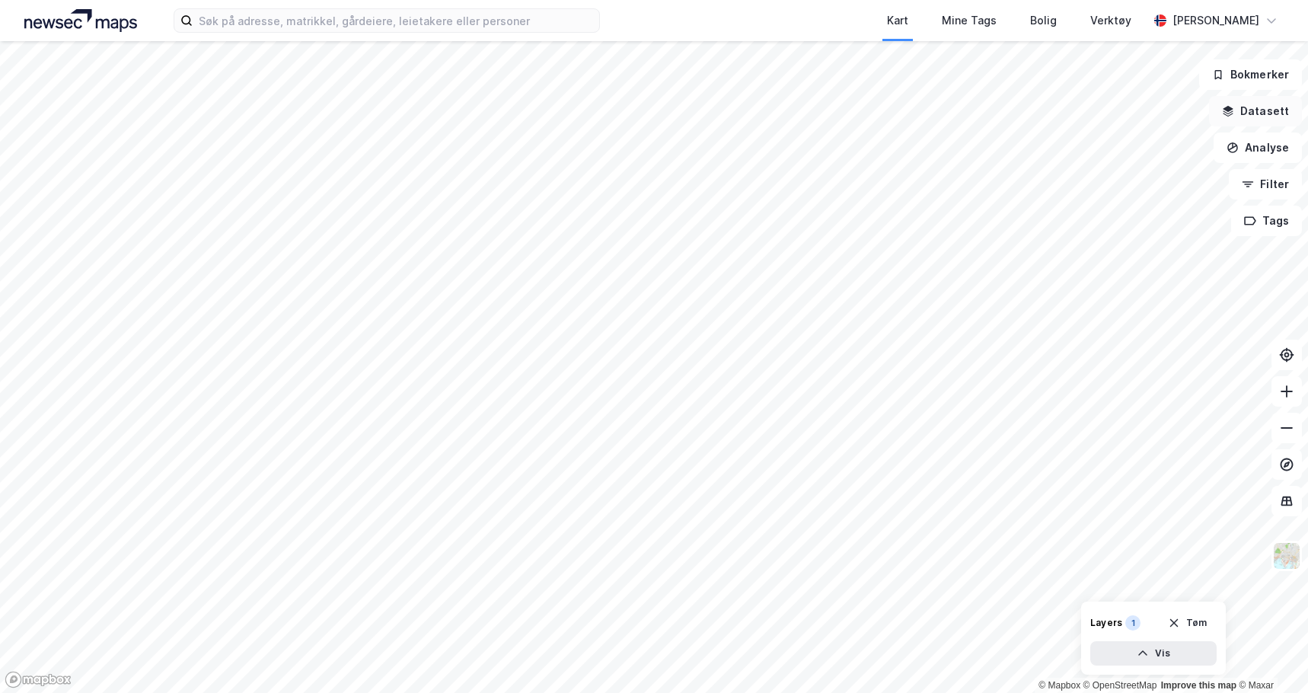
click at [1255, 115] on button "Datasett" at bounding box center [1255, 111] width 93 height 30
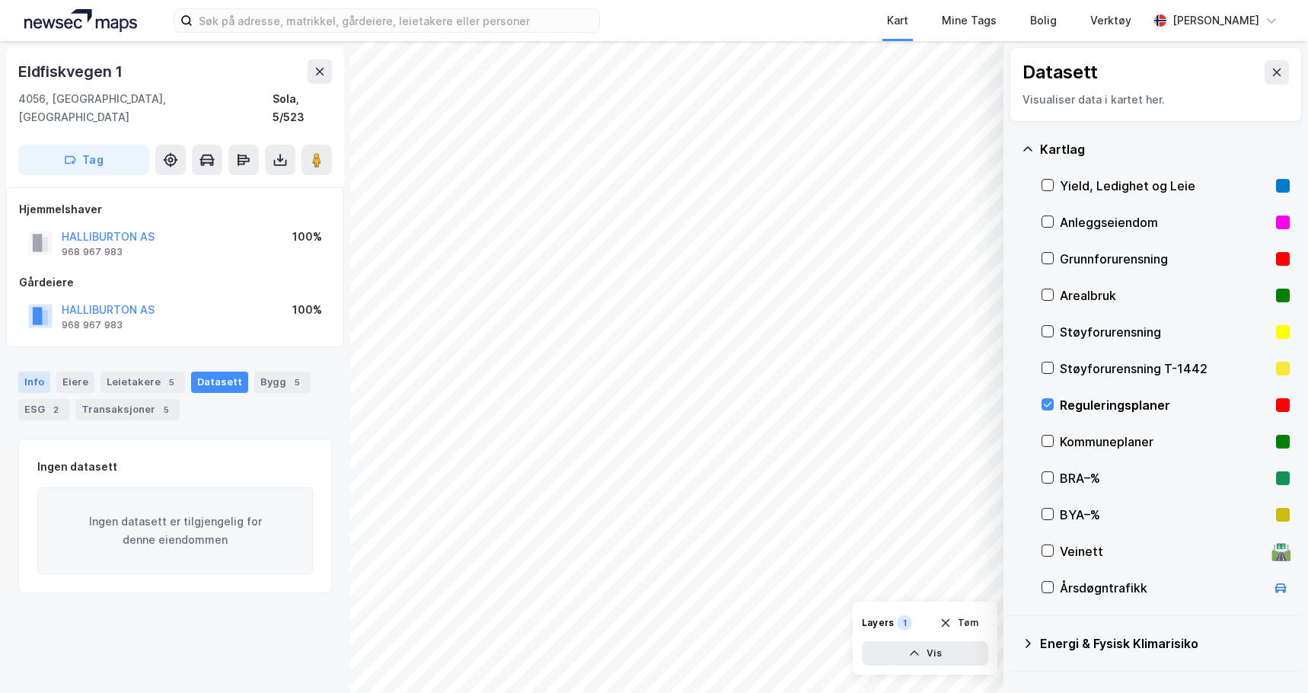
click at [40, 372] on div "Info" at bounding box center [34, 382] width 32 height 21
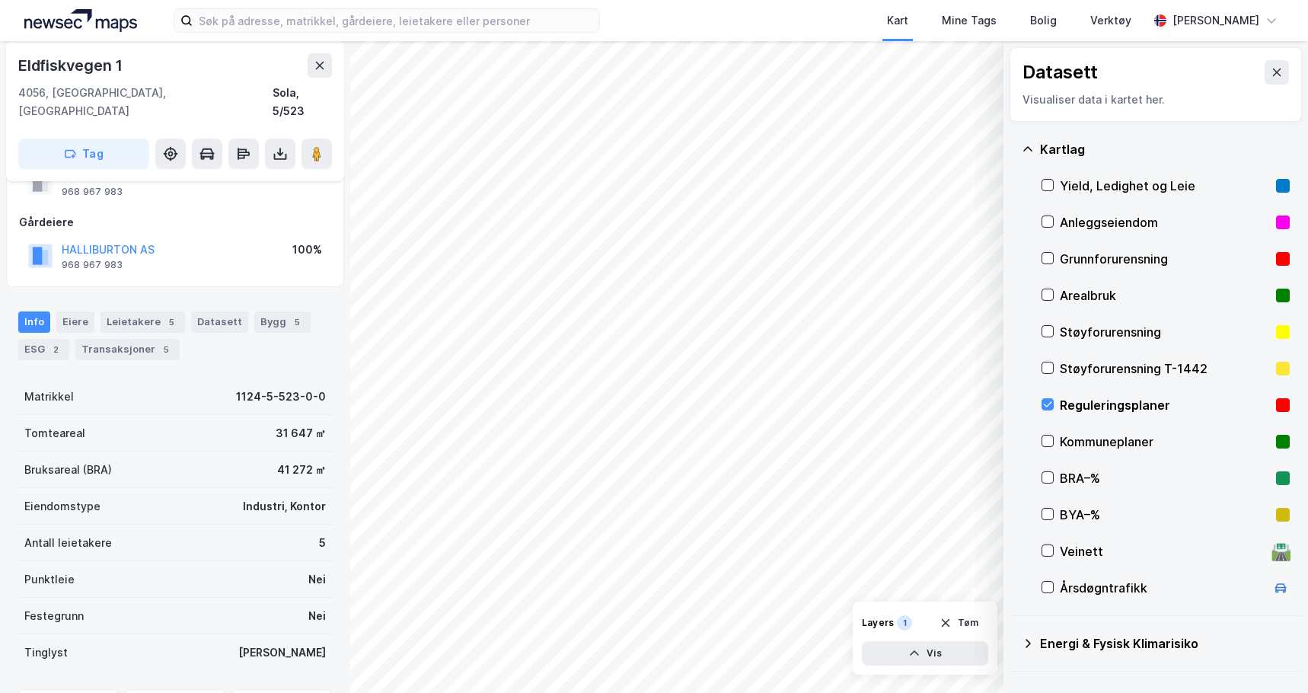
scroll to position [76, 0]
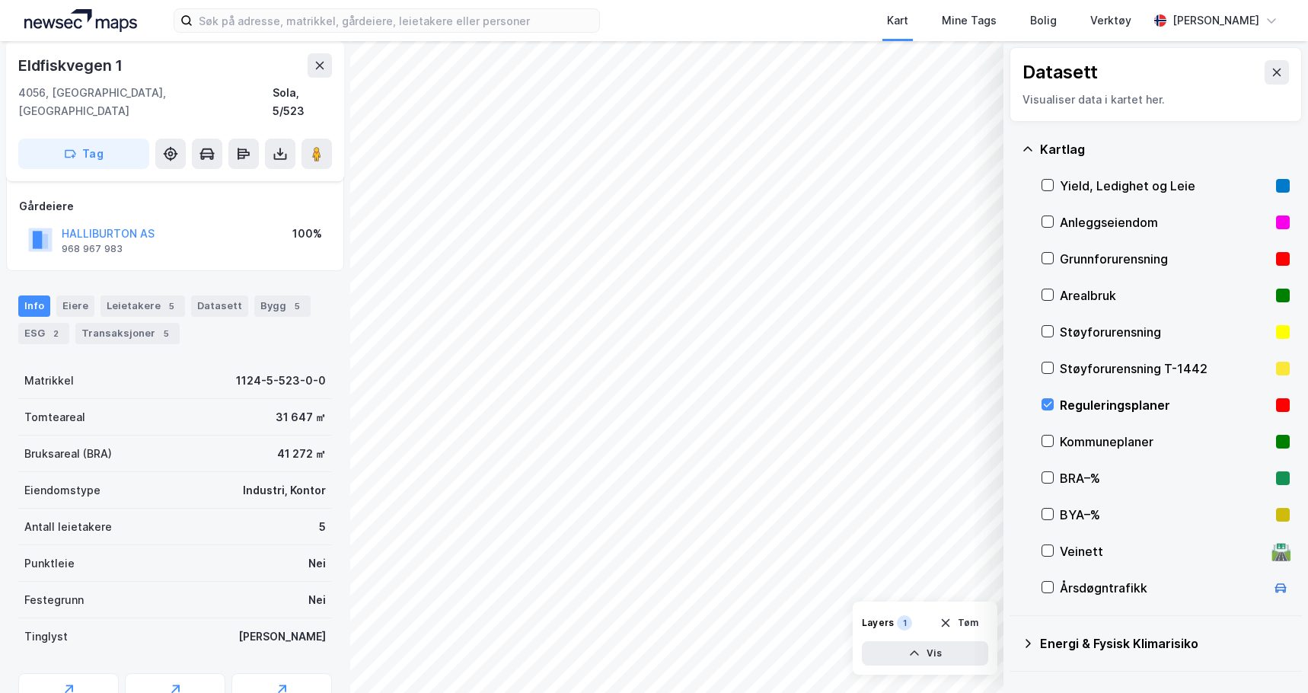
click at [894, 623] on div "Layers 1" at bounding box center [887, 622] width 50 height 15
click at [934, 656] on button "Vis" at bounding box center [925, 653] width 126 height 24
click at [811, 615] on div "Dataset Reguleringsplaner" at bounding box center [843, 620] width 125 height 24
click at [921, 622] on icon at bounding box center [918, 620] width 12 height 12
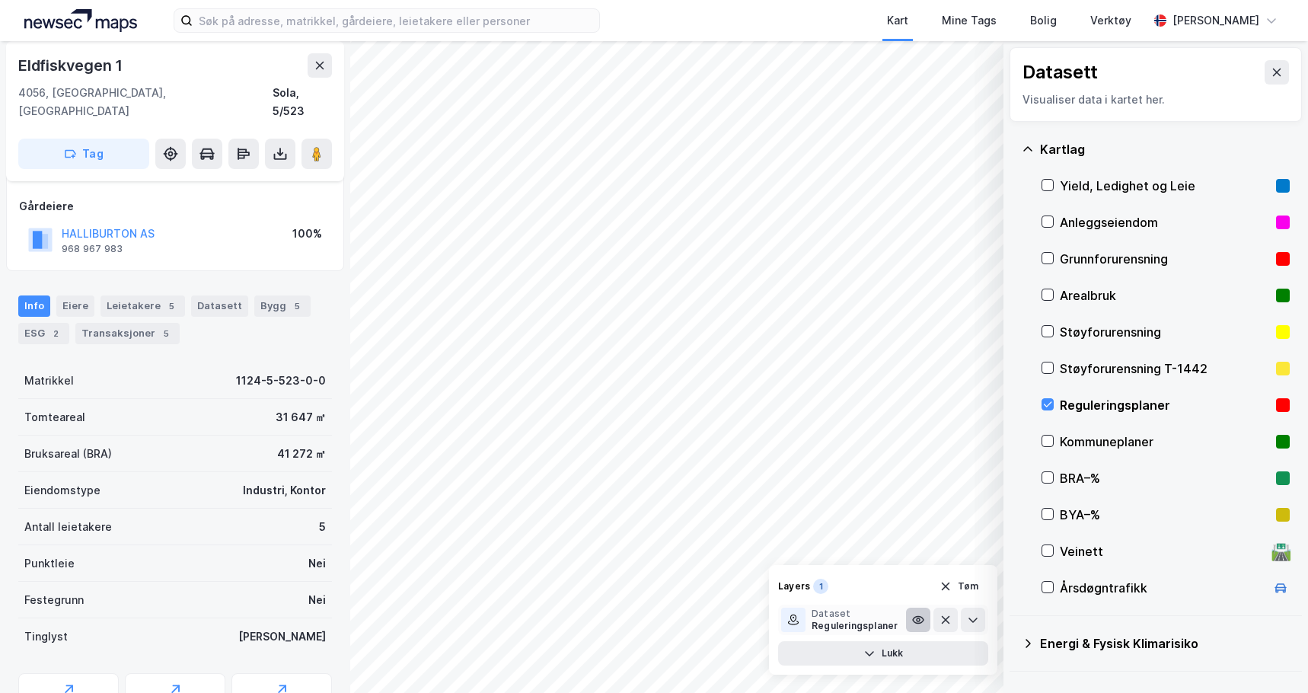
click at [921, 621] on icon at bounding box center [918, 620] width 12 height 12
click at [924, 614] on icon at bounding box center [918, 620] width 12 height 12
click at [1094, 439] on div "Kommuneplaner" at bounding box center [1165, 442] width 210 height 18
click at [1143, 199] on div "Yield, Ledighet og Leie" at bounding box center [1166, 186] width 248 height 37
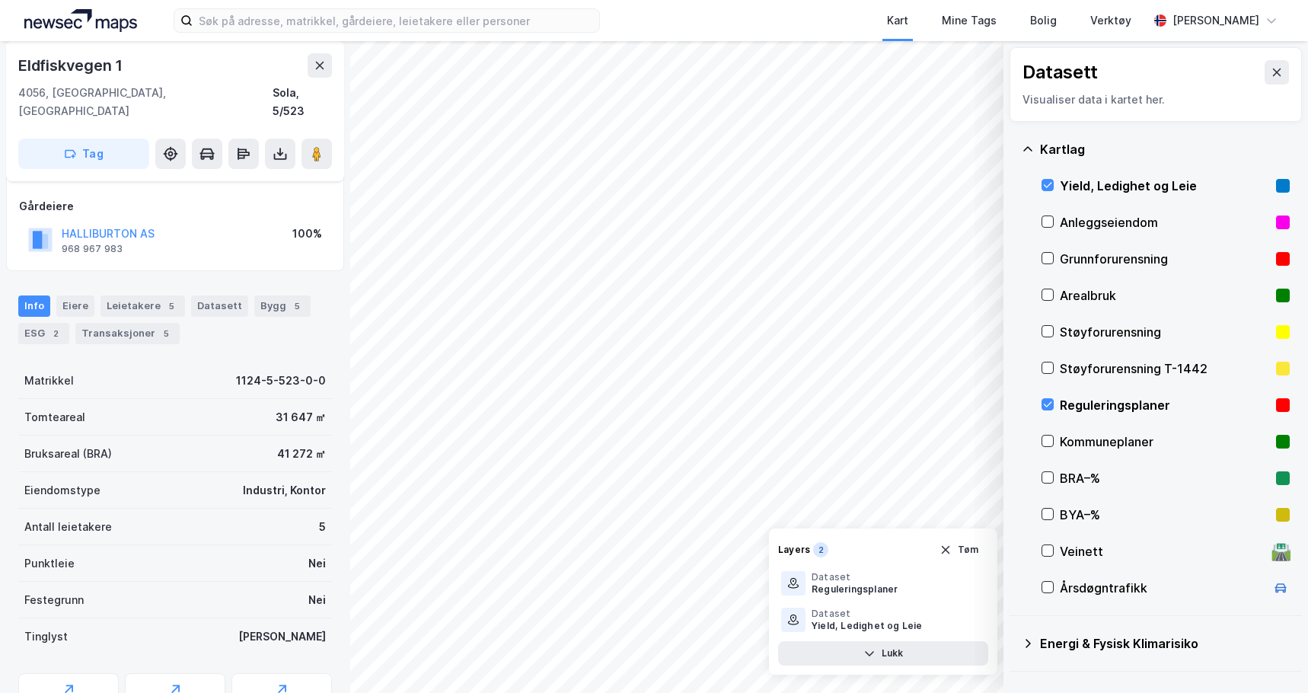
click at [1146, 185] on div "Yield, Ledighet og Leie" at bounding box center [1165, 186] width 210 height 18
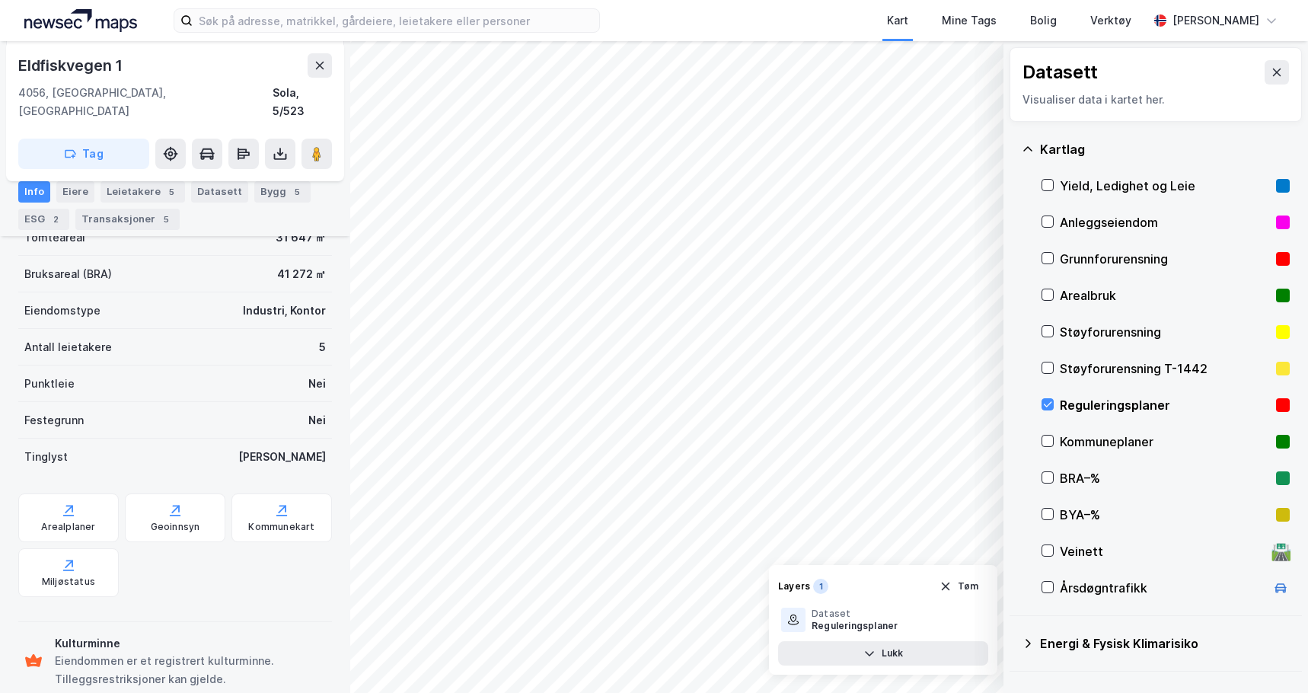
scroll to position [270, 0]
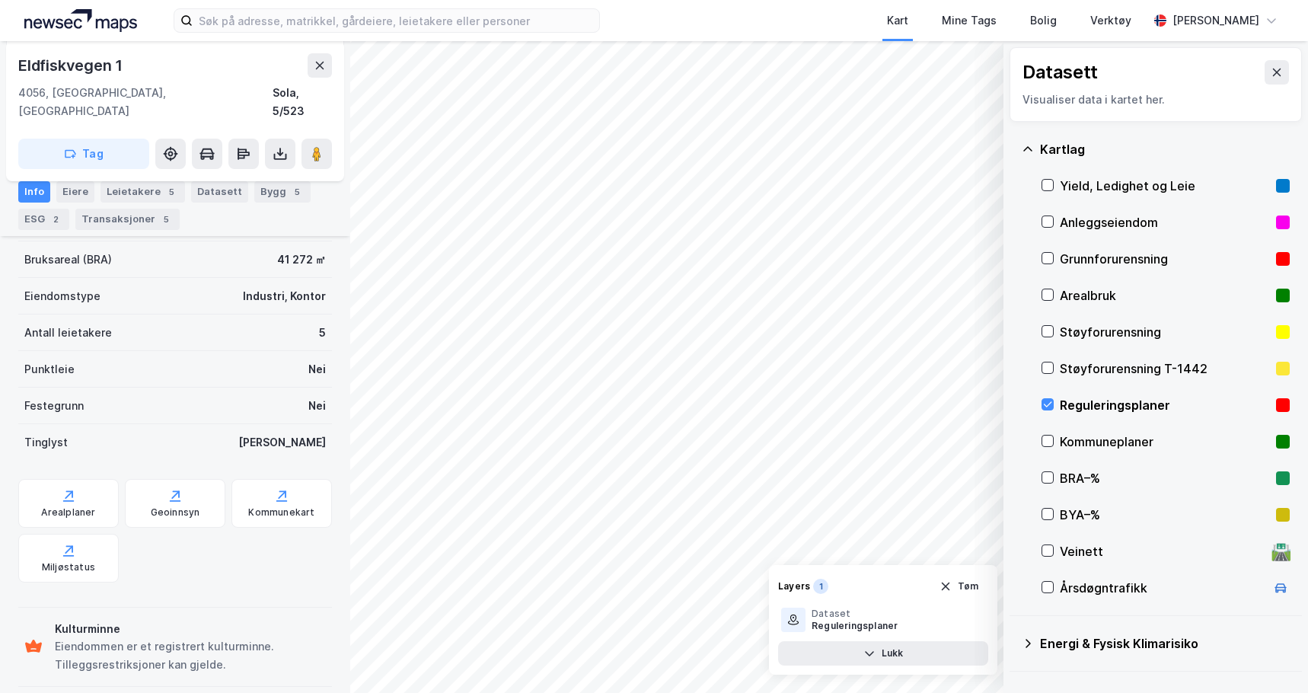
click at [29, 637] on icon at bounding box center [33, 646] width 18 height 18
click at [107, 620] on div "Kulturminne" at bounding box center [190, 629] width 271 height 18
click at [82, 620] on div "Kulturminne" at bounding box center [190, 629] width 271 height 18
drag, startPoint x: 67, startPoint y: 612, endPoint x: 209, endPoint y: 610, distance: 142.4
click at [209, 620] on div "Kulturminne" at bounding box center [190, 629] width 271 height 18
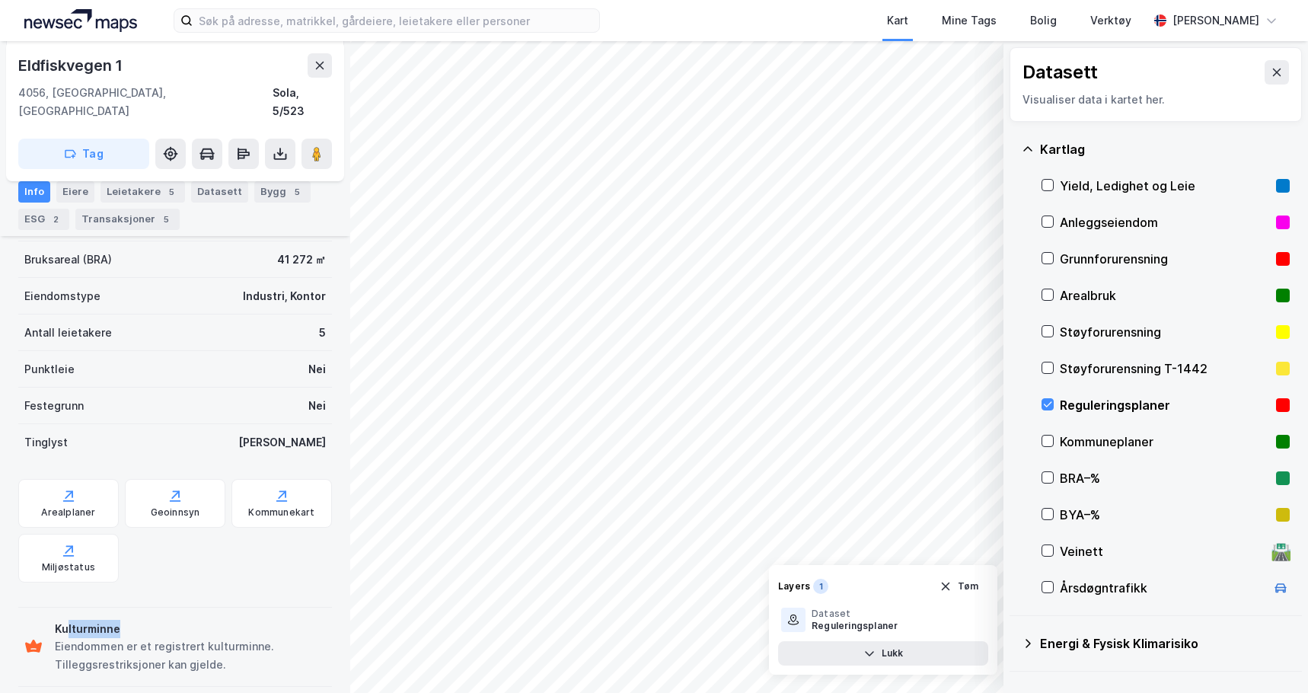
click at [108, 620] on div "Kulturminne" at bounding box center [190, 629] width 271 height 18
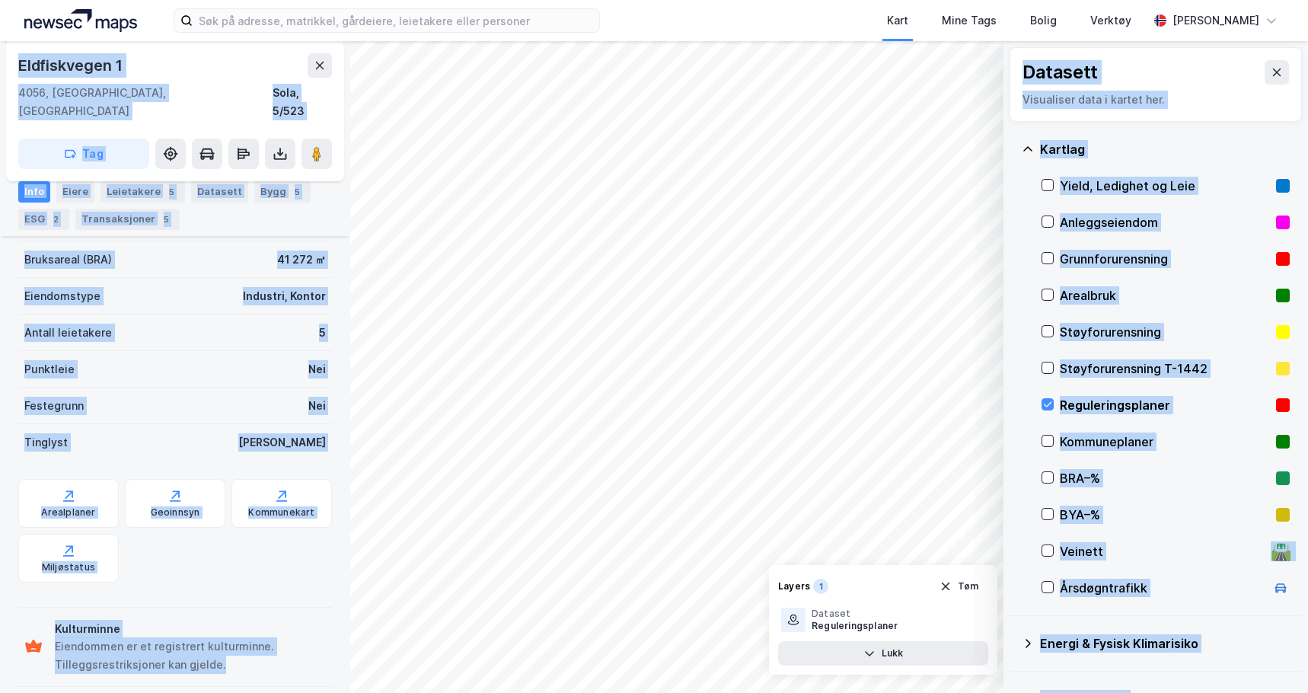
drag, startPoint x: 171, startPoint y: 645, endPoint x: -34, endPoint y: 611, distance: 207.0
click at [0, 611] on html "Kart Mine Tags Bolig Verktøy [PERSON_NAME] © Mapbox © OpenStreetMap Improve thi…" at bounding box center [654, 346] width 1308 height 693
click at [61, 620] on div "Kulturminne" at bounding box center [190, 629] width 271 height 18
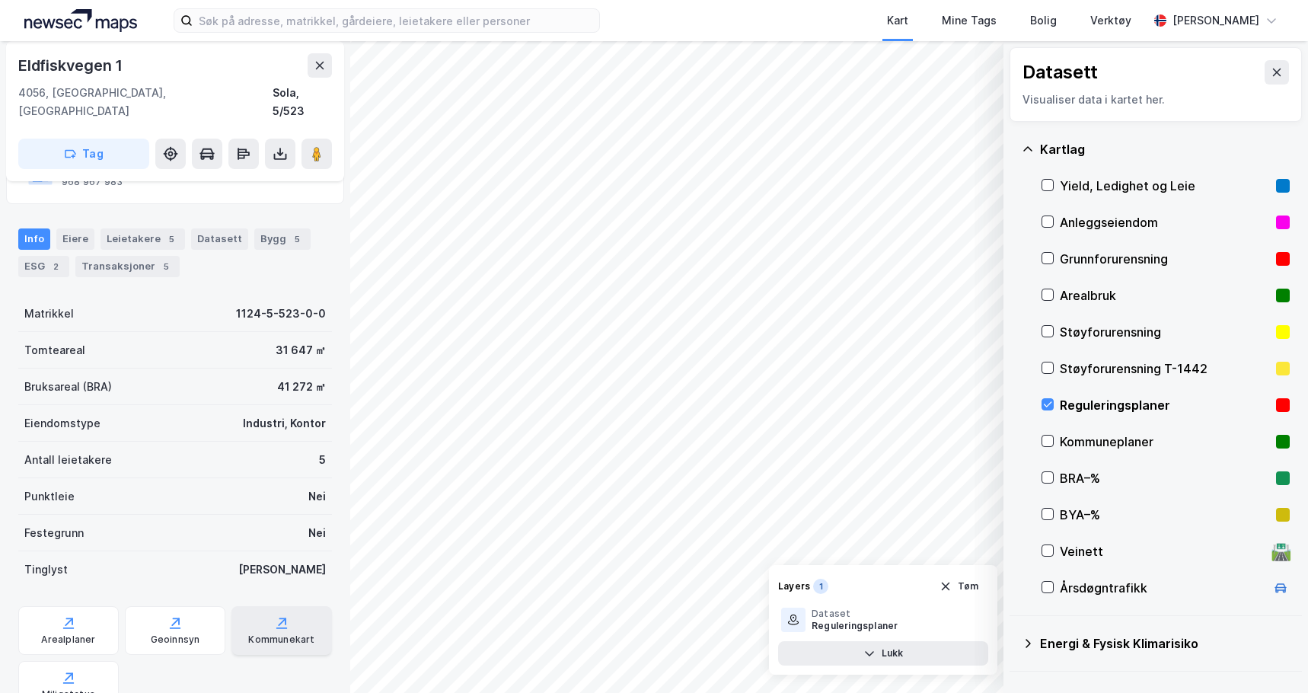
scroll to position [0, 0]
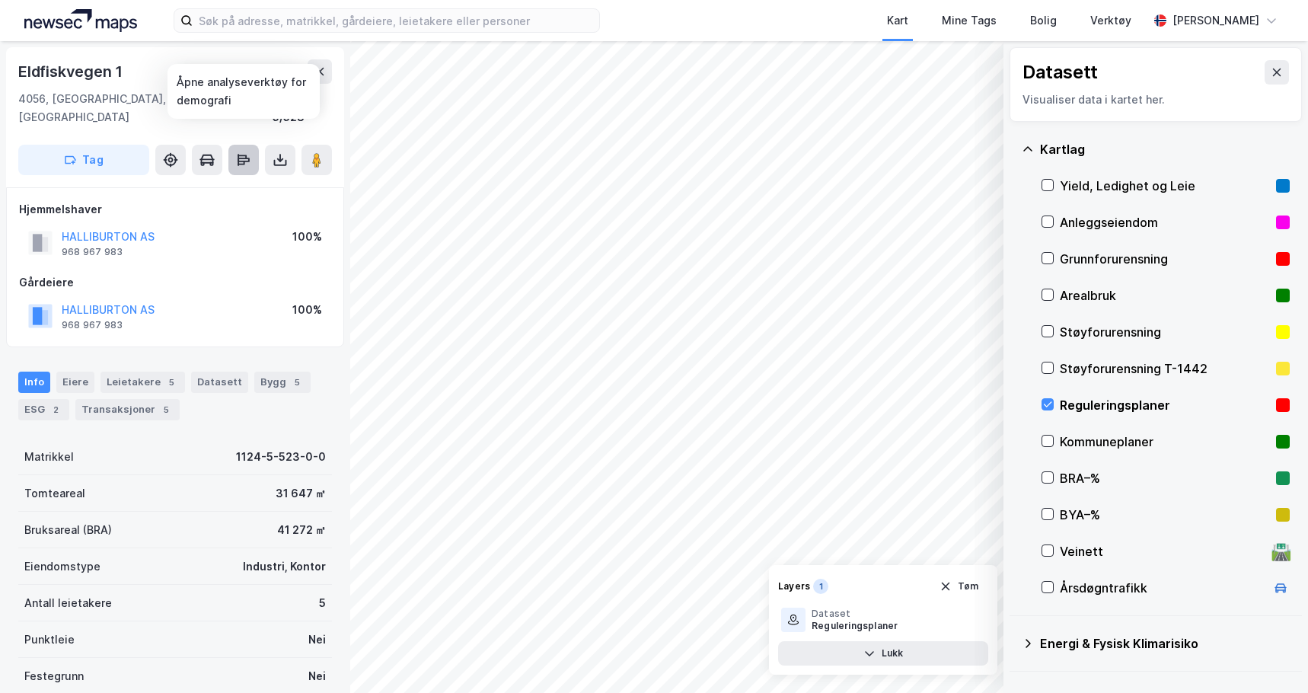
click at [242, 158] on icon at bounding box center [244, 160] width 12 height 5
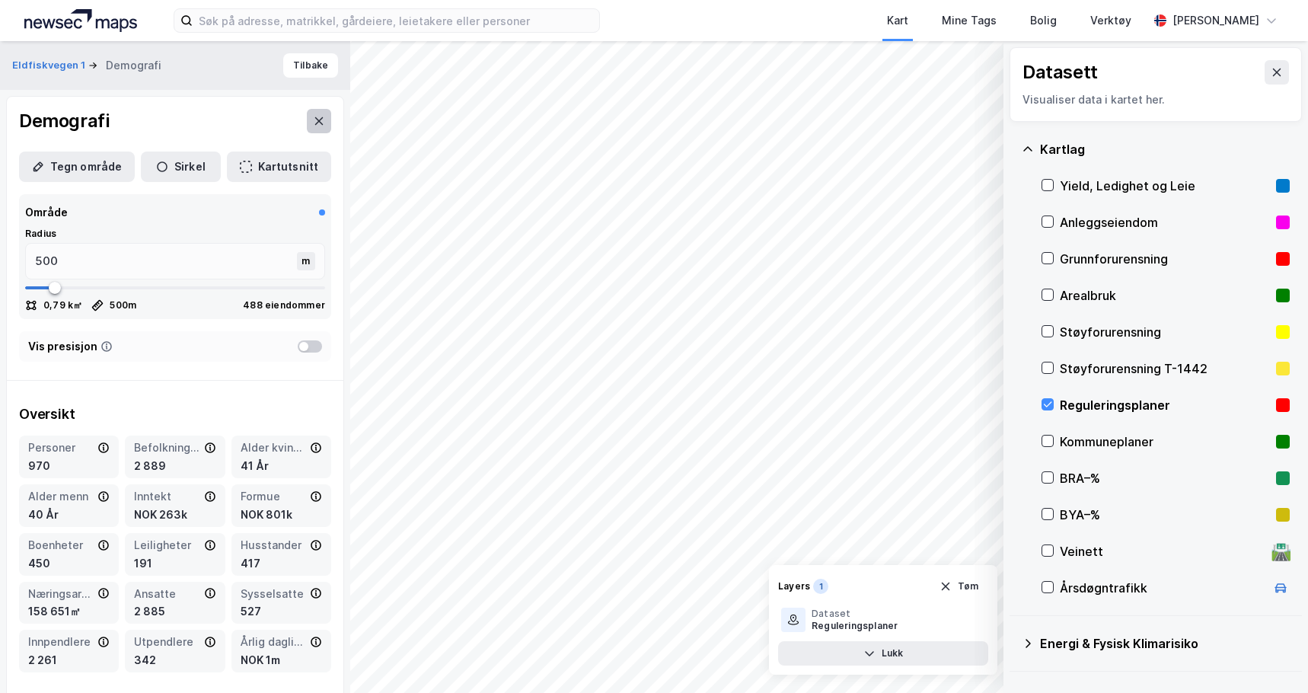
click at [307, 129] on button at bounding box center [319, 121] width 24 height 24
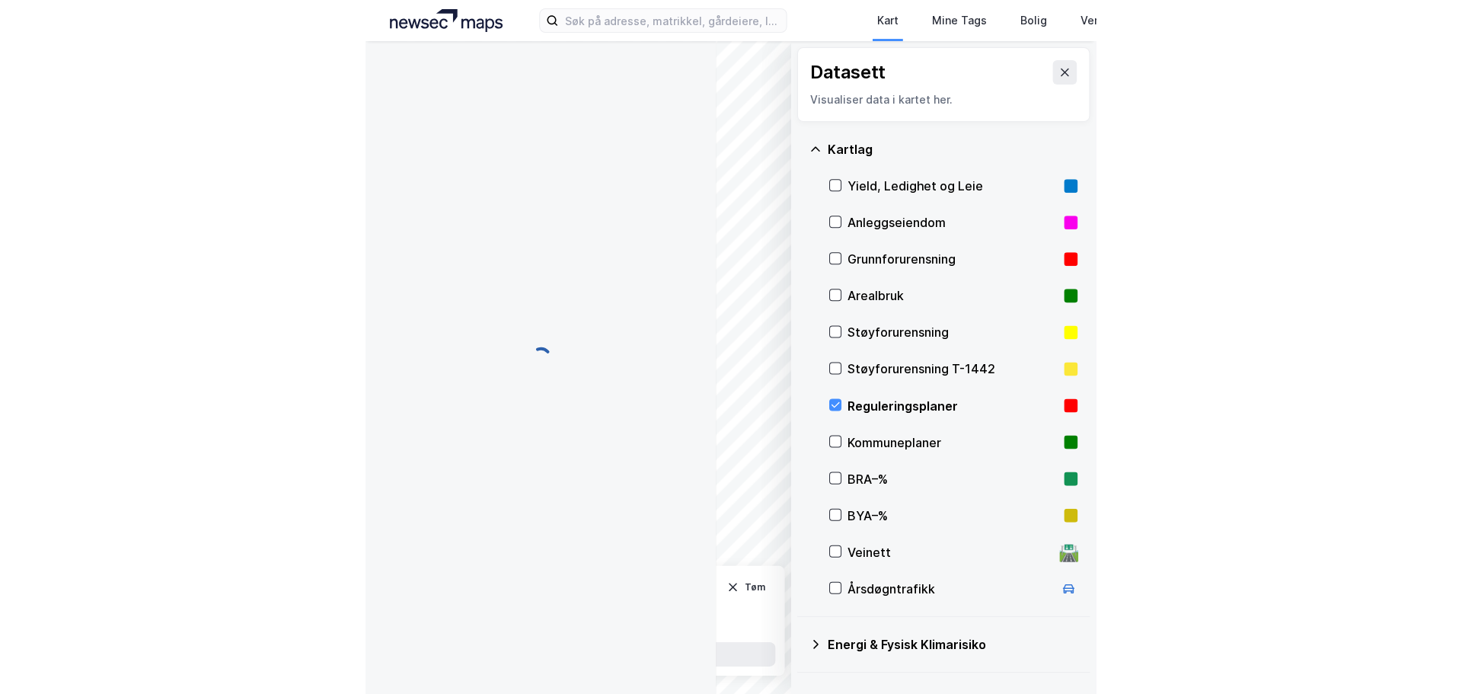
scroll to position [1, 0]
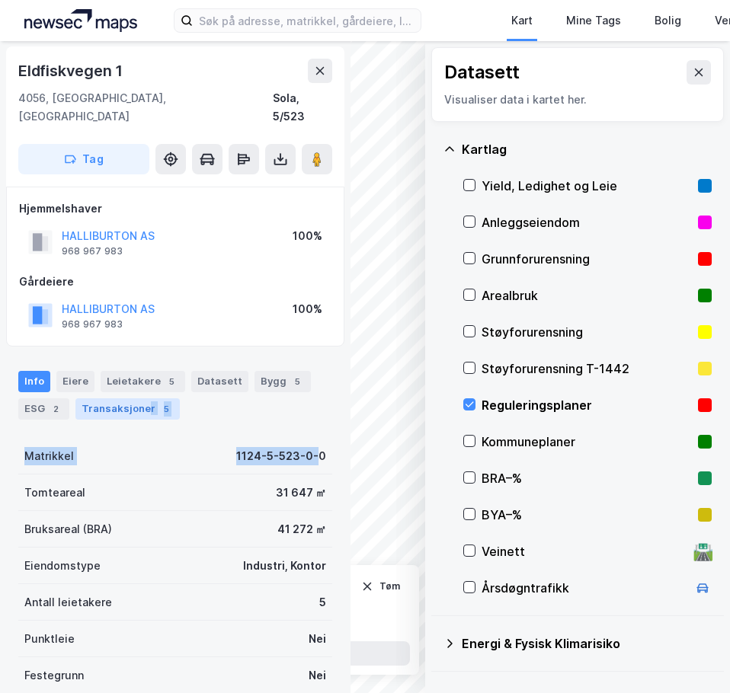
drag, startPoint x: 289, startPoint y: 450, endPoint x: 146, endPoint y: 385, distance: 156.8
click at [146, 385] on div "Info Eiere Leietakere 5 Datasett Bygg 5 ESG 2 Transaksjoner 5 Matrikkel 1124-5-…" at bounding box center [175, 658] width 314 height 611
click at [698, 72] on button at bounding box center [698, 72] width 24 height 24
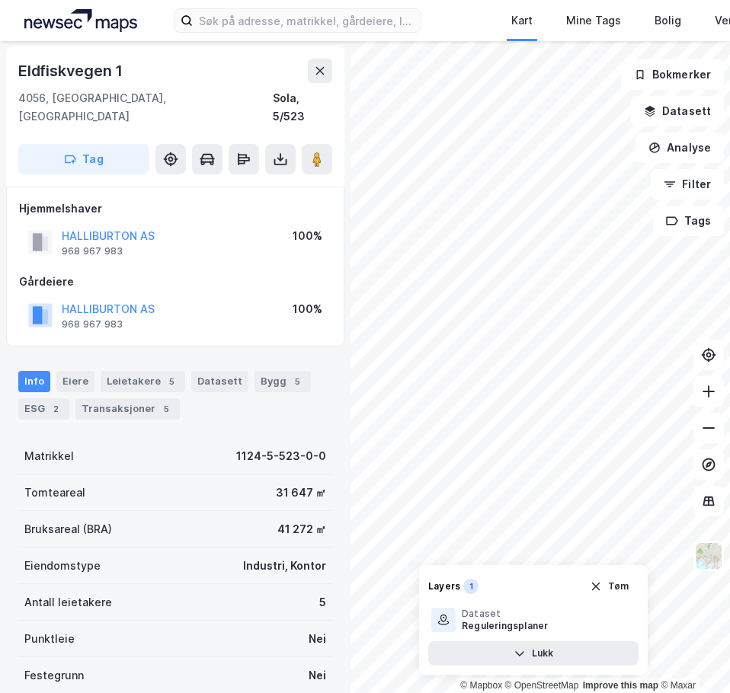
click at [216, 404] on div "Info [PERSON_NAME] 5 Datasett Bygg 5 ESG 2 Transaksjoner 5" at bounding box center [175, 389] width 350 height 73
click at [315, 72] on icon at bounding box center [320, 71] width 12 height 12
